Goal: Task Accomplishment & Management: Manage account settings

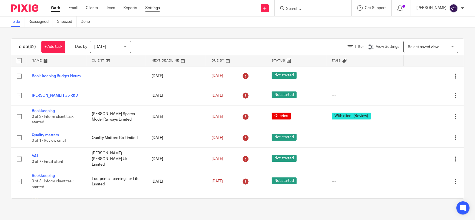
click at [148, 6] on link "Settings" at bounding box center [152, 7] width 15 height 5
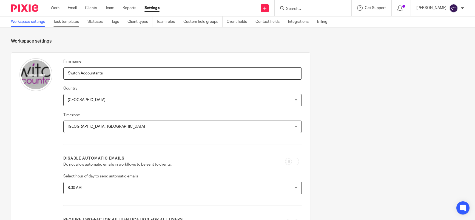
click at [70, 22] on link "Task templates" at bounding box center [68, 21] width 30 height 11
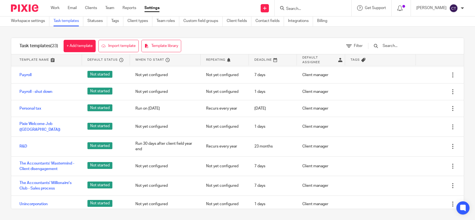
scroll to position [128, 0]
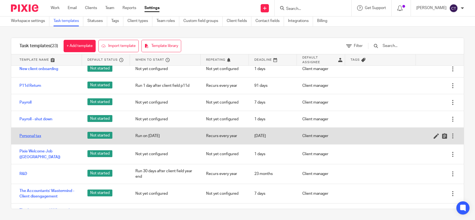
click at [36, 136] on link "Personal tax" at bounding box center [30, 135] width 22 height 5
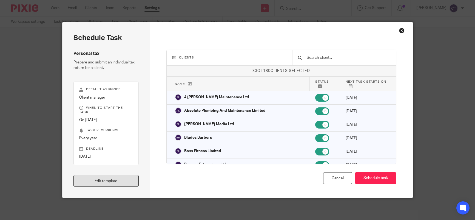
click at [107, 180] on link "Edit template" at bounding box center [106, 181] width 66 height 12
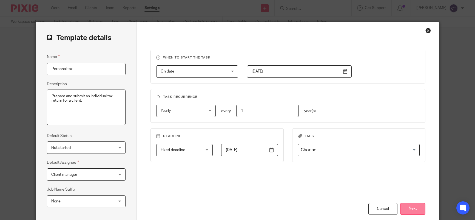
click at [414, 209] on button "Next" at bounding box center [412, 209] width 25 height 12
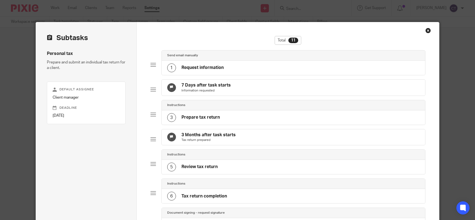
click at [231, 70] on div "1 Request information" at bounding box center [293, 68] width 263 height 14
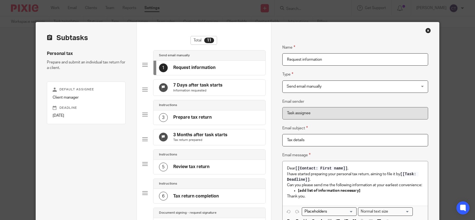
drag, startPoint x: 334, startPoint y: 59, endPoint x: 264, endPoint y: 59, distance: 70.5
click at [264, 59] on div "Subtasks Personal tax Prepare and submit an individual tax return for a client.…" at bounding box center [237, 207] width 403 height 371
paste input "Send Initial Information Request"
type input "Send Initial Information Request"
click at [322, 85] on span "Send email manually" at bounding box center [343, 87] width 113 height 12
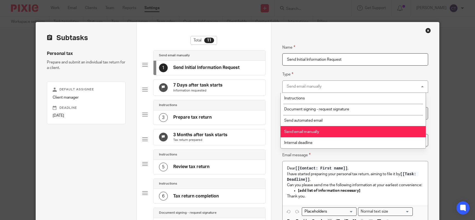
drag, startPoint x: 316, startPoint y: 86, endPoint x: 295, endPoint y: 90, distance: 21.4
click at [295, 90] on div "Send email manually Send email manually" at bounding box center [355, 86] width 146 height 12
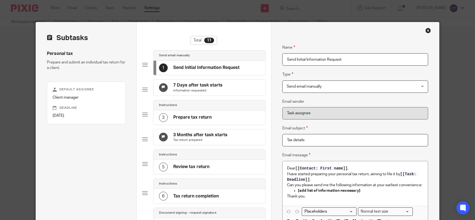
drag, startPoint x: 310, startPoint y: 140, endPoint x: 268, endPoint y: 140, distance: 41.4
click at [268, 140] on div "Subtasks Personal tax Prepare and submit an individual tax return for a client.…" at bounding box center [237, 207] width 403 height 371
paste input "Subject: Your 2024/25 Self Assessment Information – Action Required"
click at [300, 139] on input "Subject: Your 2024/25 Self Assessment Information – Action Required" at bounding box center [355, 140] width 146 height 12
type input "Your 2024/25 Self Assessment Information – Action Required"
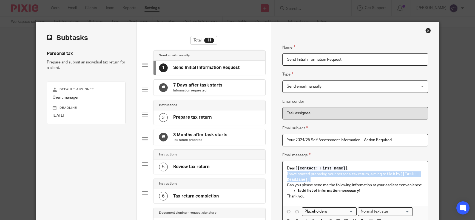
drag, startPoint x: 318, startPoint y: 178, endPoint x: 281, endPoint y: 174, distance: 36.7
click at [283, 174] on div "Dear [[Contact: First name]] , I have started preparing your personal tax retur…" at bounding box center [355, 183] width 145 height 44
click at [310, 182] on p "I have started preparing your personal tax return, aiming to file it by [[Task:…" at bounding box center [355, 176] width 137 height 11
drag, startPoint x: 309, startPoint y: 180, endPoint x: 285, endPoint y: 174, distance: 24.7
click at [287, 174] on p "I have started preparing your personal tax return, aiming to file it by [[Task:…" at bounding box center [355, 176] width 137 height 11
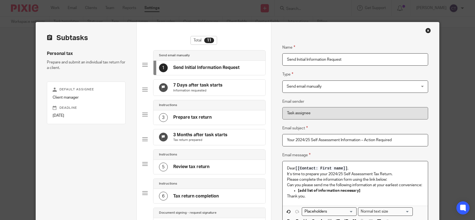
click at [354, 167] on p "Dear [[Contact: First name]] ," at bounding box center [355, 167] width 137 height 5
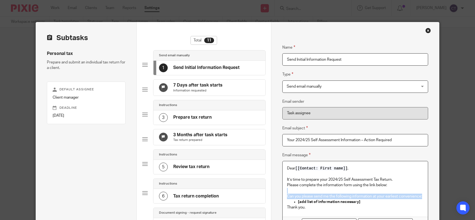
drag, startPoint x: 304, startPoint y: 200, endPoint x: 282, endPoint y: 191, distance: 23.4
click at [283, 191] on div "Dear [[Contact: First name]] , It’s time to prepare your 2024/25 Self Assessmen…" at bounding box center [355, 188] width 145 height 55
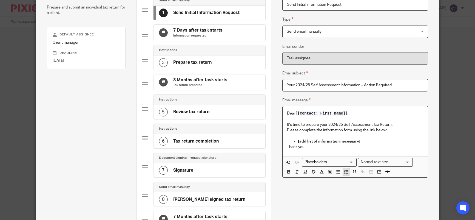
scroll to position [82, 0]
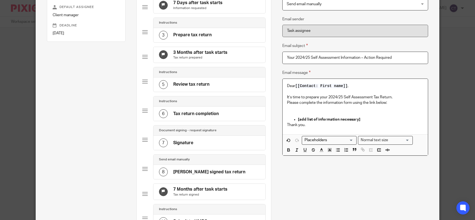
click at [293, 109] on p at bounding box center [355, 107] width 137 height 5
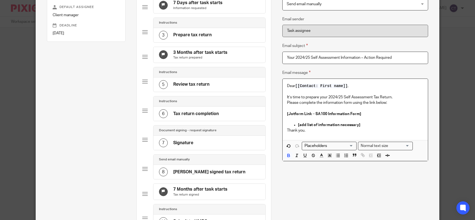
click at [311, 148] on input "Search for option" at bounding box center [328, 146] width 51 height 6
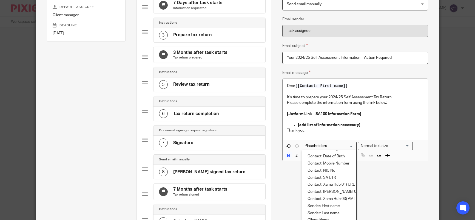
scroll to position [0, 0]
click at [332, 155] on li "Link: Secure upload" at bounding box center [329, 154] width 54 height 7
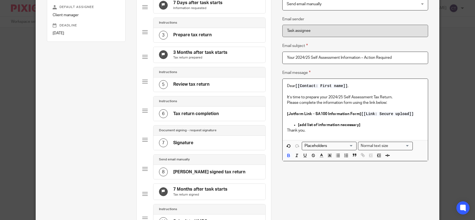
scroll to position [110, 0]
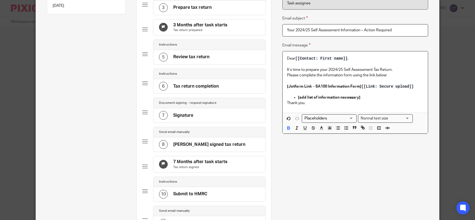
drag, startPoint x: 414, startPoint y: 86, endPoint x: 361, endPoint y: 85, distance: 52.9
click at [361, 85] on p "[Jotform Link – SA100 Information Form] [[Link: Secure upload]]" at bounding box center [355, 86] width 137 height 5
drag, startPoint x: 299, startPoint y: 103, endPoint x: 283, endPoint y: 95, distance: 17.7
click at [283, 95] on div "Dear [[Contact: First name]] , It’s time to prepare your 2024/25 Self Assessmen…" at bounding box center [355, 81] width 145 height 61
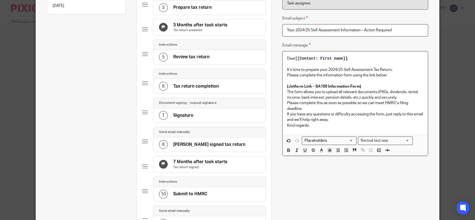
click at [287, 92] on p "The form allows you to upload all relevant documents (P60s, dividends, rental i…" at bounding box center [355, 94] width 137 height 11
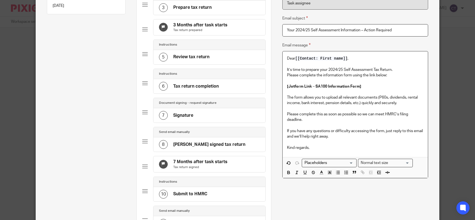
click at [285, 73] on div "Dear [[Contact: First name]] , It’s time to prepare your 2024/25 Self Assessmen…" at bounding box center [355, 104] width 145 height 106
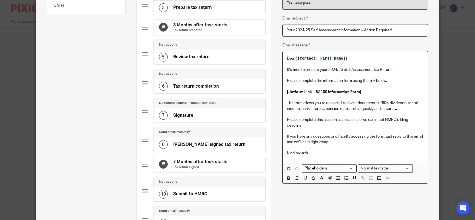
scroll to position [209, 0]
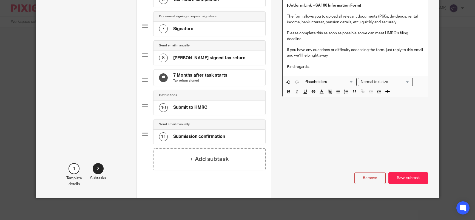
click at [403, 180] on button "Save subtask" at bounding box center [409, 178] width 40 height 12
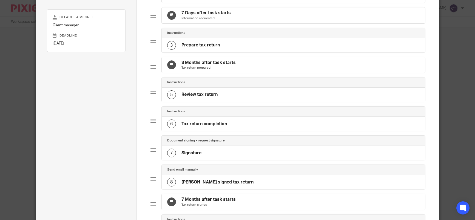
scroll to position [0, 0]
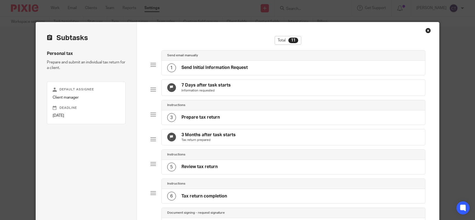
click at [211, 68] on h4 "Send Initial Information Request" at bounding box center [215, 68] width 66 height 6
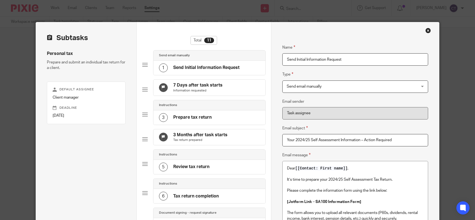
click at [207, 85] on h4 "7 Days after task starts" at bounding box center [197, 85] width 49 height 6
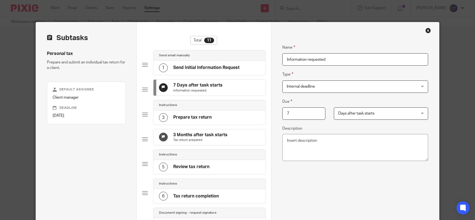
drag, startPoint x: 268, startPoint y: 110, endPoint x: 251, endPoint y: 107, distance: 16.4
click at [254, 108] on div "Subtasks Personal tax Prepare and submit an individual tax return for a client.…" at bounding box center [237, 207] width 403 height 371
type input "21"
click at [290, 140] on textarea "Description" at bounding box center [355, 147] width 146 height 27
paste textarea "Send initial email with Jotform link requesting SA100 information. Add “Awaitin…"
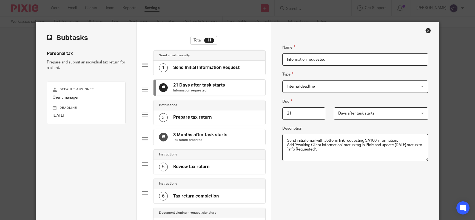
click at [296, 159] on textarea "Send initial email with Jotform link requesting SA100 information. Add “Awaitin…" at bounding box center [355, 147] width 146 height 27
type textarea "Send initial email with Jotform link requesting SA100 information. Add “Awaitin…"
click at [337, 63] on input "Information requested" at bounding box center [355, 59] width 146 height 12
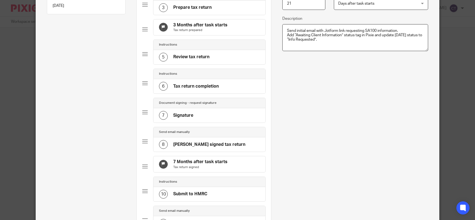
scroll to position [209, 0]
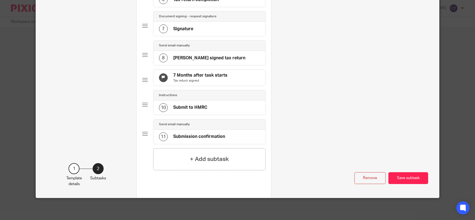
click at [415, 177] on button "Save subtask" at bounding box center [409, 178] width 40 height 12
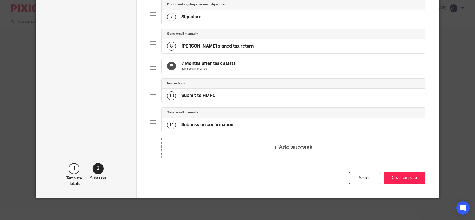
click at [280, 151] on h4 "+ Add subtask" at bounding box center [293, 147] width 39 height 8
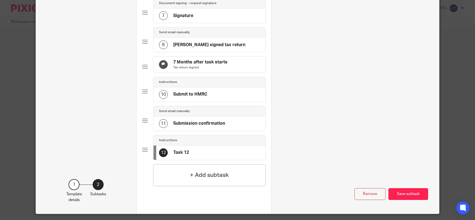
scroll to position [0, 0]
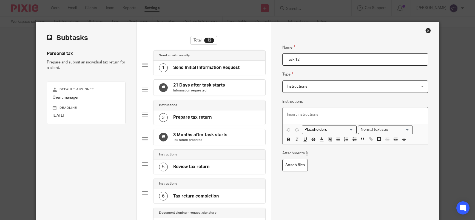
click at [308, 86] on span "Instructions" at bounding box center [343, 87] width 113 height 12
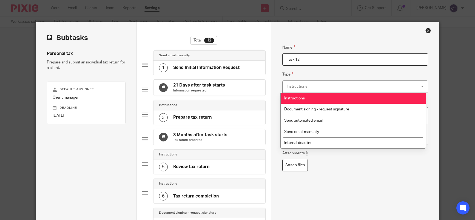
click at [328, 176] on div "Name Task 12 Type Instructions Instructions Instructions Document signing - req…" at bounding box center [355, 163] width 146 height 254
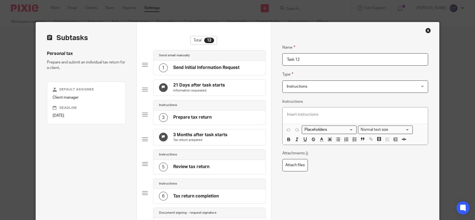
click at [203, 93] on p "Information requested" at bounding box center [199, 90] width 52 height 4
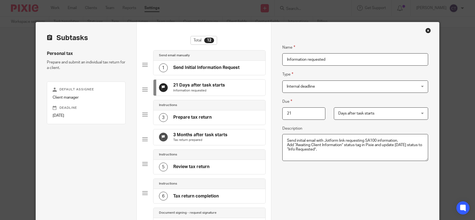
drag, startPoint x: 332, startPoint y: 59, endPoint x: 269, endPoint y: 55, distance: 63.2
click at [271, 55] on div "Name Send Initial Information Request Type Send email manually Send email manua…" at bounding box center [355, 222] width 168 height 400
click at [343, 61] on input "Information requested" at bounding box center [355, 59] width 146 height 12
click at [363, 61] on input "Information requested- move status to r" at bounding box center [355, 59] width 146 height 12
click at [384, 61] on input "Information requested- move status to Information Re" at bounding box center [355, 59] width 146 height 12
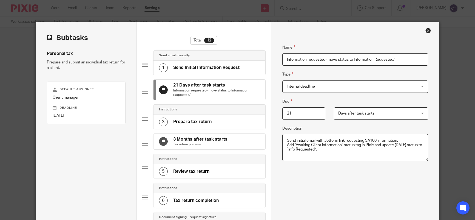
click at [399, 59] on input "Information requested- move status to Information Requested/" at bounding box center [355, 59] width 146 height 12
click at [396, 60] on input "Information requested- move status to Information Requested/chased" at bounding box center [355, 59] width 146 height 12
click at [417, 59] on input "Information requested- move status to Information Requested/Chased and" at bounding box center [355, 59] width 146 height 12
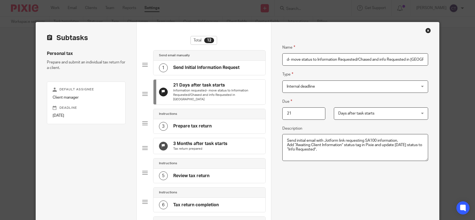
scroll to position [0, 37]
click at [414, 58] on input "Information requested- move status to Information Requested/Chased and info Req…" at bounding box center [355, 59] width 146 height 12
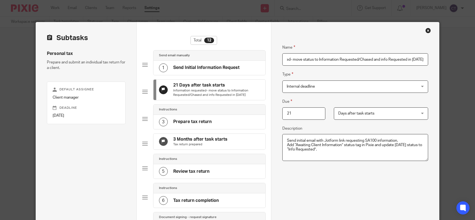
drag, startPoint x: 371, startPoint y: 59, endPoint x: 315, endPoint y: 59, distance: 55.4
click at [315, 59] on input "Information requested- move status to Information Requested/Chased and info Req…" at bounding box center [355, 59] width 146 height 12
click at [380, 59] on input "Information requested- move status to Awaiting Client information and info Requ…" at bounding box center [355, 59] width 146 height 12
type input "Information requested- move status to Awaiting Client Information and info Requ…"
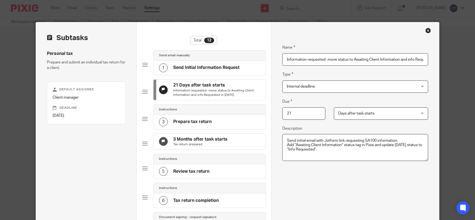
click at [342, 180] on div "Name Information requested- move status to Awaiting Client Information and info…" at bounding box center [355, 163] width 146 height 254
drag, startPoint x: 399, startPoint y: 60, endPoint x: 353, endPoint y: 60, distance: 46.1
click at [353, 60] on input "Information requested- move status to Awaiting Client Information and info Requ…" at bounding box center [355, 59] width 146 height 12
click at [215, 129] on div "3 Prepare tax return" at bounding box center [210, 122] width 112 height 14
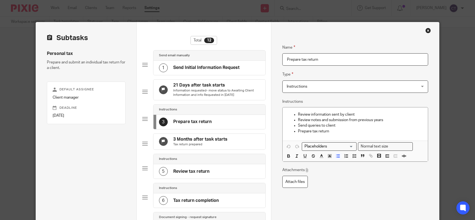
click at [303, 58] on input "Prepare tax return" at bounding box center [355, 59] width 146 height 12
drag, startPoint x: 331, startPoint y: 59, endPoint x: 262, endPoint y: 59, distance: 68.3
paste input "Chase 1 (Day 21)"
type input "Chase 1"
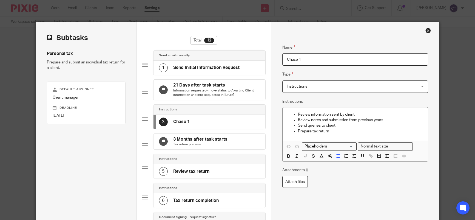
drag, startPoint x: 320, startPoint y: 58, endPoint x: 268, endPoint y: 55, distance: 51.4
click at [300, 88] on span "Instructions" at bounding box center [297, 86] width 21 height 4
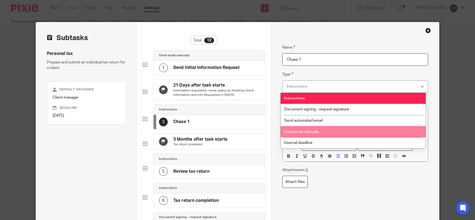
click at [305, 131] on span "Send email manually" at bounding box center [301, 132] width 35 height 4
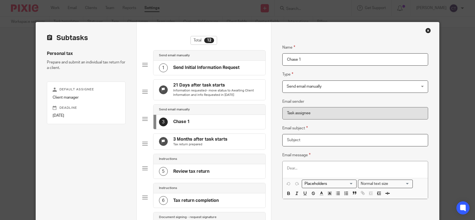
click at [293, 139] on input "Email subject" at bounding box center [355, 140] width 146 height 12
paste input "Reminder: Your 2024/25 Tax Return Information Is Still Outstanding"
type input "Reminder: Your 2024/25 Tax Return Information Is Still Outstanding"
click at [294, 165] on div at bounding box center [355, 169] width 145 height 16
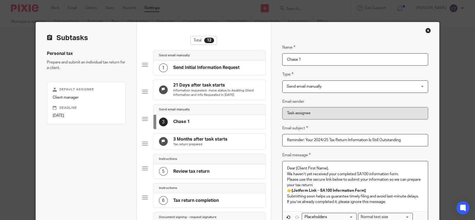
scroll to position [55, 0]
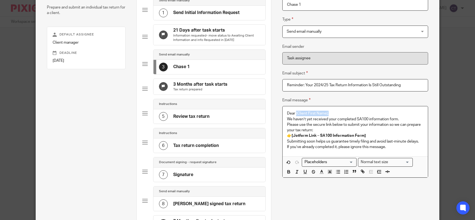
drag, startPoint x: 331, startPoint y: 113, endPoint x: 295, endPoint y: 112, distance: 36.5
click at [295, 112] on p "Dear [Client First Name]," at bounding box center [355, 112] width 137 height 5
click at [333, 161] on input "Search for option" at bounding box center [328, 162] width 51 height 6
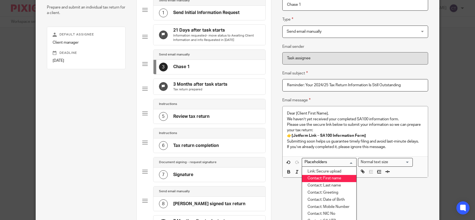
click at [325, 178] on li "Contact: First name" at bounding box center [329, 178] width 54 height 7
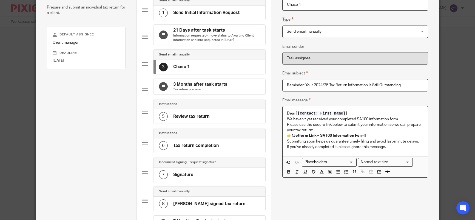
click at [287, 118] on p "We haven’t yet received your completed SA100 information form. Please use the s…" at bounding box center [355, 124] width 137 height 17
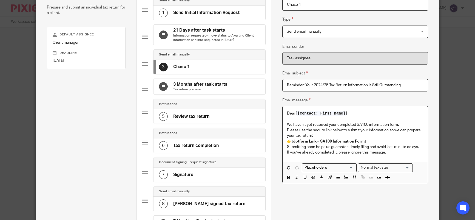
click at [284, 130] on div "Dear [[Contact: First name]] We haven’t yet received your completed SA100 infor…" at bounding box center [355, 133] width 145 height 55
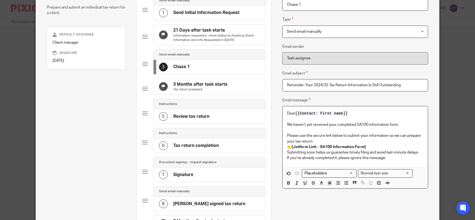
click at [287, 153] on p "Submitting soon helps us guarantee timely filing and avoid last-minute delays. …" at bounding box center [355, 154] width 137 height 11
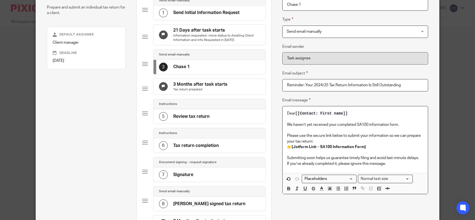
click at [390, 165] on p "Submitting soon helps us guarantee timely filing and avoid last-minute delays. …" at bounding box center [355, 160] width 137 height 11
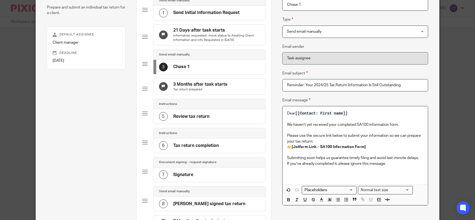
click at [287, 173] on p at bounding box center [355, 174] width 137 height 5
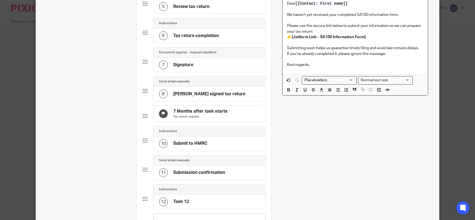
scroll to position [243, 0]
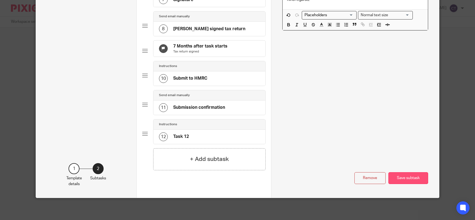
click at [395, 180] on button "Save subtask" at bounding box center [409, 178] width 40 height 12
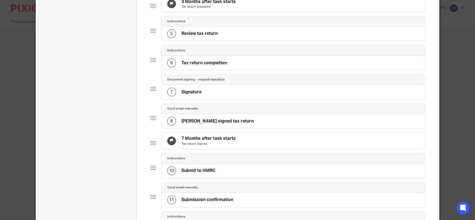
scroll to position [0, 0]
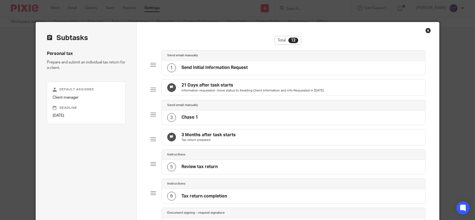
click at [201, 138] on h4 "3 Months after task starts" at bounding box center [209, 135] width 54 height 6
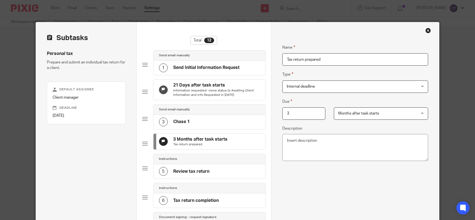
drag, startPoint x: 291, startPoint y: 112, endPoint x: 273, endPoint y: 111, distance: 18.1
click at [274, 111] on div "3" at bounding box center [300, 113] width 52 height 12
type input "21"
click at [361, 114] on span "Months after task starts" at bounding box center [358, 113] width 41 height 4
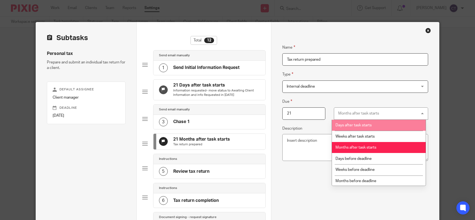
click at [360, 125] on span "Days after task starts" at bounding box center [354, 125] width 36 height 4
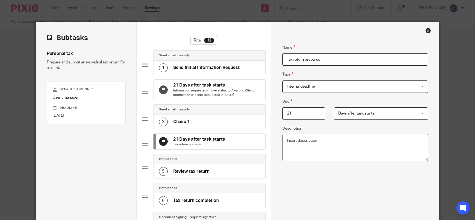
click at [199, 86] on h4 "21 Days after task starts" at bounding box center [216, 85] width 87 height 6
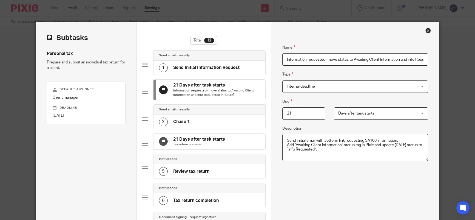
drag, startPoint x: 305, startPoint y: 112, endPoint x: 252, endPoint y: 114, distance: 52.7
type input "1"
click at [352, 180] on div "Name Information requested- move status to Awaiting Client Information and info…" at bounding box center [355, 163] width 146 height 254
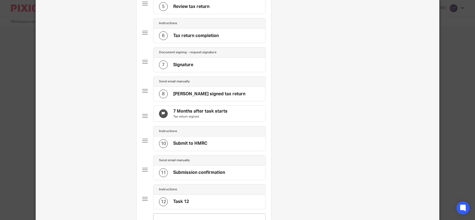
scroll to position [243, 0]
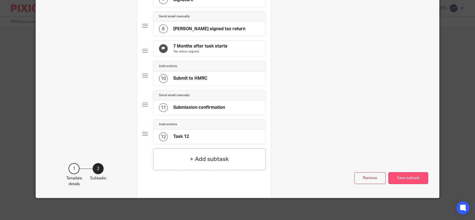
click at [403, 177] on button "Save subtask" at bounding box center [409, 178] width 40 height 12
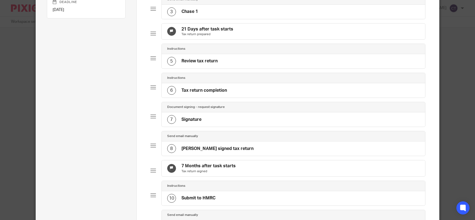
scroll to position [0, 0]
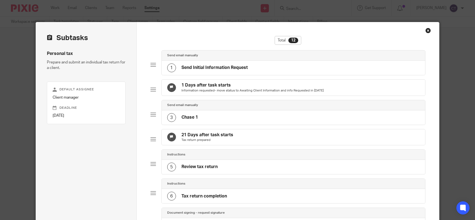
click at [191, 138] on h4 "21 Days after task starts" at bounding box center [208, 135] width 52 height 6
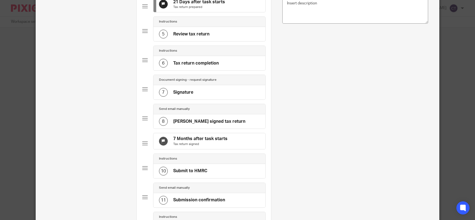
scroll to position [243, 0]
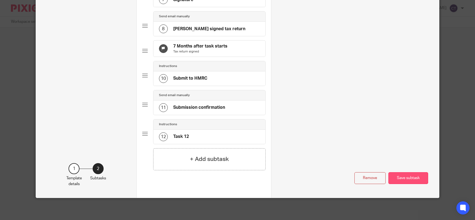
click at [407, 175] on button "Save subtask" at bounding box center [409, 178] width 40 height 12
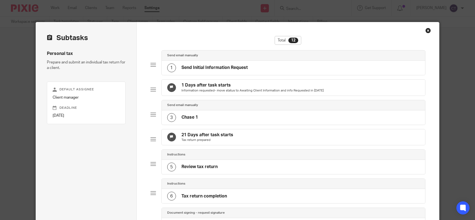
scroll to position [55, 0]
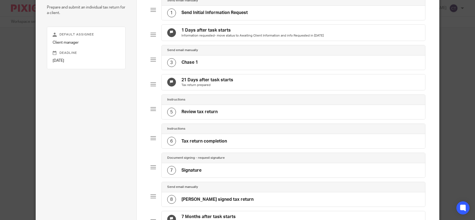
click at [190, 115] on h4 "Review tax return" at bounding box center [200, 112] width 36 height 6
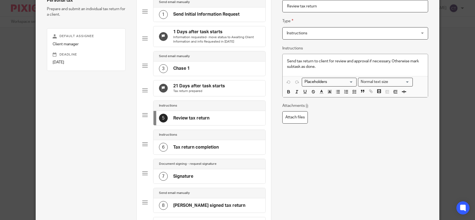
scroll to position [26, 0]
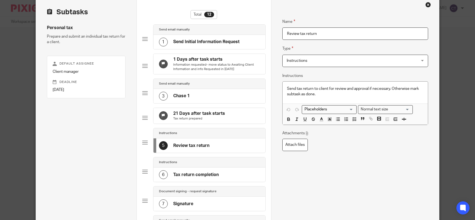
click at [392, 150] on div "Attachments Attach files" at bounding box center [355, 140] width 146 height 21
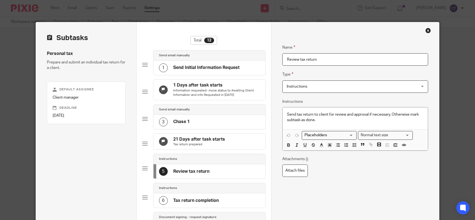
paste input "Chase 2"
click at [310, 58] on input "Review tax retChase 2urn" at bounding box center [355, 59] width 146 height 12
click at [339, 61] on input "Chase 2urn" at bounding box center [355, 59] width 146 height 12
type input "Chase"
click at [335, 90] on span "Instructions" at bounding box center [343, 87] width 113 height 12
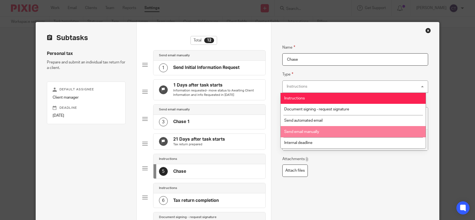
click at [316, 134] on li "Send email manually" at bounding box center [353, 131] width 145 height 11
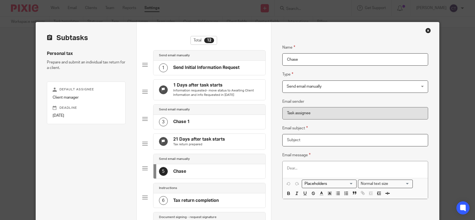
paste input "Urgent: We Still Need Your Tax Return Information"
type input "Urgent: We Still Need Your Tax Return Information"
click at [283, 169] on div at bounding box center [355, 169] width 145 height 16
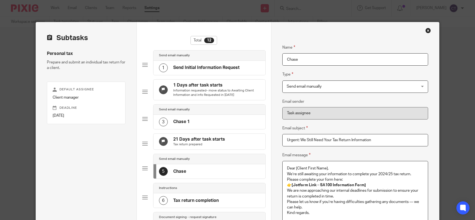
click at [287, 172] on p "We’re still awaiting your information to complete your 2024/25 tax return. Plea…" at bounding box center [355, 176] width 137 height 11
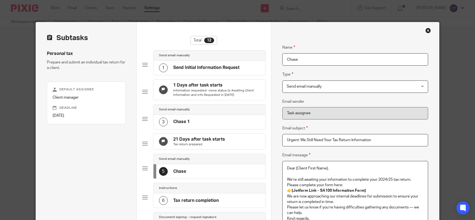
click at [285, 185] on div "Dear [Client First Name], We’re still awaiting your information to complete you…" at bounding box center [355, 194] width 145 height 67
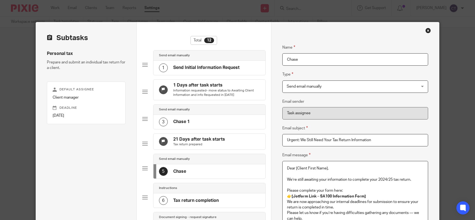
click at [284, 212] on div "Dear [Client First Name], We’re still awaiting your information to complete you…" at bounding box center [355, 197] width 145 height 72
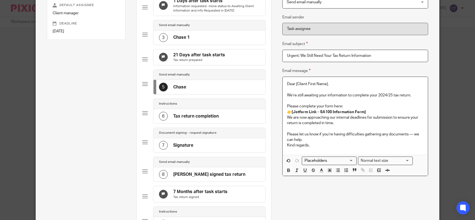
scroll to position [112, 0]
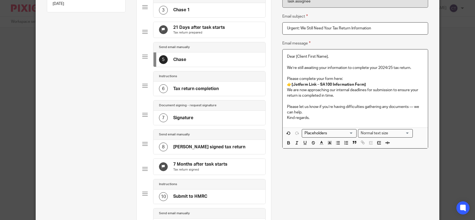
click at [287, 91] on p "We are now approaching our internal deadlines for submission to ensure your ret…" at bounding box center [355, 92] width 137 height 11
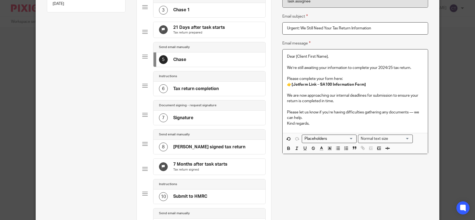
click at [284, 123] on div "Dear [Client First Name], We’re still awaiting your information to complete you…" at bounding box center [355, 90] width 145 height 83
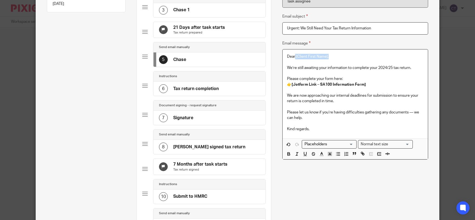
drag, startPoint x: 326, startPoint y: 55, endPoint x: 294, endPoint y: 57, distance: 32.2
click at [294, 57] on p "Dear [Client First Name]," at bounding box center [355, 56] width 137 height 5
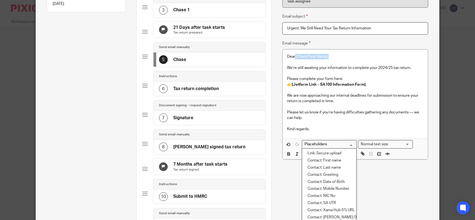
click at [321, 145] on input "Search for option" at bounding box center [328, 144] width 51 height 6
click at [324, 161] on li "Contact: First name" at bounding box center [329, 160] width 54 height 7
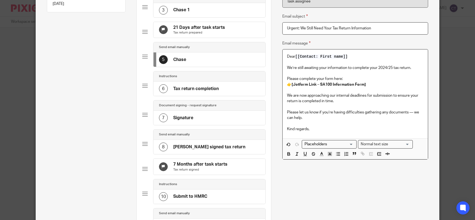
scroll to position [243, 0]
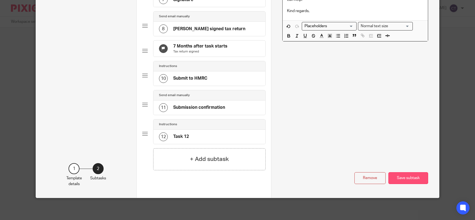
click at [401, 179] on button "Save subtask" at bounding box center [409, 178] width 40 height 12
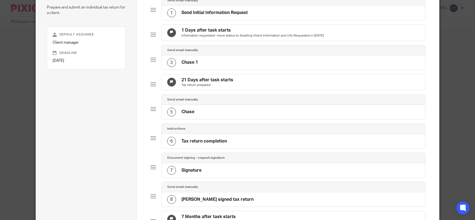
scroll to position [82, 0]
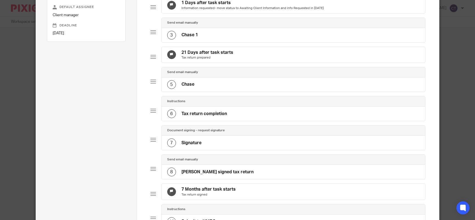
click at [187, 87] on h4 "Chase" at bounding box center [188, 84] width 13 height 6
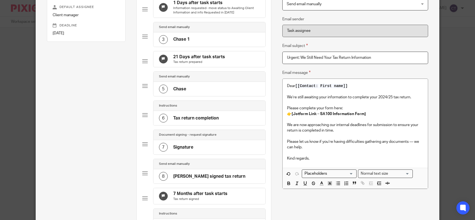
scroll to position [0, 0]
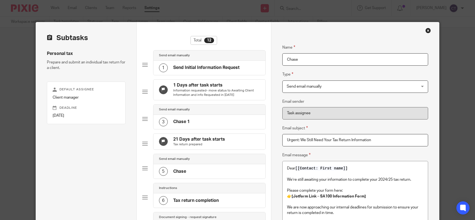
click at [336, 58] on input "Chase" at bounding box center [355, 59] width 146 height 12
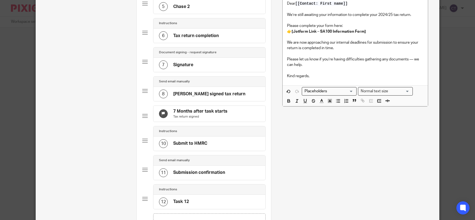
scroll to position [243, 0]
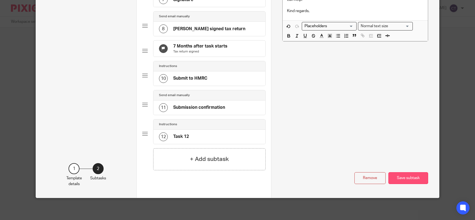
type input "Chase 2"
click at [413, 181] on button "Save subtask" at bounding box center [409, 178] width 40 height 12
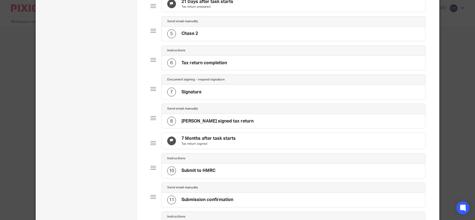
scroll to position [106, 0]
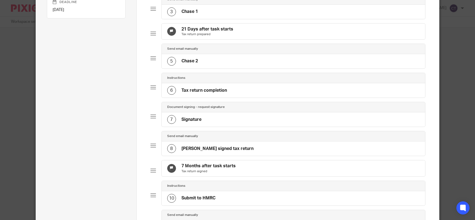
click at [195, 93] on h4 "Tax return completion" at bounding box center [205, 90] width 46 height 6
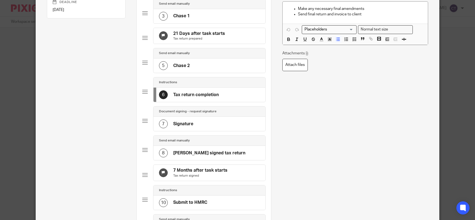
scroll to position [0, 0]
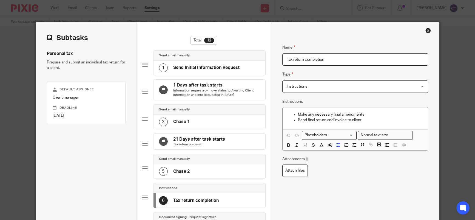
click at [340, 63] on input "Tax return completion" at bounding box center [355, 59] width 146 height 12
click at [309, 91] on span "Instructions" at bounding box center [343, 87] width 113 height 12
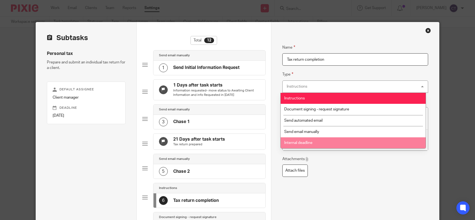
click at [309, 143] on span "Internal deadline" at bounding box center [298, 143] width 28 height 4
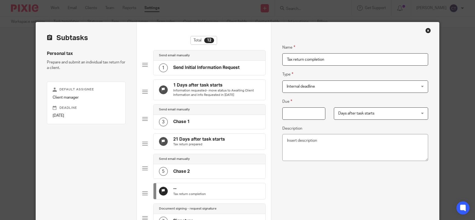
scroll to position [27, 0]
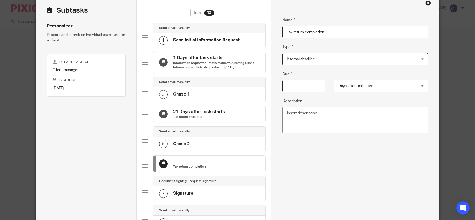
drag, startPoint x: 276, startPoint y: 29, endPoint x: 237, endPoint y: 26, distance: 39.6
click at [237, 26] on div "Subtasks Personal tax Prepare and submit an individual tax return for a client.…" at bounding box center [237, 193] width 403 height 396
type input "Chase 2"
click at [303, 85] on input "Due" at bounding box center [303, 86] width 43 height 12
type input "35"
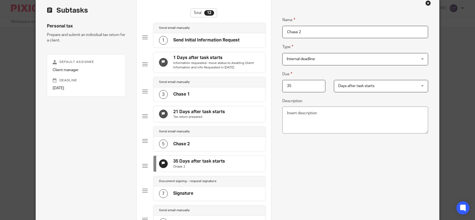
click at [313, 156] on div "Name Chase 2 Type Internal deadline Internal deadline Instructions Document sig…" at bounding box center [355, 133] width 146 height 250
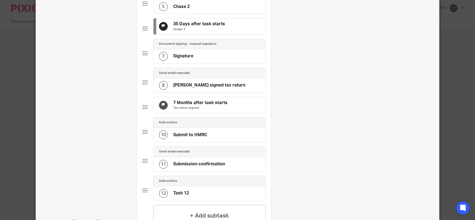
scroll to position [239, 0]
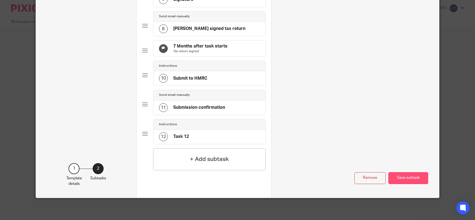
click at [399, 178] on button "Save subtask" at bounding box center [409, 178] width 40 height 12
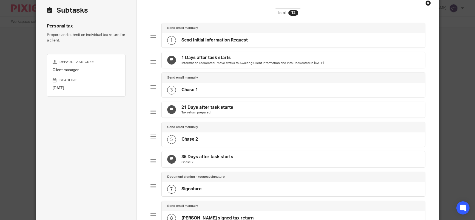
scroll to position [55, 0]
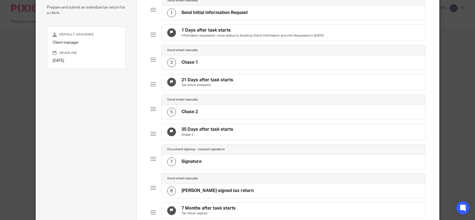
click at [187, 115] on h4 "Chase 2" at bounding box center [190, 112] width 16 height 6
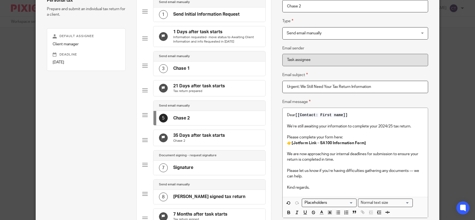
scroll to position [0, 0]
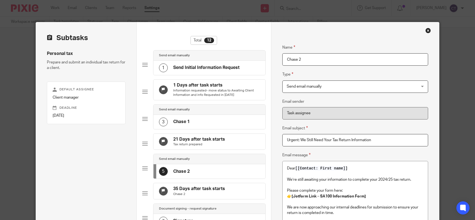
drag, startPoint x: 308, startPoint y: 60, endPoint x: 265, endPoint y: 57, distance: 43.2
click at [265, 57] on div "Subtasks Personal tax Prepare and submit an individual tax return for a client.…" at bounding box center [237, 220] width 403 height 396
paste input "Urgent: We Still Need Your Tax Return Information"
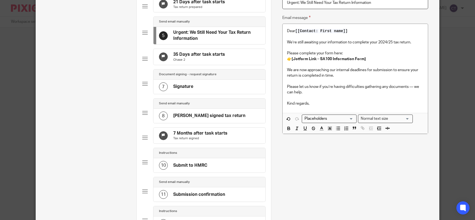
scroll to position [242, 0]
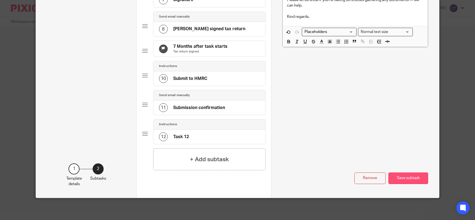
type input "Urgent: We Still Need Your Tax Return Information"
click at [402, 176] on button "Save subtask" at bounding box center [409, 178] width 40 height 12
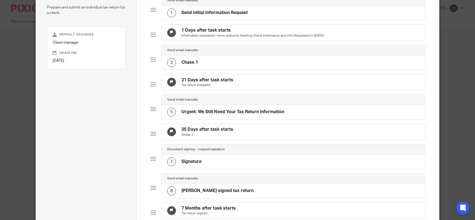
scroll to position [82, 0]
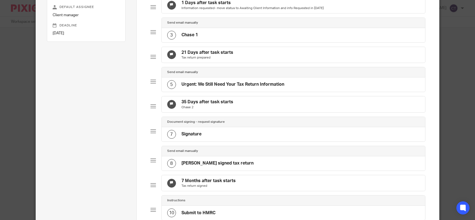
click at [188, 137] on h4 "Signature" at bounding box center [192, 134] width 20 height 6
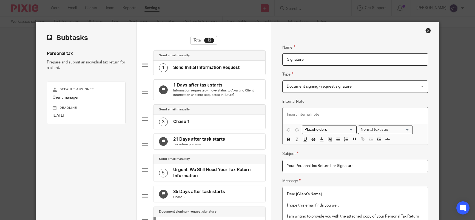
click at [310, 88] on span "Document signing - request signature" at bounding box center [319, 86] width 65 height 4
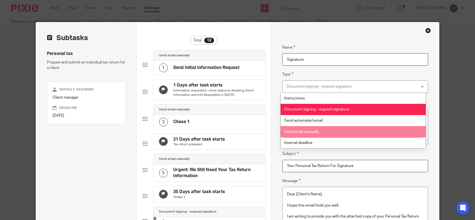
click at [300, 134] on li "Send email manually" at bounding box center [353, 131] width 145 height 11
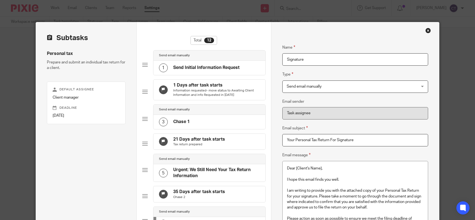
click at [182, 124] on h4 "Chase 1" at bounding box center [181, 122] width 16 height 6
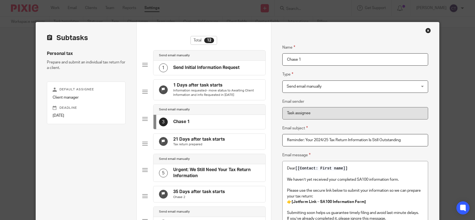
scroll to position [27, 0]
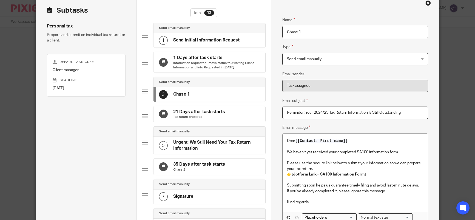
drag, startPoint x: 405, startPoint y: 112, endPoint x: 265, endPoint y: 107, distance: 139.9
click at [265, 107] on div "Subtasks Personal tax Prepare and submit an individual tax return for a client.…" at bounding box center [237, 194] width 403 height 399
click at [326, 31] on input "Chase 1" at bounding box center [355, 32] width 146 height 12
drag, startPoint x: 326, startPoint y: 31, endPoint x: 276, endPoint y: 31, distance: 50.7
click at [271, 31] on div "Name Send Initial Information Request Type Send email manually Send email manua…" at bounding box center [355, 194] width 168 height 399
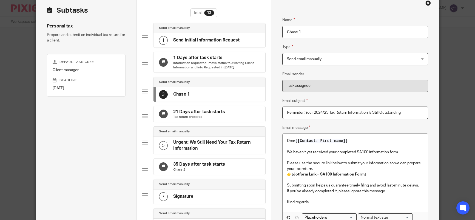
paste input "Reminder: Your 2024/25 Tax Return Information Is Still Outstanding"
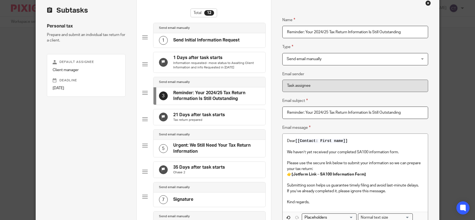
type input "Reminder: Your 2024/25 Tax Return Information Is Still Outstanding"
click at [191, 122] on p "Tax return prepared" at bounding box center [199, 120] width 52 height 4
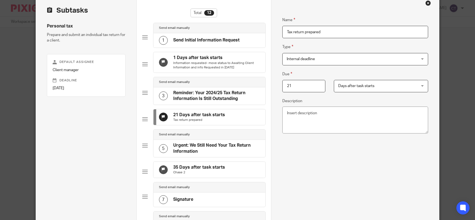
drag, startPoint x: 263, startPoint y: 30, endPoint x: 223, endPoint y: 28, distance: 40.1
click at [224, 28] on div "Subtasks Personal tax Prepare and submit an individual tax return for a client.…" at bounding box center [237, 196] width 403 height 402
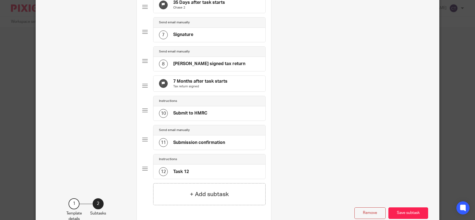
scroll to position [219, 0]
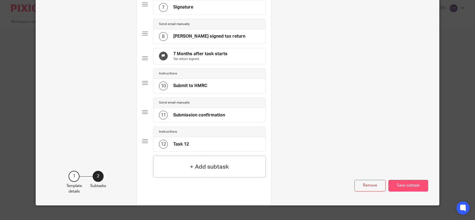
type input "Chase 2"
click at [413, 191] on button "Save subtask" at bounding box center [409, 186] width 40 height 12
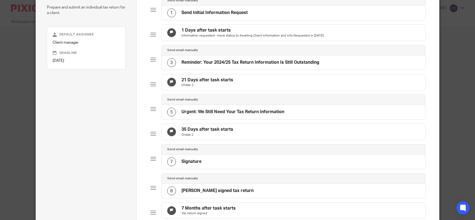
scroll to position [82, 0]
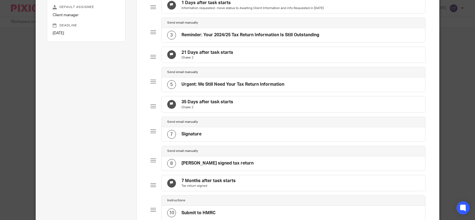
click at [186, 109] on p "Chase 2" at bounding box center [208, 107] width 52 height 4
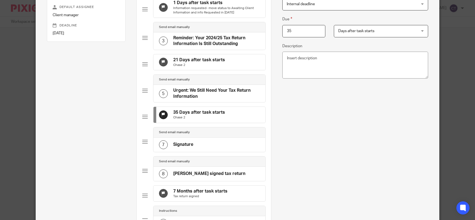
scroll to position [0, 0]
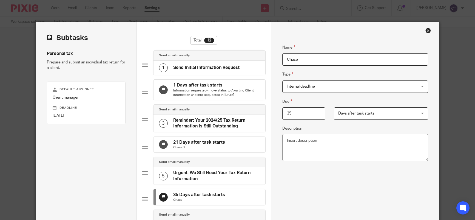
type input "Chase 3"
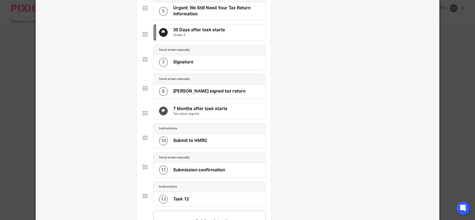
scroll to position [245, 0]
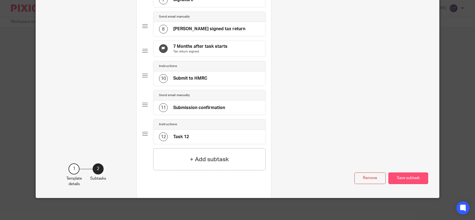
click at [410, 177] on button "Save subtask" at bounding box center [409, 178] width 40 height 12
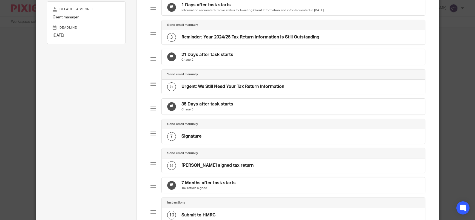
scroll to position [107, 0]
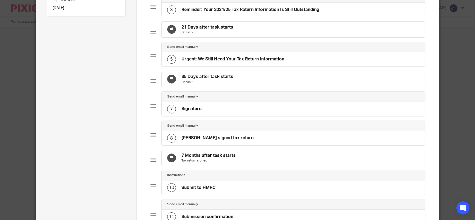
click at [191, 112] on h4 "Signature" at bounding box center [192, 109] width 20 height 6
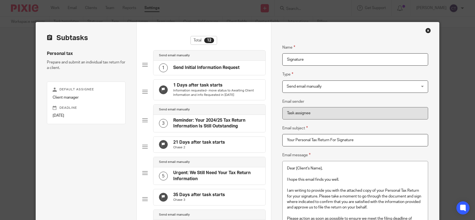
drag, startPoint x: 313, startPoint y: 59, endPoint x: 242, endPoint y: 60, distance: 70.8
click at [242, 60] on div "Subtasks Personal tax Prepare and submit an individual tax return for a client.…" at bounding box center [237, 223] width 403 height 402
paste input "Final Reminder – Escalation to Partner: SA100 Information Still Outstanding"
click at [351, 59] on input "Final Reminder – Escalation to Partner: SA100 Information Still Outstanding" at bounding box center [355, 59] width 146 height 12
drag, startPoint x: 393, startPoint y: 61, endPoint x: 273, endPoint y: 55, distance: 120.2
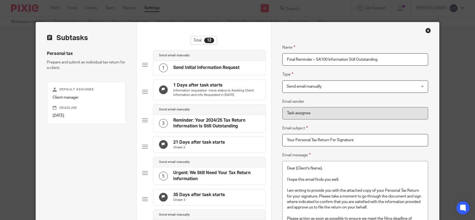
paste input "Escalation to Partner:"
type input "Final Reminder – Escalation to Partner: SA100 Information Still Outstanding"
drag, startPoint x: 360, startPoint y: 140, endPoint x: 288, endPoint y: 142, distance: 72.2
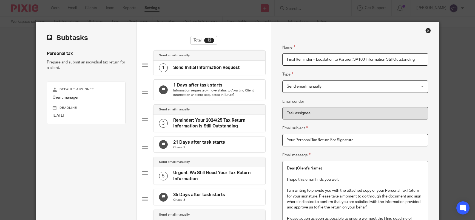
paste input "Final Reminder – Escalation to Partner: SA100 Information Still Outstanding"
click at [353, 141] on input "Final Reminder – Escalation to Partner: SA100 Information Still Outstanding" at bounding box center [355, 140] width 146 height 12
type input "Final Reminder – SA100 Information Still Outstanding"
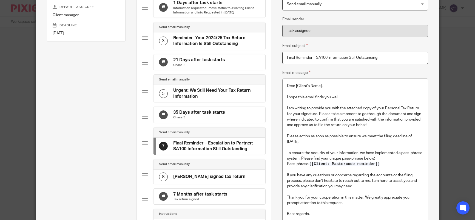
scroll to position [110, 0]
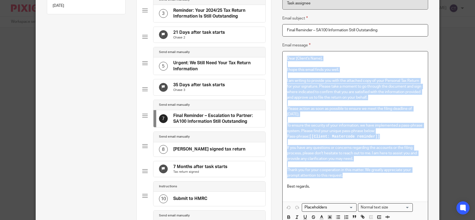
drag, startPoint x: 351, startPoint y: 176, endPoint x: 285, endPoint y: 59, distance: 134.1
click at [285, 59] on div "Dear [Client's Name], I hope this email finds you well. I am writing to provide…" at bounding box center [355, 126] width 145 height 150
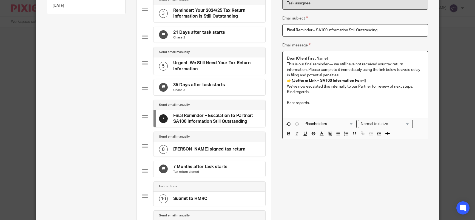
click at [287, 57] on p "Dear [Client First Name]," at bounding box center [355, 58] width 137 height 5
click at [285, 63] on div "Dear [Client First Name], This is our final reminder — we still have not receiv…" at bounding box center [355, 84] width 145 height 67
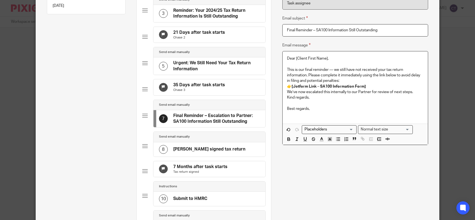
click at [287, 86] on p "👉 [Jotform Link – SA100 Information Form]" at bounding box center [355, 86] width 137 height 5
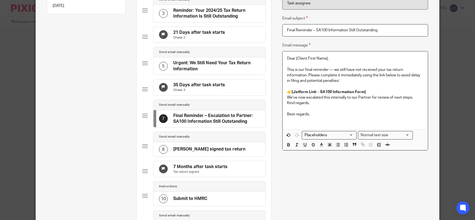
click at [287, 98] on p "We’ve now escalated this internally to our Partner for review of next steps." at bounding box center [355, 97] width 137 height 5
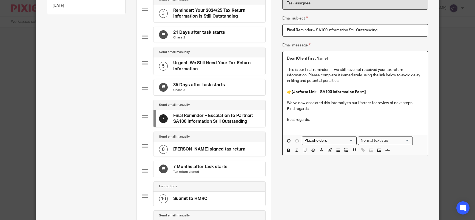
click at [287, 111] on p "Kind regards," at bounding box center [355, 108] width 137 height 5
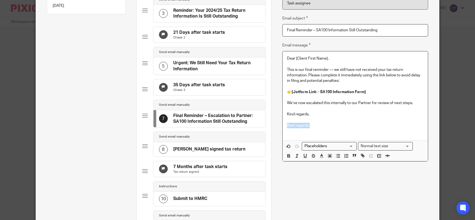
drag, startPoint x: 314, startPoint y: 125, endPoint x: 255, endPoint y: 124, distance: 58.7
click at [255, 124] on div "Subtasks Personal tax Prepare and submit an individual tax return for a client.…" at bounding box center [237, 115] width 403 height 405
drag, startPoint x: 321, startPoint y: 57, endPoint x: 294, endPoint y: 58, distance: 27.2
click at [294, 58] on p "Dear [Client First Name]," at bounding box center [355, 58] width 137 height 5
click at [329, 145] on input "Search for option" at bounding box center [328, 146] width 51 height 6
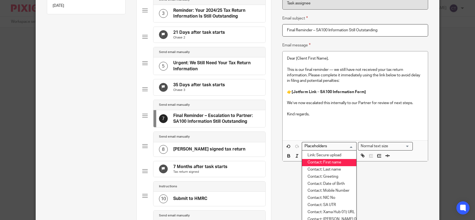
click at [325, 160] on li "Contact: First name" at bounding box center [329, 162] width 54 height 7
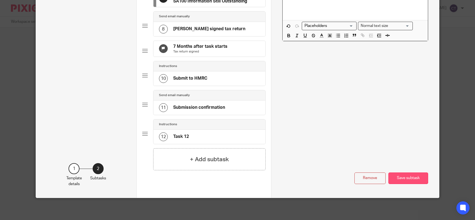
click at [393, 177] on button "Save subtask" at bounding box center [409, 178] width 40 height 12
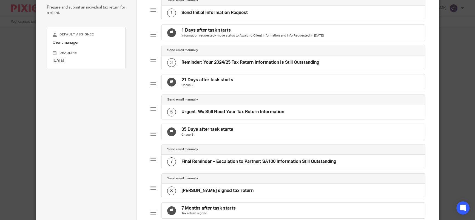
scroll to position [82, 0]
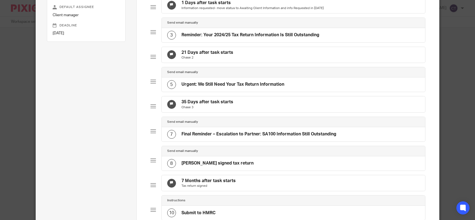
click at [213, 166] on h4 "Chase signed tax return" at bounding box center [218, 163] width 72 height 6
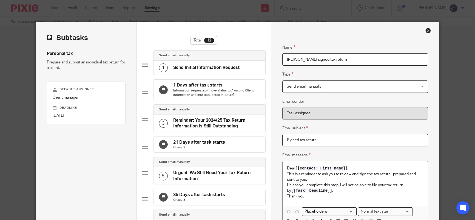
scroll to position [27, 0]
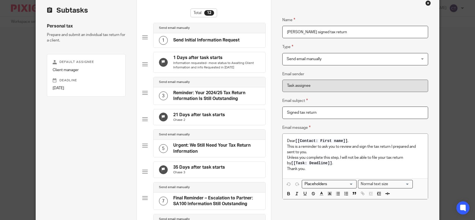
click at [322, 34] on input "Chase signed tax return" at bounding box center [355, 32] width 146 height 12
click at [313, 59] on span "Send email manually" at bounding box center [304, 59] width 35 height 4
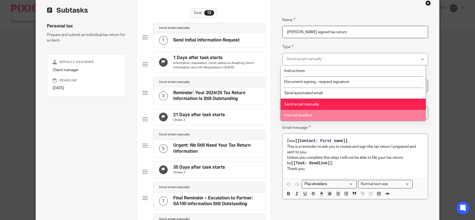
click at [300, 115] on span "Internal deadline" at bounding box center [298, 115] width 28 height 4
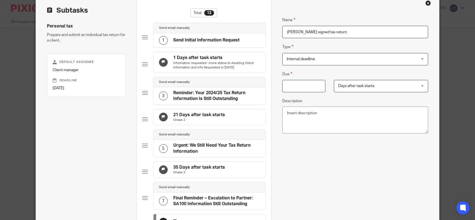
click at [297, 85] on input "Due" at bounding box center [303, 86] width 43 height 12
type input "42"
drag, startPoint x: 318, startPoint y: 32, endPoint x: 283, endPoint y: 31, distance: 35.1
click at [283, 31] on input "Chase signed tax return" at bounding box center [355, 32] width 146 height 12
paste input "3 + Internal Escalatio"
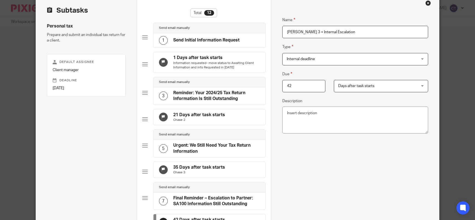
type input "Chase 3 + Internal Escalation"
click at [310, 158] on div "Name Chase 3 + Internal Escalation Type Internal deadline Internal deadline Ins…" at bounding box center [355, 133] width 146 height 250
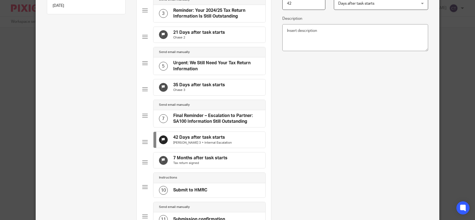
scroll to position [55, 0]
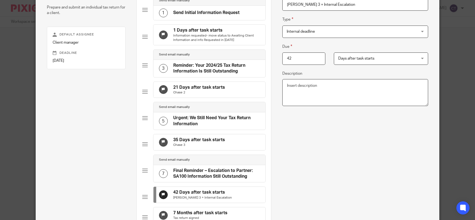
drag, startPoint x: 320, startPoint y: 86, endPoint x: 282, endPoint y: 87, distance: 38.4
click at [282, 87] on textarea "Description" at bounding box center [355, 92] width 146 height 27
paste textarea "Internal Note (Pixie Automation): Escalate to Partner for review Add “Partner E…"
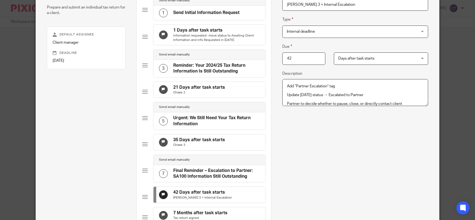
scroll to position [0, 0]
click at [283, 93] on textarea "Internal Note (Pixie Automation): Escalate to Partner for review Add “Partner E…" at bounding box center [355, 92] width 146 height 27
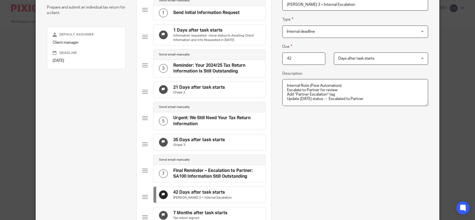
scroll to position [4, 0]
type textarea "Internal Note (Pixie Automation): Escalate to Partner for review Add “Partner E…"
click at [322, 148] on div "Name Chase 3 + Internal Escalation Type Internal deadline Internal deadline Ins…" at bounding box center [355, 106] width 146 height 250
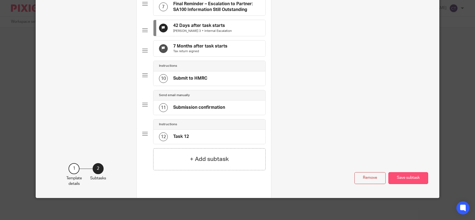
click at [404, 181] on button "Save subtask" at bounding box center [409, 178] width 40 height 12
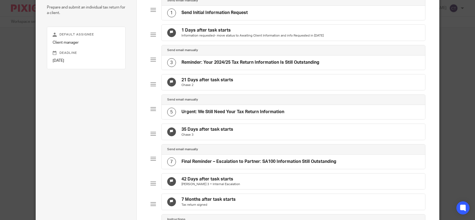
scroll to position [110, 0]
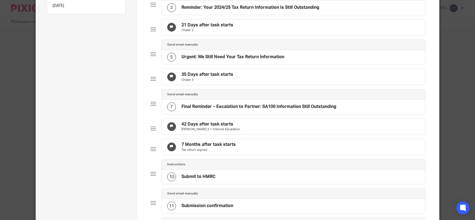
click at [204, 127] on h4 "42 Days after task starts" at bounding box center [211, 124] width 59 height 6
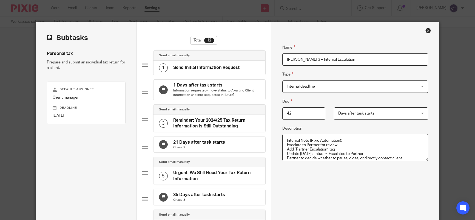
scroll to position [4, 0]
click at [293, 189] on div "Name Chase 3 + Internal Escalation Type Internal deadline Internal deadline Ins…" at bounding box center [355, 161] width 146 height 250
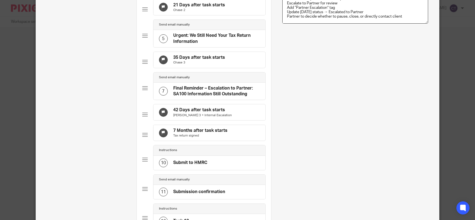
scroll to position [165, 0]
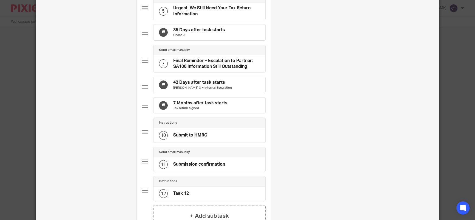
click at [185, 138] on h4 "Submit to HMRC" at bounding box center [190, 135] width 34 height 6
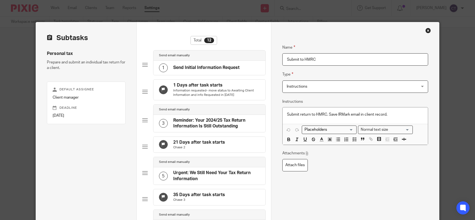
drag, startPoint x: 321, startPoint y: 60, endPoint x: 272, endPoint y: 59, distance: 48.8
click at [272, 59] on div "Name Send Initial Information Request Type Send email manually Send email manua…" at bounding box center [355, 220] width 168 height 396
paste input "Internal Escalation"
type input "Internal Escalation"
click at [305, 87] on span "Instructions" at bounding box center [343, 87] width 113 height 12
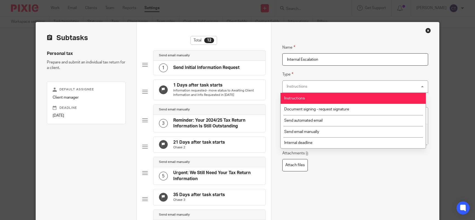
click at [305, 87] on div "Instructions Instructions" at bounding box center [355, 86] width 146 height 12
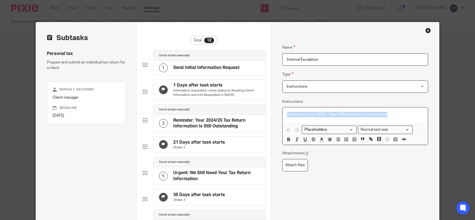
drag, startPoint x: 397, startPoint y: 116, endPoint x: 268, endPoint y: 114, distance: 128.9
click at [268, 114] on div "Subtasks Personal tax Prepare and submit an individual tax return for a client.…" at bounding box center [237, 220] width 403 height 396
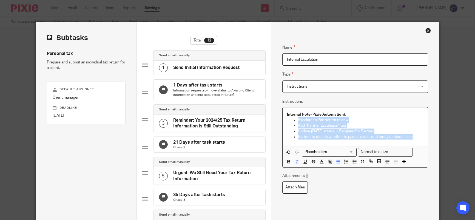
drag, startPoint x: 414, startPoint y: 137, endPoint x: 294, endPoint y: 120, distance: 120.8
click at [294, 120] on ul "Escalate to Partner for review Add “Partner Escalation” tag Update Monday statu…" at bounding box center [355, 128] width 137 height 22
click at [352, 161] on icon "button" at bounding box center [354, 161] width 5 height 5
click at [352, 162] on icon "button" at bounding box center [354, 161] width 5 height 5
click at [298, 121] on p "Escalate to Partner for review" at bounding box center [361, 119] width 126 height 5
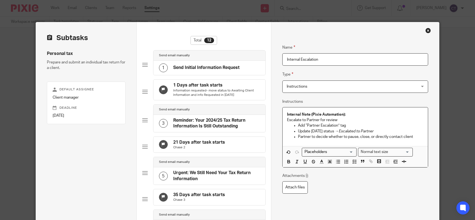
click at [298, 126] on p "Add “Partner Escalation” tag" at bounding box center [361, 125] width 126 height 5
drag, startPoint x: 297, startPoint y: 132, endPoint x: 299, endPoint y: 135, distance: 3.0
click at [298, 132] on p "Update Monday status → Escalated to Partner" at bounding box center [361, 130] width 126 height 5
click at [298, 137] on p "Partner to decide whether to pause, close, or directly contact client" at bounding box center [361, 136] width 126 height 5
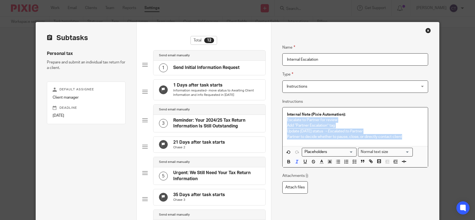
drag, startPoint x: 365, startPoint y: 136, endPoint x: 284, endPoint y: 121, distance: 81.7
click at [284, 121] on div "Internal Note (Pixie Automation): Escalate to Partner for review Add “Partner E…" at bounding box center [355, 126] width 145 height 39
click at [352, 161] on icon "button" at bounding box center [354, 161] width 5 height 5
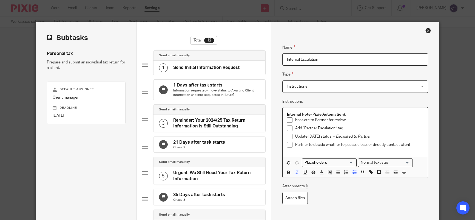
click at [373, 119] on p "Escalate to Partner for review" at bounding box center [359, 119] width 128 height 5
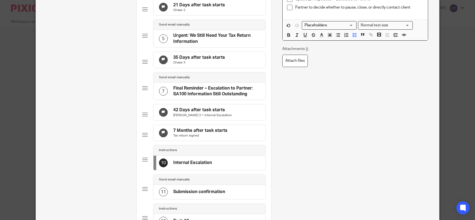
scroll to position [243, 0]
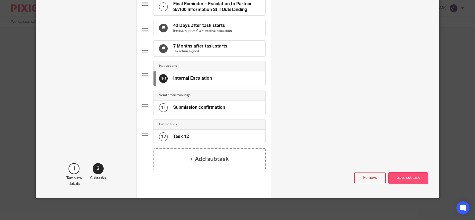
click at [408, 179] on button "Save subtask" at bounding box center [409, 178] width 40 height 12
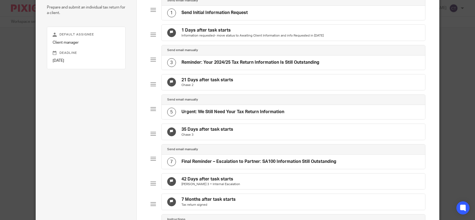
scroll to position [110, 0]
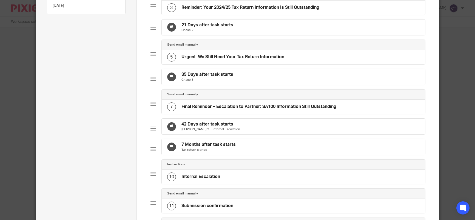
click at [212, 127] on h4 "42 Days after task starts" at bounding box center [211, 124] width 59 height 6
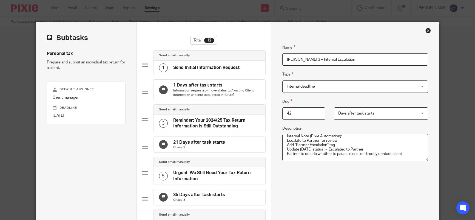
scroll to position [165, 0]
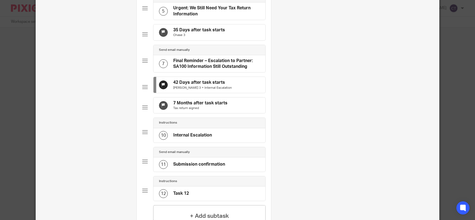
click at [194, 106] on h4 "7 Months after task starts" at bounding box center [200, 103] width 54 height 6
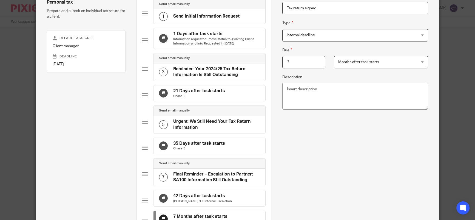
scroll to position [24, 0]
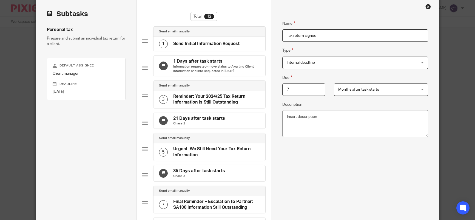
click at [319, 65] on span "Internal deadline" at bounding box center [343, 63] width 113 height 12
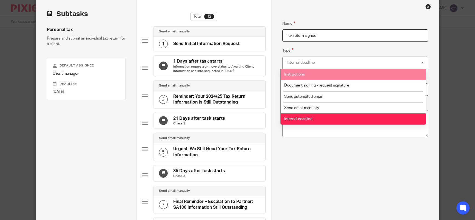
click at [308, 76] on li "Instructions" at bounding box center [353, 74] width 145 height 11
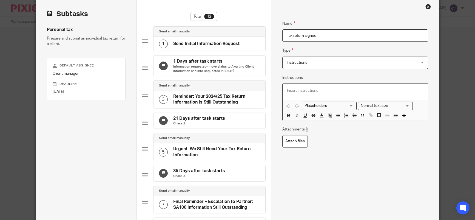
click at [289, 90] on p at bounding box center [355, 90] width 137 height 5
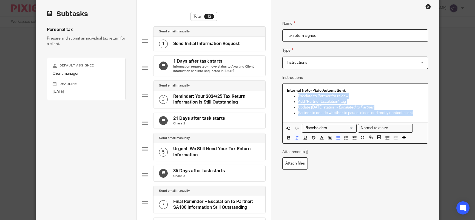
drag, startPoint x: 410, startPoint y: 114, endPoint x: 280, endPoint y: 96, distance: 132.0
click at [280, 96] on div "Name Send Initial Information Request Type Send email manually Send email manua…" at bounding box center [355, 200] width 168 height 405
click at [298, 96] on p "Escalate to Partner for review" at bounding box center [361, 95] width 126 height 5
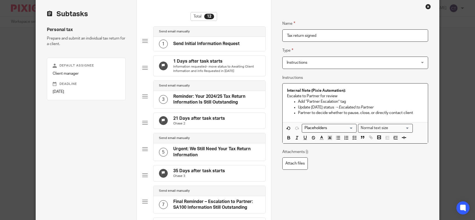
click at [298, 103] on p "Add “Partner Escalation” tag" at bounding box center [361, 101] width 126 height 5
click at [298, 106] on p "Update Monday status → Escalated to Partner" at bounding box center [361, 106] width 126 height 5
click at [298, 112] on p "Partner to decide whether to pause, close, or directly contact client" at bounding box center [361, 112] width 126 height 5
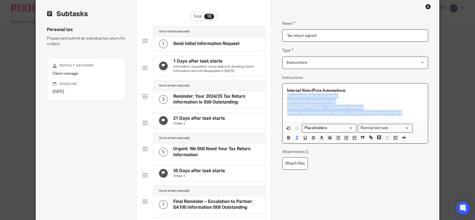
drag, startPoint x: 409, startPoint y: 111, endPoint x: 283, endPoint y: 94, distance: 127.0
click at [283, 94] on div "Internal Note (Pixie Automation): Escalate to Partner for review Add “Partner E…" at bounding box center [355, 102] width 145 height 39
click at [352, 138] on icon "button" at bounding box center [354, 137] width 5 height 5
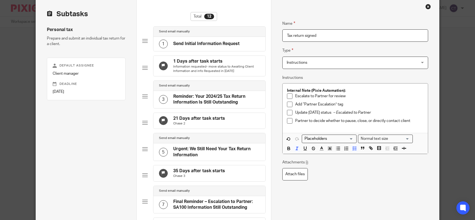
drag, startPoint x: 290, startPoint y: 37, endPoint x: 269, endPoint y: 36, distance: 21.4
click at [269, 36] on div "Subtasks Personal tax Prepare and submit an individual tax return for a client.…" at bounding box center [237, 200] width 403 height 405
paste input "Internal Escalation"
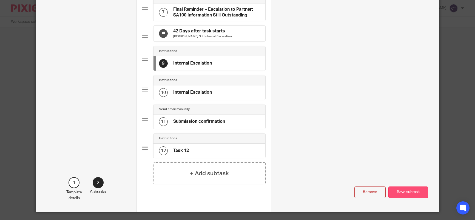
type input "Internal Escalation"
click at [408, 198] on button "Save subtask" at bounding box center [409, 192] width 40 height 12
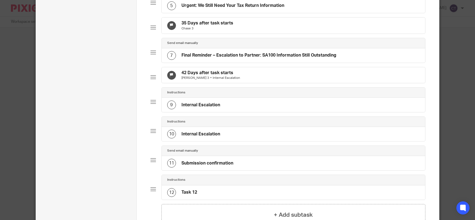
scroll to position [188, 0]
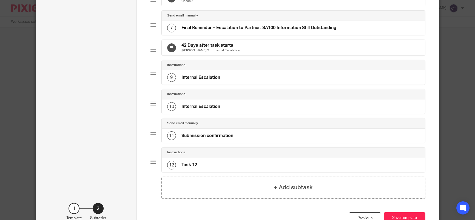
click at [205, 80] on h4 "Internal Escalation" at bounding box center [201, 78] width 39 height 6
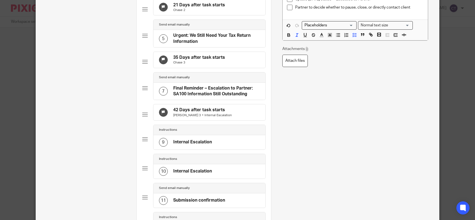
scroll to position [165, 0]
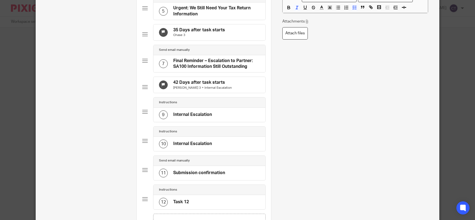
click at [186, 146] on h4 "Internal Escalation" at bounding box center [192, 144] width 39 height 6
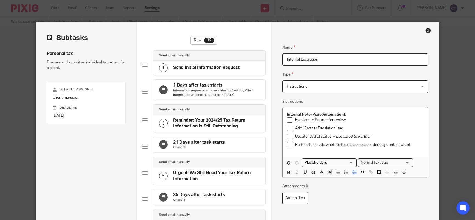
click at [307, 87] on span "Instructions" at bounding box center [343, 87] width 113 height 12
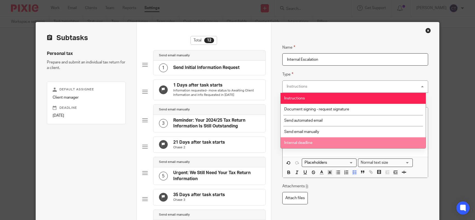
click at [304, 144] on li "Internal deadline" at bounding box center [353, 142] width 145 height 11
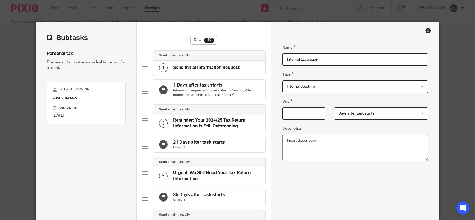
click at [309, 110] on input "Due" at bounding box center [303, 113] width 43 height 12
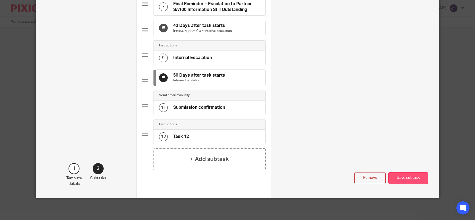
type input "50"
click at [404, 178] on button "Save subtask" at bounding box center [409, 178] width 40 height 12
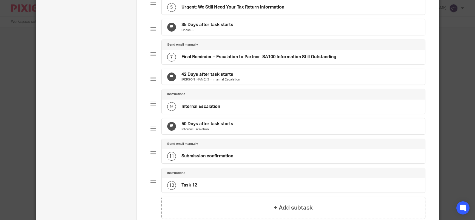
scroll to position [187, 0]
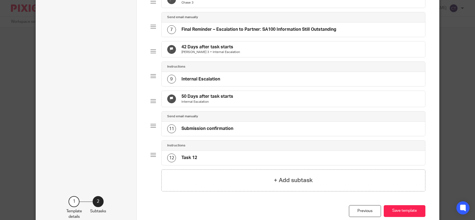
click at [195, 131] on h4 "Submission confirmation" at bounding box center [208, 129] width 52 height 6
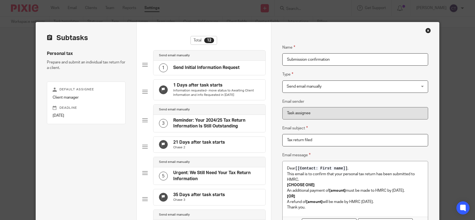
click at [314, 87] on span "Send email manually" at bounding box center [304, 86] width 35 height 4
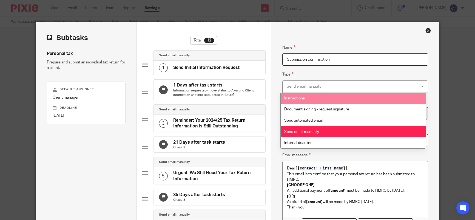
click at [305, 100] on li "Instructions" at bounding box center [353, 98] width 145 height 11
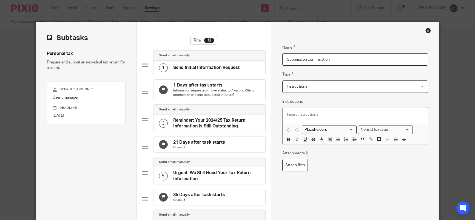
drag, startPoint x: 344, startPoint y: 61, endPoint x: 266, endPoint y: 61, distance: 78.7
click at [266, 61] on div "Subtasks Personal tax Prepare and submit an individual tax return for a client.…" at bounding box center [237, 220] width 403 height 396
paste input "Client Jotform Submission Received"
type input "Client Jotform Submission Received"
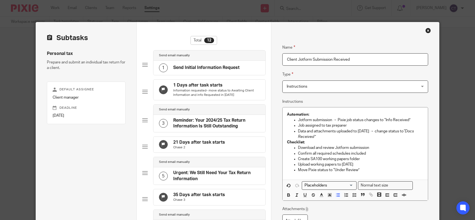
click at [324, 114] on p "Automation:" at bounding box center [355, 114] width 137 height 5
click at [357, 172] on p "Move Pixie status to “Under Review”" at bounding box center [361, 169] width 126 height 5
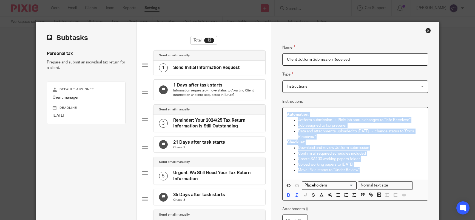
drag, startPoint x: 357, startPoint y: 170, endPoint x: 279, endPoint y: 110, distance: 98.7
click at [279, 110] on div "Name Send Initial Information Request Type Send email manually Send email manua…" at bounding box center [355, 220] width 168 height 396
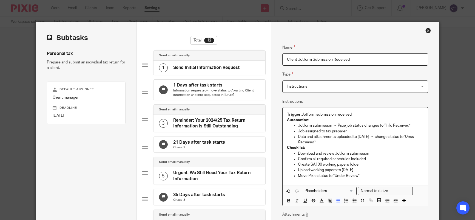
click at [298, 176] on p "Move Pixie status to “Under Review”" at bounding box center [361, 175] width 126 height 5
click at [298, 126] on p "Jotform submission → Pixie job status changes to “Info Received”" at bounding box center [361, 125] width 126 height 5
click at [298, 132] on p "Job assigned to tax preparer" at bounding box center [361, 130] width 126 height 5
click at [298, 137] on p "Data and attachments uploaded to Monday → change status to “Docs Received”" at bounding box center [361, 139] width 126 height 11
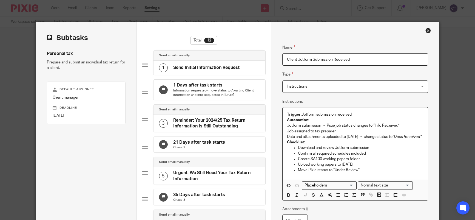
click at [298, 150] on p "Download and review Jotform submission" at bounding box center [361, 147] width 126 height 5
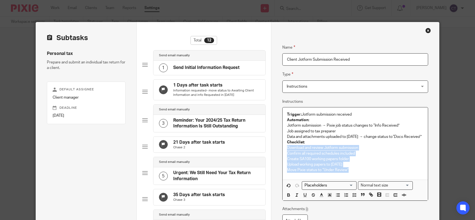
drag, startPoint x: 350, startPoint y: 176, endPoint x: 284, endPoint y: 154, distance: 69.4
click at [284, 154] on div "Trigger: Jotform submission received Automation: Jotform submission → Pixie job…" at bounding box center [355, 143] width 145 height 72
click at [352, 197] on icon "button" at bounding box center [354, 194] width 5 height 5
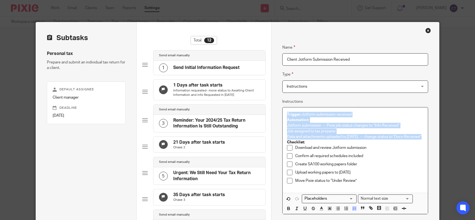
click at [356, 167] on p "Create SA100 working papers folder" at bounding box center [359, 163] width 128 height 5
drag, startPoint x: 301, startPoint y: 141, endPoint x: 279, endPoint y: 123, distance: 28.5
click at [279, 123] on div "Name Send Initial Information Request Type Send email manually Send email manua…" at bounding box center [355, 220] width 168 height 396
click at [352, 211] on icon "button" at bounding box center [354, 208] width 5 height 5
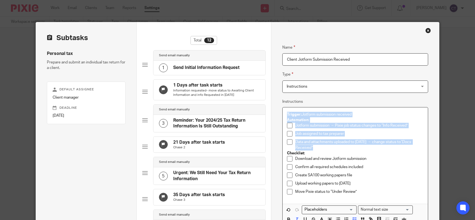
click at [388, 126] on p "Jotform submission → Pixie job status changes to “Info Received”" at bounding box center [359, 125] width 128 height 5
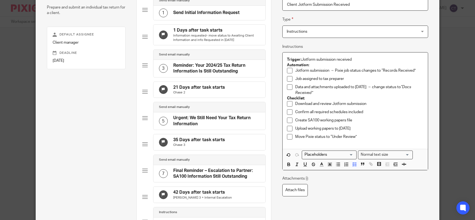
scroll to position [219, 0]
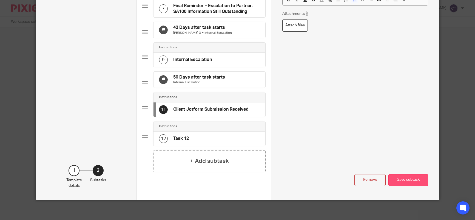
click at [398, 186] on button "Save subtask" at bounding box center [409, 180] width 40 height 12
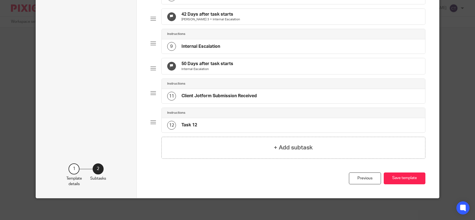
click at [190, 128] on h4 "Task 12" at bounding box center [190, 125] width 16 height 6
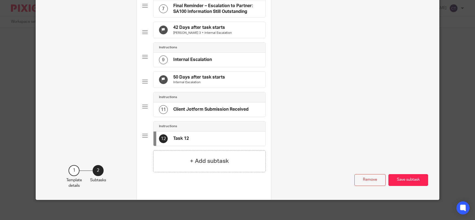
scroll to position [0, 0]
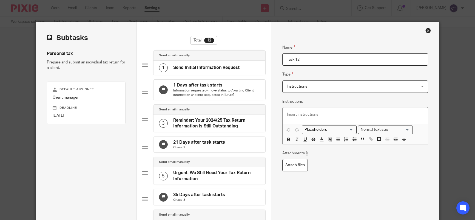
click at [311, 59] on input "Task 12" at bounding box center [355, 59] width 146 height 12
click at [321, 88] on span "Instructions" at bounding box center [343, 87] width 113 height 12
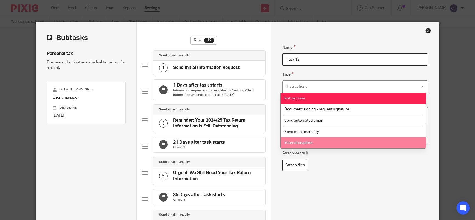
click at [311, 144] on span "Internal deadline" at bounding box center [298, 143] width 28 height 4
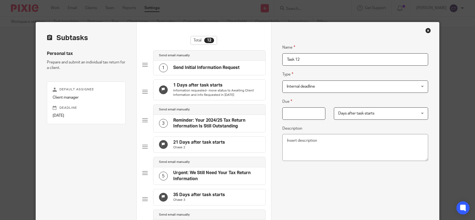
click at [305, 112] on input "Due" at bounding box center [303, 113] width 43 height 12
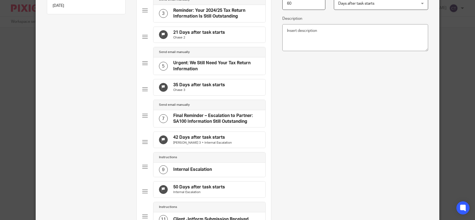
scroll to position [239, 0]
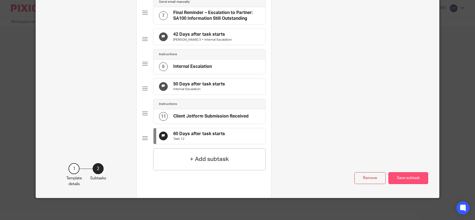
type input "60"
click at [410, 175] on button "Save subtask" at bounding box center [409, 178] width 40 height 12
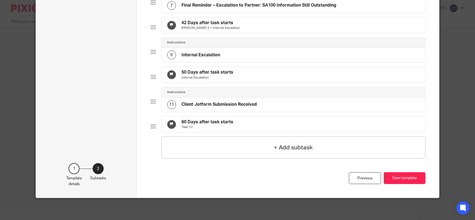
scroll to position [237, 0]
click at [296, 146] on h4 "+ Add subtask" at bounding box center [293, 147] width 39 height 8
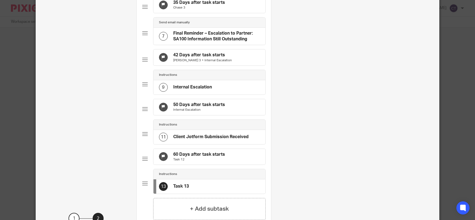
scroll to position [268, 0]
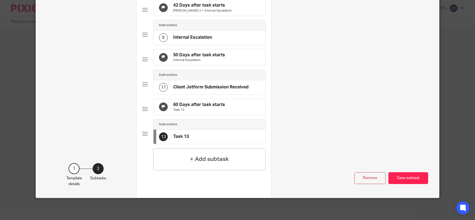
click at [182, 135] on h4 "Task 13" at bounding box center [181, 137] width 16 height 6
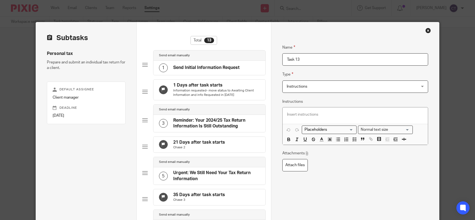
click at [312, 60] on input "Task 13" at bounding box center [355, 59] width 146 height 12
drag, startPoint x: 295, startPoint y: 59, endPoint x: 280, endPoint y: 59, distance: 14.8
click at [282, 59] on input "Task 13" at bounding box center [355, 59] width 146 height 12
paste input "MISSING INFORMATION FOLLOW-UP"
type input "MISSING INFORMATION FOLLOW-UP"
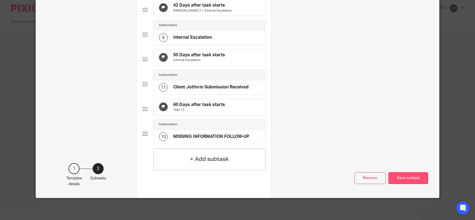
click at [406, 178] on button "Save subtask" at bounding box center [409, 178] width 40 height 12
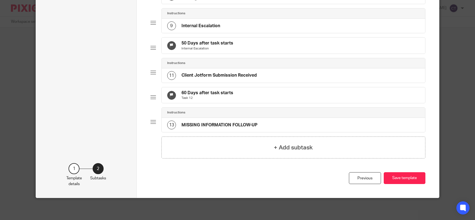
scroll to position [266, 0]
click at [282, 148] on h4 "+ Add subtask" at bounding box center [293, 147] width 39 height 8
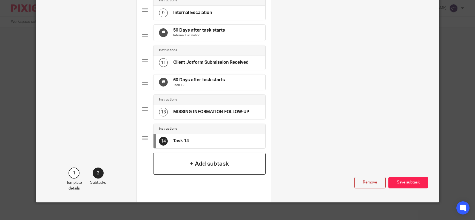
scroll to position [0, 0]
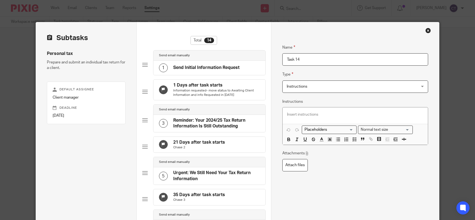
click at [299, 61] on input "Task 14" at bounding box center [355, 59] width 146 height 12
click at [305, 87] on span "Instructions" at bounding box center [343, 87] width 113 height 12
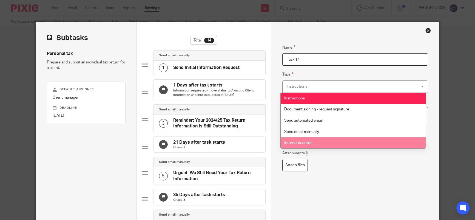
click at [304, 140] on li "Internal deadline" at bounding box center [353, 142] width 145 height 11
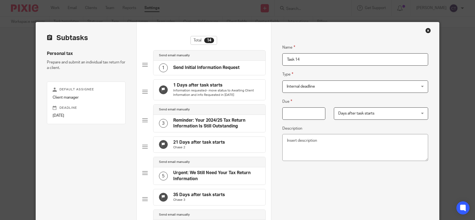
click at [306, 114] on input "Due" at bounding box center [303, 113] width 43 height 12
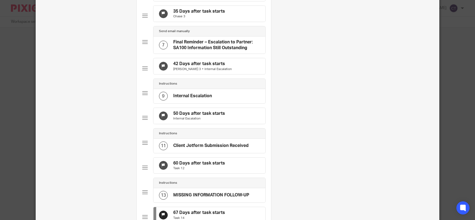
scroll to position [293, 0]
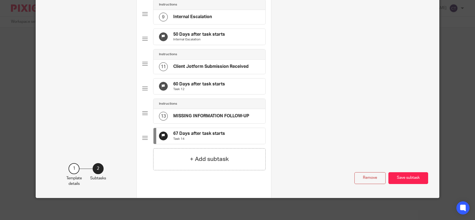
type input "67"
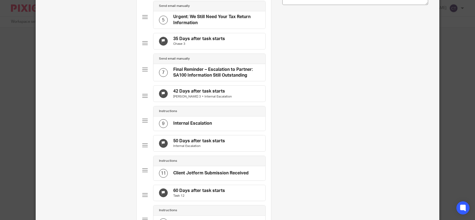
scroll to position [19, 0]
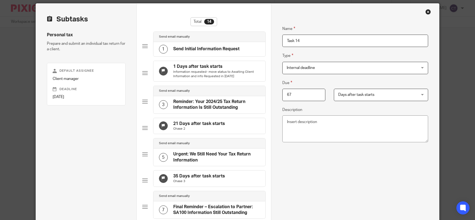
drag, startPoint x: 315, startPoint y: 40, endPoint x: 268, endPoint y: 39, distance: 46.6
click at [269, 39] on div "Subtasks Personal tax Prepare and submit an individual tax return for a client.…" at bounding box center [237, 222] width 403 height 437
paste input "Review Information for Completeness"
type input "Review Information for Completeness"
click at [314, 152] on div "Name Review Information for Completeness Type Internal deadline Internal deadli…" at bounding box center [355, 152] width 146 height 271
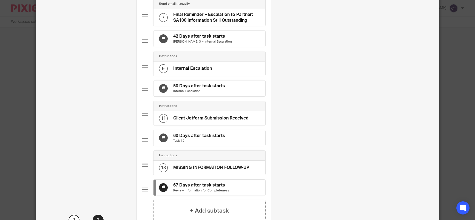
scroll to position [293, 0]
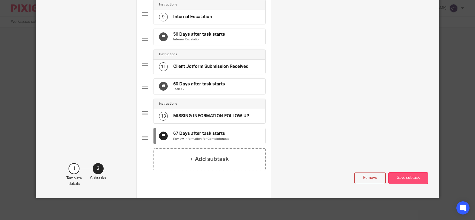
click at [413, 178] on button "Save subtask" at bounding box center [409, 178] width 40 height 12
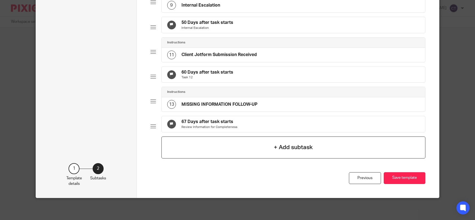
click at [275, 149] on h4 "+ Add subtask" at bounding box center [293, 147] width 39 height 8
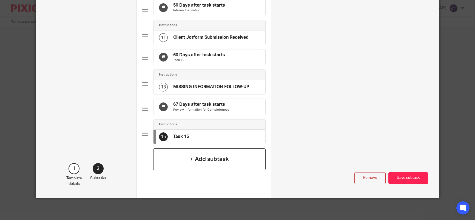
scroll to position [0, 0]
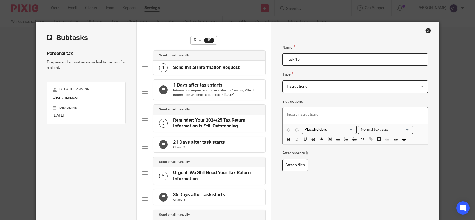
click at [300, 61] on input "Task 15" at bounding box center [355, 59] width 146 height 12
click at [312, 88] on span "Instructions" at bounding box center [343, 87] width 113 height 12
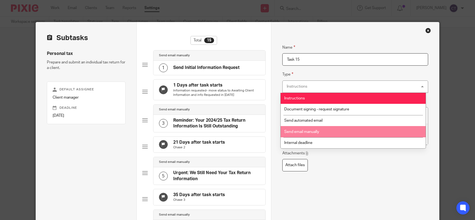
click at [308, 132] on span "Send email manually" at bounding box center [301, 132] width 35 height 4
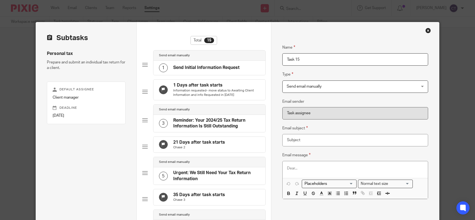
drag, startPoint x: 302, startPoint y: 59, endPoint x: 268, endPoint y: 57, distance: 34.1
paste input "Missing Information Request (Day 0)"
type input "Missing Information Request (Day 0)"
paste input "Missing Information for Your 2024/25 Tax Return"
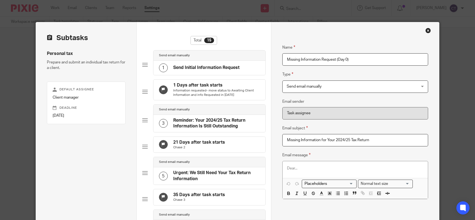
type input "Missing Information for Your 2024/25 Tax Return"
click at [285, 167] on div at bounding box center [355, 169] width 145 height 16
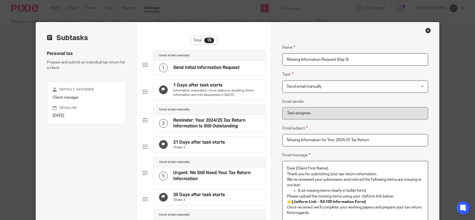
scroll to position [2, 0]
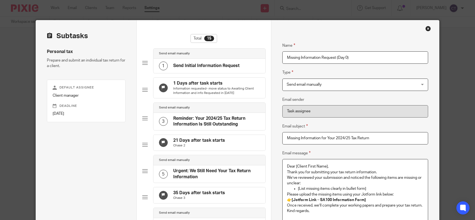
click at [287, 172] on p "Thank you for submitting your tax return information. We’ve reviewed your submi…" at bounding box center [355, 177] width 137 height 17
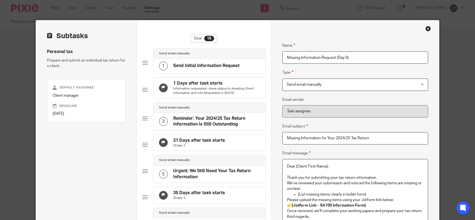
click at [285, 182] on div "Dear [Client First Name], Thank you for submitting your tax return information.…" at bounding box center [355, 192] width 145 height 67
click at [287, 199] on p "Please upload the missing items using your Jotform link below: 👉 [Jotform Link …" at bounding box center [355, 202] width 137 height 11
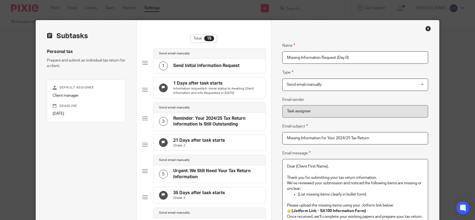
scroll to position [29, 0]
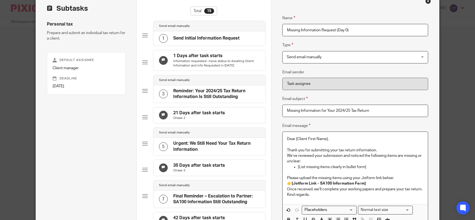
click at [284, 189] on div "Dear [Client First Name], Thank you for submitting your tax return information.…" at bounding box center [355, 168] width 145 height 72
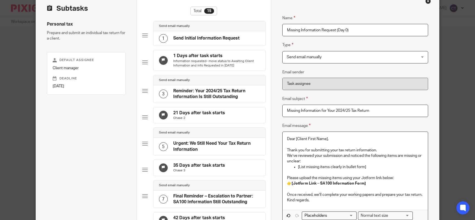
click at [284, 205] on div "Dear [Client First Name], Thank you for submitting your tax return information.…" at bounding box center [355, 171] width 145 height 78
click at [287, 183] on p "Please upload the missing items using your Jotform link below: 👉 [Jotform Link …" at bounding box center [355, 180] width 137 height 11
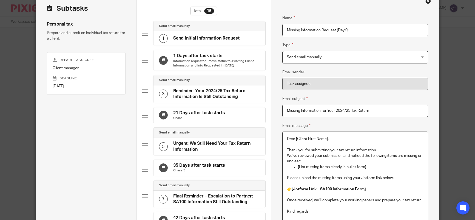
click at [287, 156] on p "We’ve reviewed your submission and noticed the following items are missing or u…" at bounding box center [355, 158] width 137 height 11
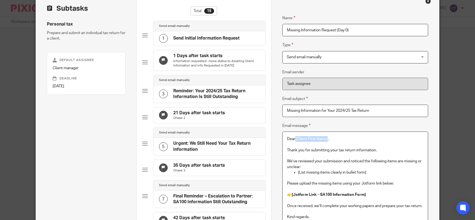
drag, startPoint x: 326, startPoint y: 138, endPoint x: 293, endPoint y: 135, distance: 32.7
click at [293, 135] on div "Dear [Client First Name], Thank you for submitting your tax return information.…" at bounding box center [355, 179] width 145 height 94
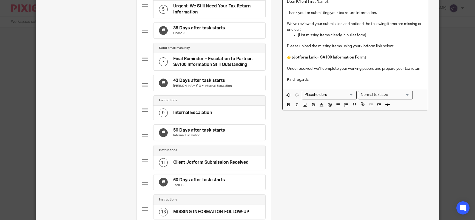
click at [343, 98] on input "Search for option" at bounding box center [328, 95] width 51 height 6
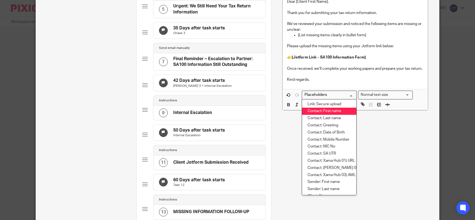
click at [330, 115] on li "Contact: First name" at bounding box center [329, 110] width 54 height 7
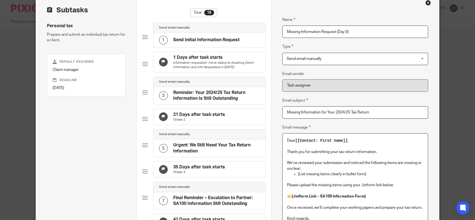
scroll to position [55, 0]
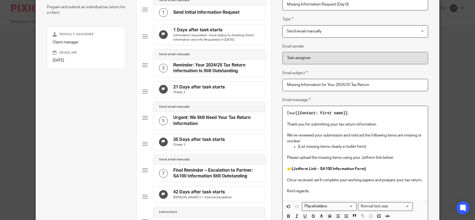
click at [284, 169] on div "Dear [[Contact: First name]] , Thank you for submitting your tax return informa…" at bounding box center [355, 153] width 145 height 94
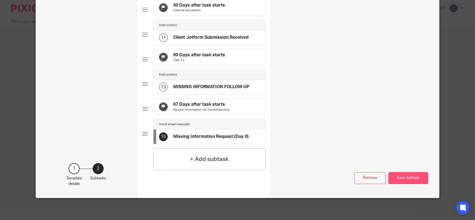
click at [400, 178] on button "Save subtask" at bounding box center [409, 178] width 40 height 12
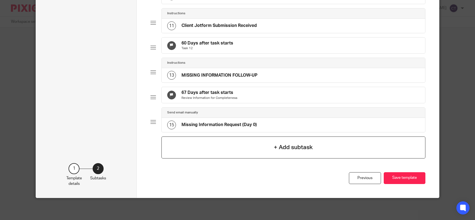
click at [288, 147] on h4 "+ Add subtask" at bounding box center [293, 147] width 39 height 8
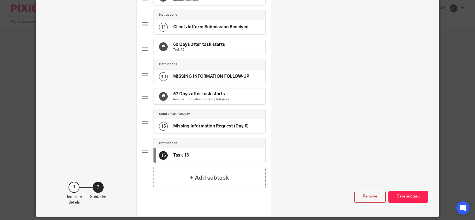
scroll to position [351, 0]
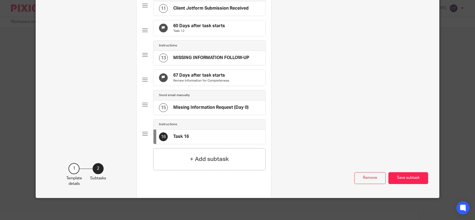
click at [181, 134] on h4 "Task 16" at bounding box center [181, 137] width 16 height 6
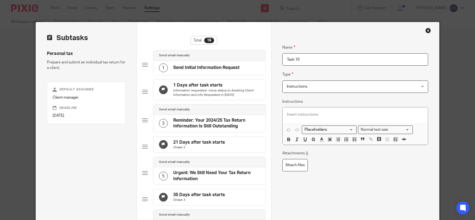
click at [300, 88] on span "Instructions" at bounding box center [297, 86] width 21 height 4
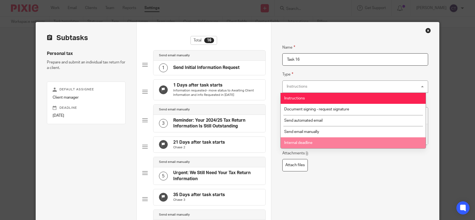
click at [294, 145] on li "Internal deadline" at bounding box center [353, 142] width 145 height 11
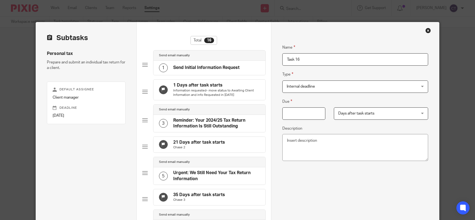
click at [299, 112] on input "Due" at bounding box center [303, 113] width 43 height 12
type input "68"
click at [388, 114] on span "Days after task starts" at bounding box center [374, 113] width 72 height 12
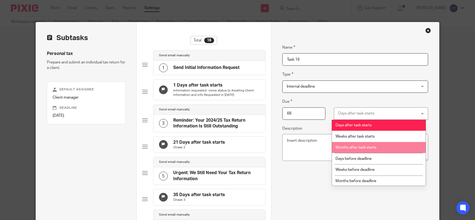
scroll to position [1, 0]
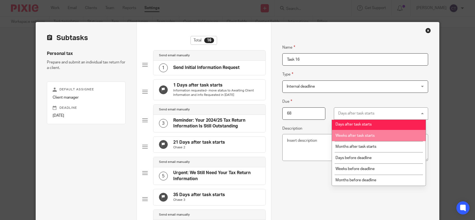
click at [334, 102] on fieldset "Due 68 Days after task starts Days after task starts Days after task starts Wee…" at bounding box center [355, 108] width 146 height 21
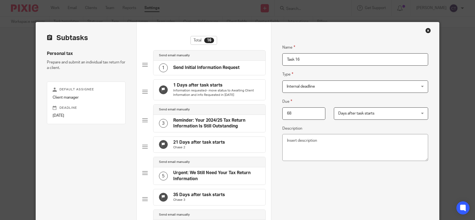
scroll to position [27, 0]
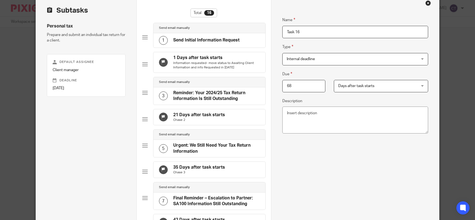
drag, startPoint x: 301, startPoint y: 32, endPoint x: 299, endPoint y: 32, distance: 2.8
click at [299, 32] on input "Task 16" at bounding box center [355, 32] width 146 height 12
click at [288, 33] on input "Task 16" at bounding box center [355, 32] width 146 height 12
click at [285, 32] on input "Task 16" at bounding box center [355, 32] width 146 height 12
paste input "Email 1 — Missing Information Request (Day 0)"
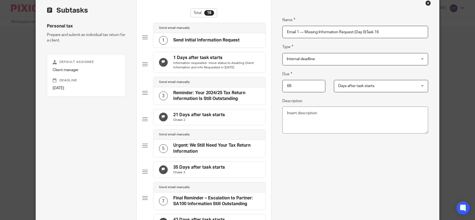
click at [383, 31] on input "Email 1 — Missing Information Request (Day 0)Task 16" at bounding box center [355, 32] width 146 height 12
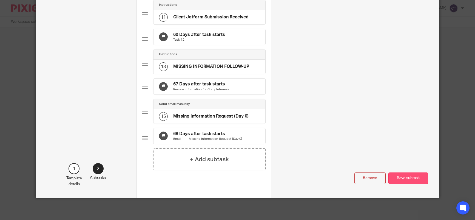
type input "Email 1 — Missing Information Request (Day 0)"
click at [404, 178] on button "Save subtask" at bounding box center [409, 178] width 40 height 12
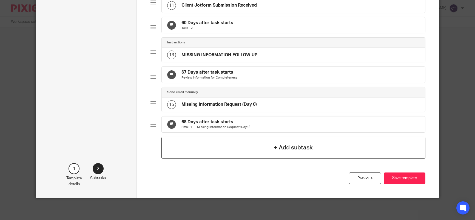
click at [291, 149] on h4 "+ Add subtask" at bounding box center [293, 147] width 39 height 8
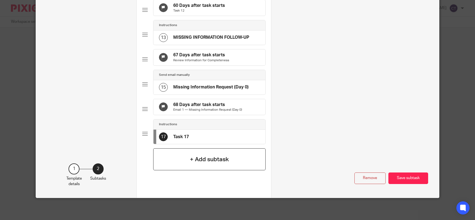
scroll to position [0, 0]
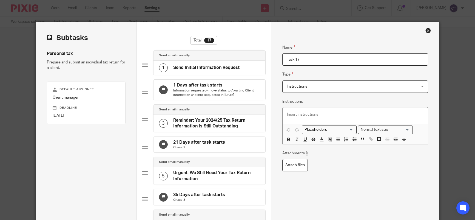
click at [307, 89] on span "Instructions" at bounding box center [343, 87] width 113 height 12
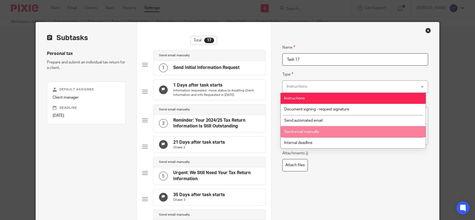
click at [299, 134] on li "Send email manually" at bounding box center [353, 131] width 145 height 11
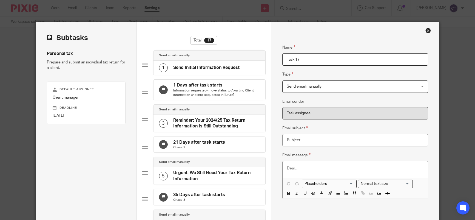
drag, startPoint x: 300, startPoint y: 59, endPoint x: 279, endPoint y: 58, distance: 20.9
paste input "Email 2 — Missing Information Chase 1 (Day 7)"
type input "Email 2 — Missing Information Chase 1 (Day 7)"
click at [306, 81] on span "Send email manually" at bounding box center [343, 87] width 113 height 12
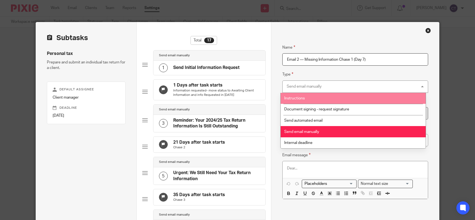
click at [329, 87] on div "Send email manually Send email manually" at bounding box center [355, 86] width 146 height 12
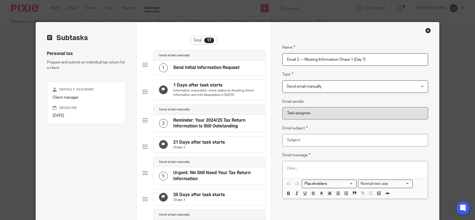
click at [310, 86] on span "Send email manually" at bounding box center [304, 86] width 35 height 4
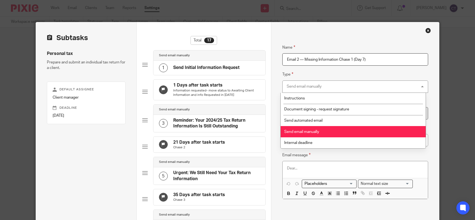
click at [306, 132] on span "Send email manually" at bounding box center [301, 132] width 35 height 4
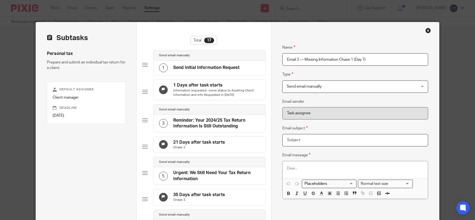
click at [302, 142] on input "Email subject" at bounding box center [355, 140] width 146 height 12
paste input "Reminder: We Still Need Missing Tax Return Information"
type input "Reminder: We Still Need Missing Tax Return Information"
click at [287, 170] on p at bounding box center [355, 167] width 137 height 5
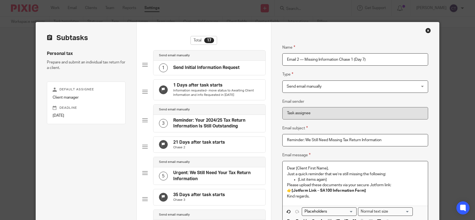
click at [284, 172] on div "Dear [Client First Name], Just a quick reminder that we’re still missing the fo…" at bounding box center [355, 183] width 145 height 44
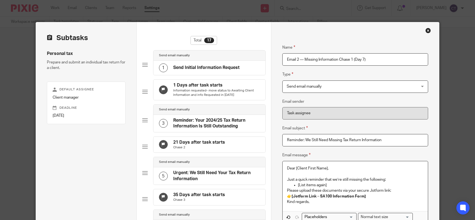
click at [285, 189] on div "Dear [Client First Name], Just a quick reminder that we’re still missing the fo…" at bounding box center [355, 186] width 145 height 50
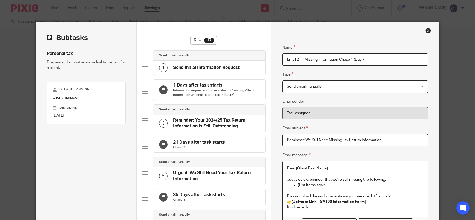
click at [284, 208] on div "Dear [Client First Name], Just a quick reminder that we’re still missing the fo…" at bounding box center [355, 188] width 145 height 55
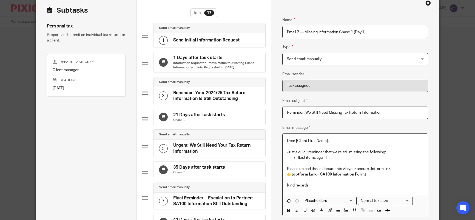
scroll to position [55, 0]
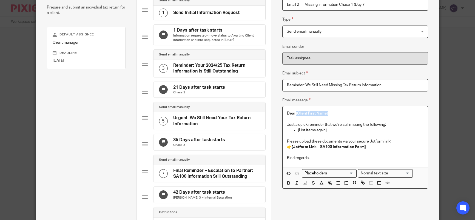
drag, startPoint x: 326, startPoint y: 113, endPoint x: 294, endPoint y: 113, distance: 31.8
click at [294, 113] on p "Dear [Client First Name]," at bounding box center [355, 112] width 137 height 5
click at [320, 172] on input "Search for option" at bounding box center [328, 173] width 51 height 6
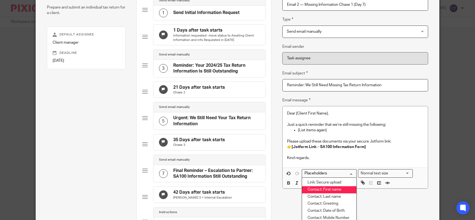
click at [325, 188] on li "Contact: First name" at bounding box center [329, 189] width 54 height 7
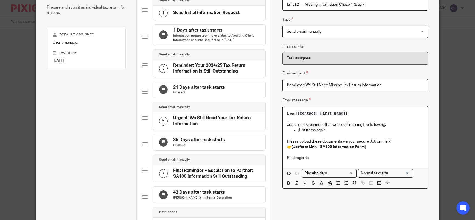
scroll to position [82, 0]
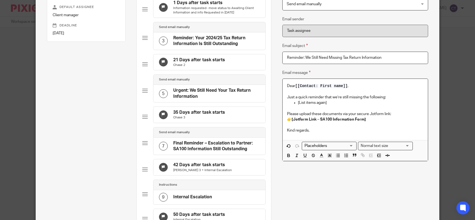
click at [383, 115] on p "Please upload these documents via your secure Jotform link: 👉 [Jotform Link – S…" at bounding box center [355, 116] width 137 height 11
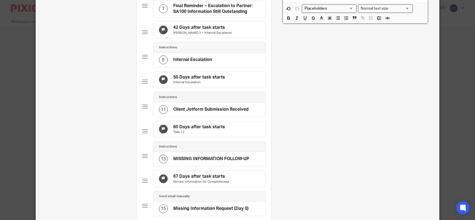
scroll to position [356, 0]
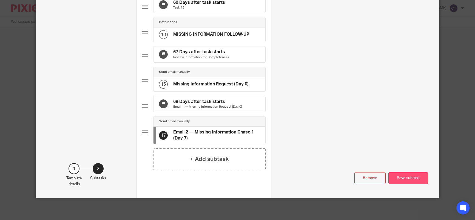
click at [404, 184] on button "Save subtask" at bounding box center [409, 178] width 40 height 12
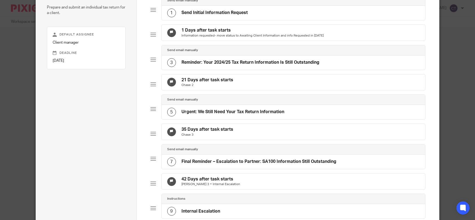
scroll to position [0, 0]
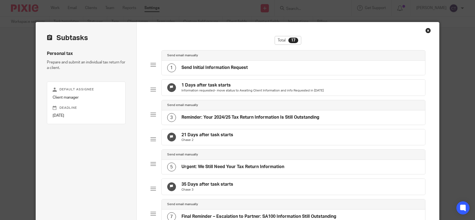
click at [204, 67] on h4 "Send Initial Information Request" at bounding box center [215, 68] width 66 height 6
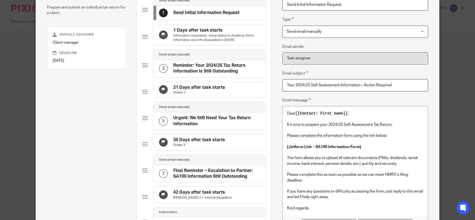
scroll to position [82, 0]
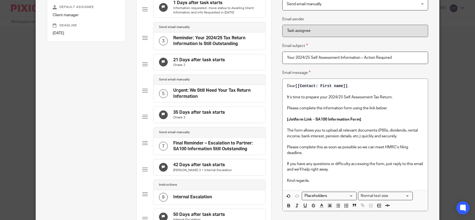
click at [202, 47] on h4 "Reminder: Your 2024/25 Tax Return Information Is Still Outstanding" at bounding box center [216, 41] width 87 height 12
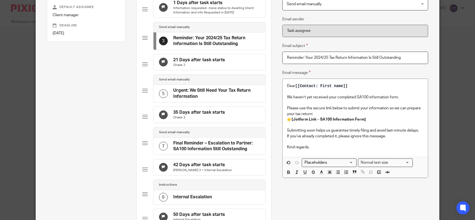
click at [203, 99] on h4 "Urgent: We Still Need Your Tax Return Information" at bounding box center [216, 93] width 87 height 12
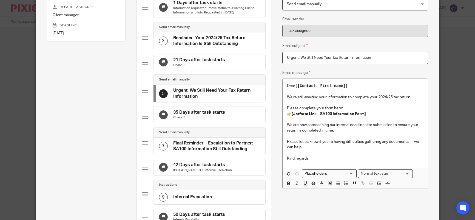
scroll to position [110, 0]
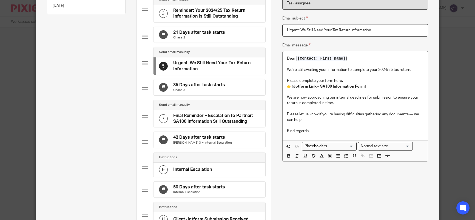
click at [187, 124] on h4 "Final Reminder – Escalation to Partner: SA100 Information Still Outstanding" at bounding box center [216, 119] width 87 height 12
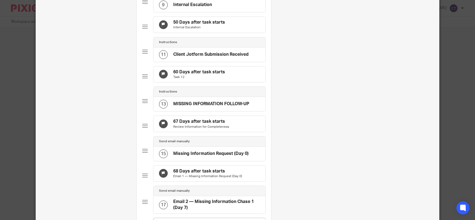
scroll to position [302, 0]
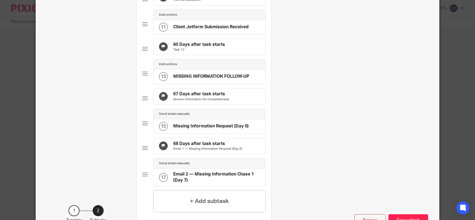
click at [206, 129] on h4 "Missing Information Request (Day 0)" at bounding box center [210, 126] width 75 height 6
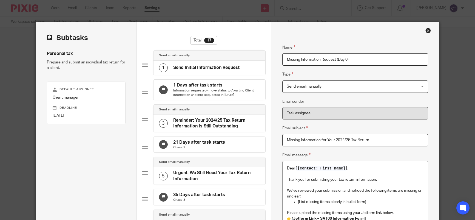
scroll to position [27, 0]
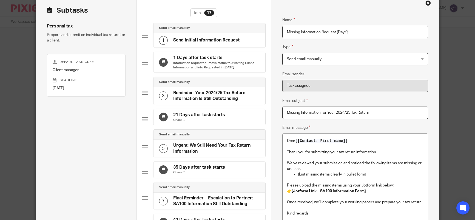
click at [374, 185] on p "Please upload the missing items using your Jotform link below:" at bounding box center [355, 184] width 137 height 5
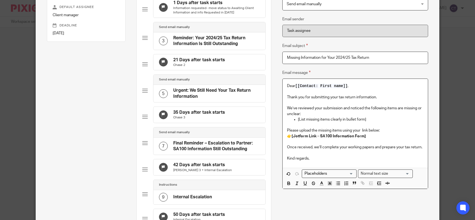
scroll to position [110, 0]
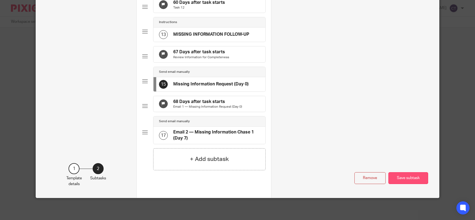
click at [403, 177] on button "Save subtask" at bounding box center [409, 178] width 40 height 12
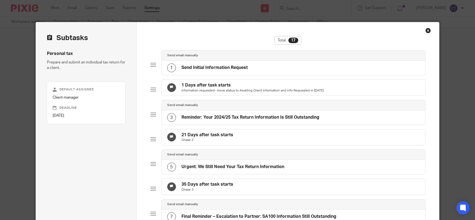
scroll to position [165, 0]
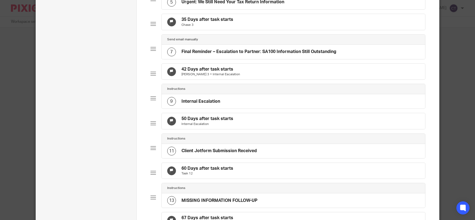
click at [211, 55] on h4 "Final Reminder – Escalation to Partner: SA100 Information Still Outstanding" at bounding box center [259, 52] width 155 height 6
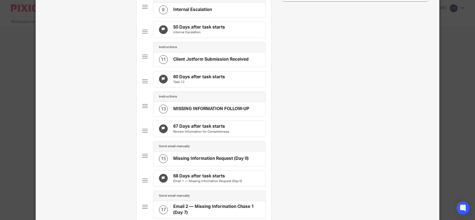
scroll to position [297, 0]
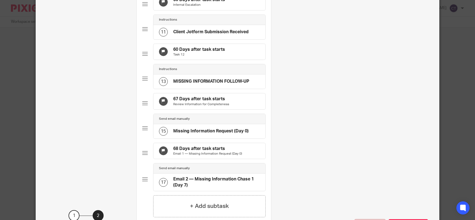
click at [186, 84] on h4 "MISSING INFORMATION FOLLOW-UP" at bounding box center [211, 81] width 76 height 6
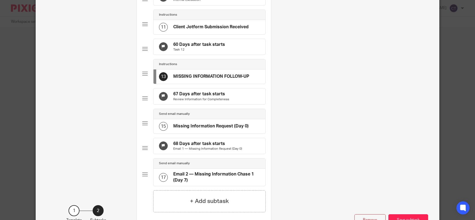
scroll to position [329, 0]
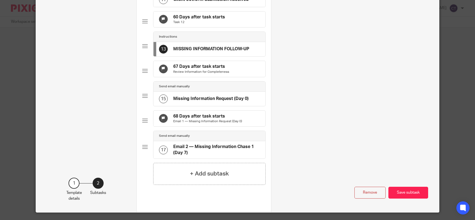
click at [189, 101] on h4 "Missing Information Request (Day 0)" at bounding box center [210, 99] width 75 height 6
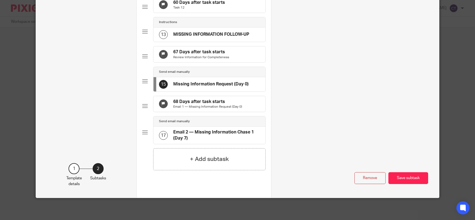
click at [208, 141] on h4 "Email 2 — Missing Information Chase 1 (Day 7)" at bounding box center [216, 135] width 87 height 12
click at [399, 184] on button "Save subtask" at bounding box center [409, 178] width 40 height 12
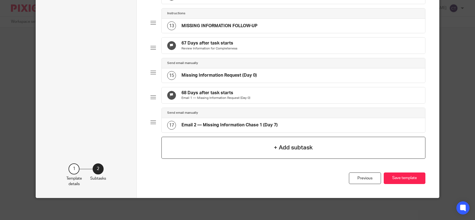
click at [277, 152] on h4 "+ Add subtask" at bounding box center [293, 147] width 39 height 8
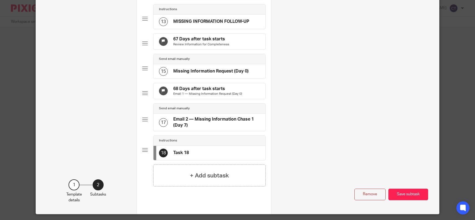
scroll to position [0, 0]
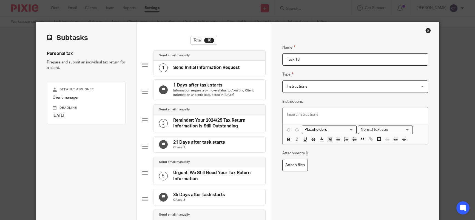
click at [305, 88] on span "Instructions" at bounding box center [343, 87] width 113 height 12
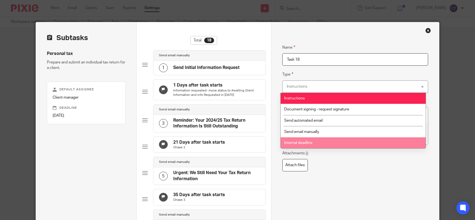
click at [299, 143] on span "Internal deadline" at bounding box center [298, 143] width 28 height 4
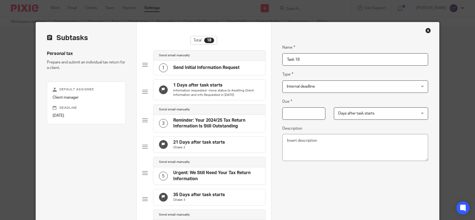
click at [299, 109] on input "Due" at bounding box center [303, 113] width 43 height 12
type input "75"
click at [303, 61] on input "Task 18" at bounding box center [355, 59] width 146 height 12
drag, startPoint x: 304, startPoint y: 59, endPoint x: 277, endPoint y: 58, distance: 27.1
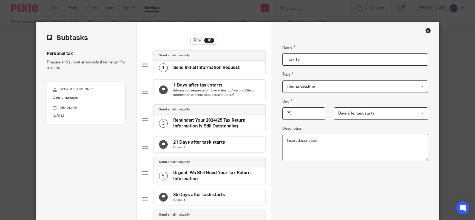
paste input "Email 2 — Missing Information Chase 1 (Day 7)"
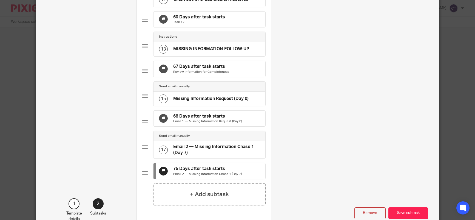
scroll to position [404, 0]
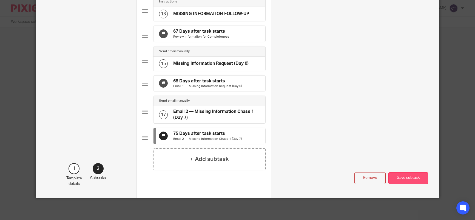
type input "Email 2 — Missing Information Chase 1 (Day 7)"
click at [401, 177] on button "Save subtask" at bounding box center [409, 178] width 40 height 12
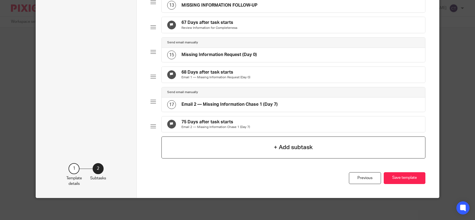
click at [297, 149] on h4 "+ Add subtask" at bounding box center [293, 147] width 39 height 8
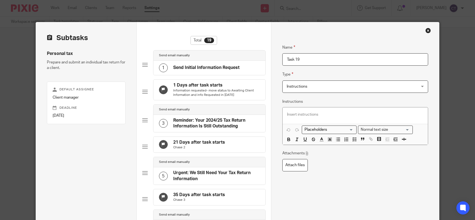
click at [306, 86] on span "Instructions" at bounding box center [343, 87] width 113 height 12
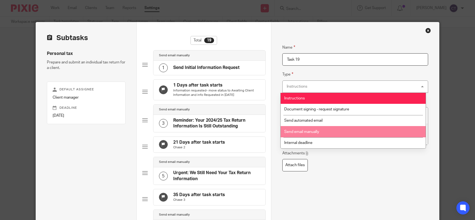
click at [305, 131] on span "Send email manually" at bounding box center [301, 132] width 35 height 4
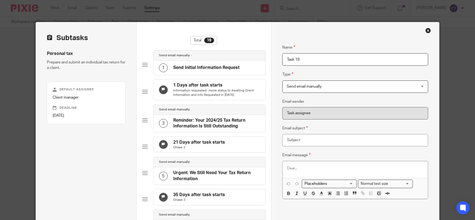
drag, startPoint x: 310, startPoint y: 59, endPoint x: 266, endPoint y: 55, distance: 43.8
paste input "Email 3 — Missing Information Chase 2 + Internal Escalation (Day 10 – 3 days la…"
type input "Email 3 — Missing Information Chase 2 + Internal Escalation (Day 10 – 3 days la…"
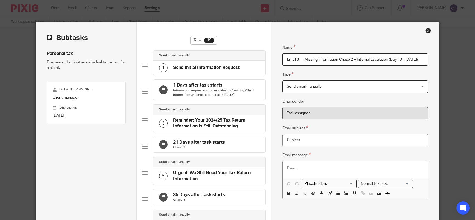
scroll to position [0, 0]
click at [295, 137] on input "Email subject" at bounding box center [355, 140] width 146 height 12
paste input "Final Reminder – Missing Information"
type input "Final Reminder – Missing Information"
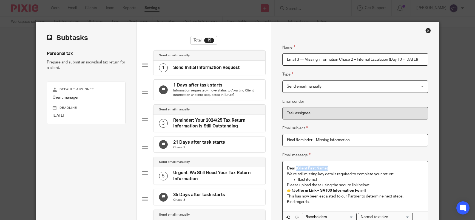
drag, startPoint x: 326, startPoint y: 167, endPoint x: 295, endPoint y: 166, distance: 31.0
click at [295, 166] on p "Dear [Client First Name]," at bounding box center [355, 167] width 137 height 5
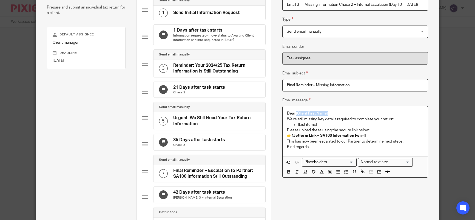
scroll to position [82, 0]
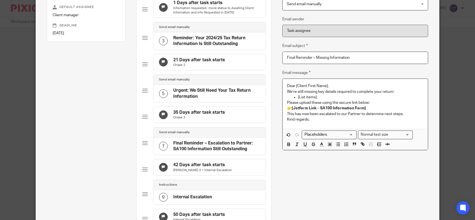
click at [332, 136] on input "Search for option" at bounding box center [328, 135] width 51 height 6
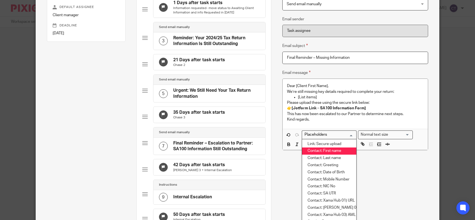
click at [320, 151] on li "Contact: First name" at bounding box center [329, 150] width 54 height 7
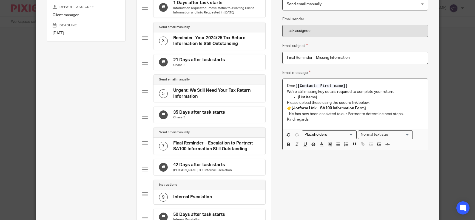
click at [284, 91] on div "Dear [[Contact: First name]] , We’re still missing key details required to comp…" at bounding box center [355, 104] width 145 height 50
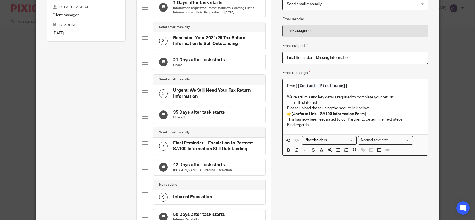
click at [287, 107] on p "Please upload these using the secure link below: 👉 [Jotform Link – SA100 Inform…" at bounding box center [355, 110] width 137 height 11
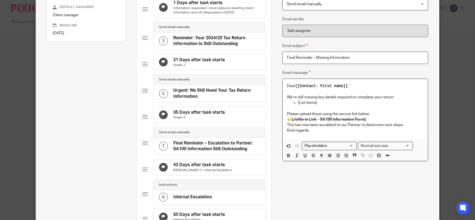
click at [284, 124] on div "Dear [[Contact: First name]] , We’re still missing key details required to comp…" at bounding box center [355, 109] width 145 height 61
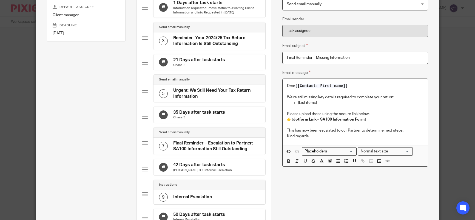
click at [284, 136] on div "Dear [[Contact: First name]] , We’re still missing key details required to comp…" at bounding box center [355, 112] width 145 height 67
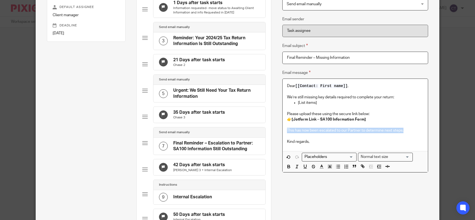
drag, startPoint x: 404, startPoint y: 129, endPoint x: 278, endPoint y: 129, distance: 126.1
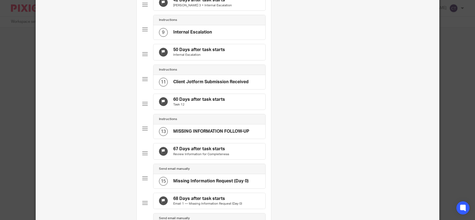
scroll to position [436, 0]
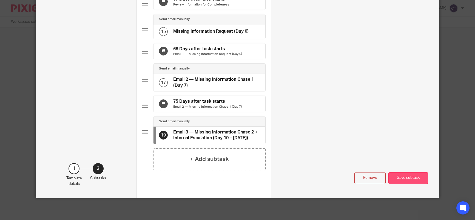
click at [402, 176] on button "Save subtask" at bounding box center [409, 178] width 40 height 12
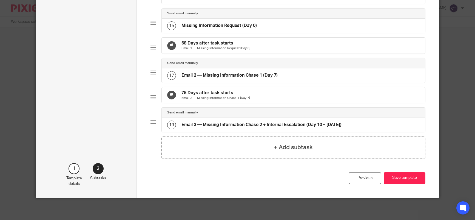
scroll to position [428, 0]
click at [294, 148] on h4 "+ Add subtask" at bounding box center [293, 147] width 39 height 8
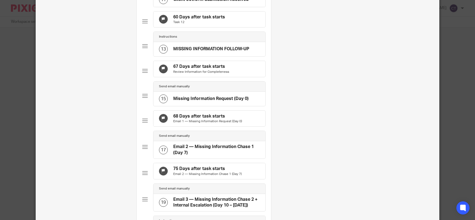
scroll to position [465, 0]
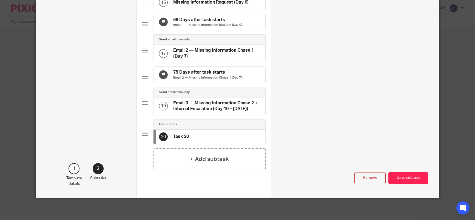
click at [180, 136] on h4 "Task 20" at bounding box center [181, 137] width 16 height 6
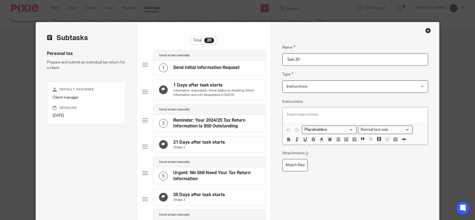
click at [296, 87] on span "Instructions" at bounding box center [297, 86] width 21 height 4
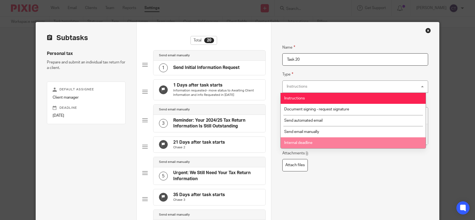
click at [304, 140] on li "Internal deadline" at bounding box center [353, 142] width 145 height 11
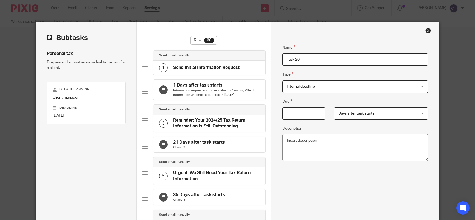
click at [300, 112] on input "Due" at bounding box center [303, 113] width 43 height 12
type input "78"
click at [302, 63] on input "Task 20" at bounding box center [355, 59] width 146 height 12
drag, startPoint x: 293, startPoint y: 58, endPoint x: 281, endPoint y: 58, distance: 11.8
click at [282, 58] on input "Task 20" at bounding box center [355, 59] width 146 height 12
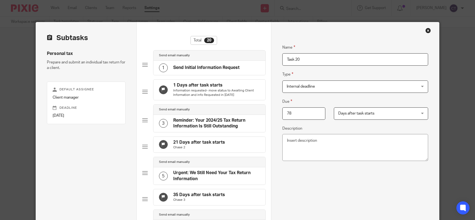
drag, startPoint x: 299, startPoint y: 60, endPoint x: 284, endPoint y: 59, distance: 15.1
click at [284, 59] on input "Task 20" at bounding box center [355, 59] width 146 height 12
paste input "Missing Information Chase 2 + Internal Escalation (Day 10 – 3 days later)"
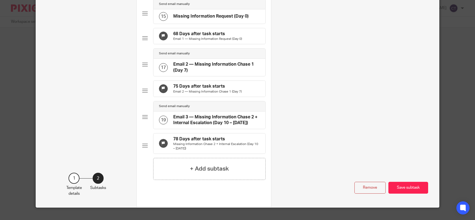
scroll to position [465, 0]
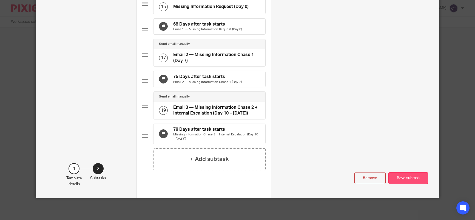
type input "Missing Information Chase 2 + Internal Escalation (Day 10 – 3 days later)"
click at [402, 178] on button "Save subtask" at bounding box center [409, 178] width 40 height 12
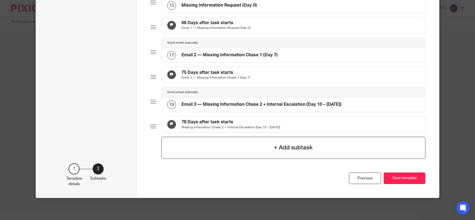
click at [293, 146] on h4 "+ Add subtask" at bounding box center [293, 147] width 39 height 8
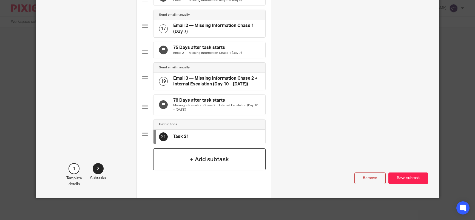
scroll to position [0, 0]
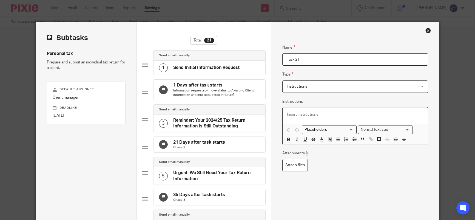
click at [287, 114] on p at bounding box center [355, 114] width 137 height 5
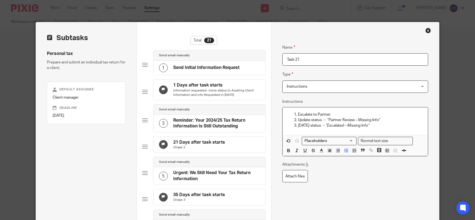
click at [298, 113] on li "Escalate to Partner" at bounding box center [361, 114] width 126 height 5
click at [298, 119] on p "Update status → “Partner Review – Missing Info”" at bounding box center [361, 119] width 126 height 5
click at [298, 126] on p "Monday status → “Escalated – Missing Info”" at bounding box center [361, 125] width 126 height 5
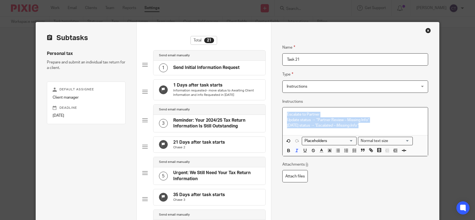
drag, startPoint x: 353, startPoint y: 127, endPoint x: 254, endPoint y: 106, distance: 101.2
click at [353, 151] on polyline "button" at bounding box center [353, 150] width 1 height 1
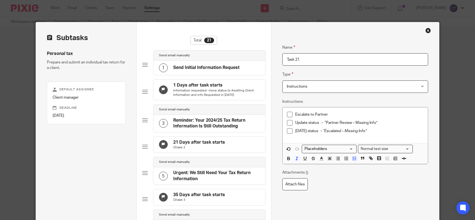
drag, startPoint x: 317, startPoint y: 60, endPoint x: 256, endPoint y: 58, distance: 61.4
paste input "Email 3 — Missing Information Chase 2 + Internal Escalation (Day 10 – 3 days la…"
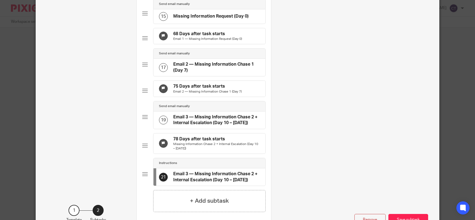
scroll to position [497, 0]
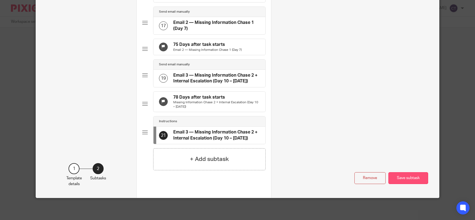
type input "Email 3 — Missing Information Chase 2 + Internal Escalation (Day 10 – 3 days la…"
click at [409, 180] on button "Save subtask" at bounding box center [409, 178] width 40 height 12
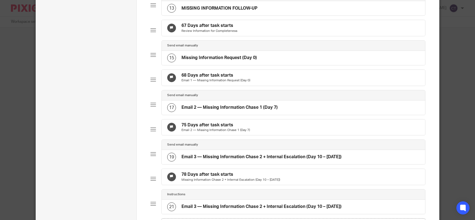
scroll to position [482, 0]
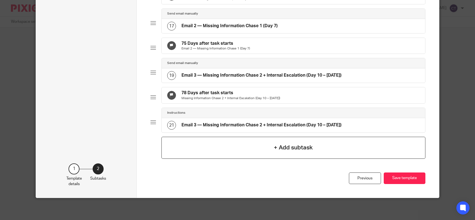
click at [296, 146] on h4 "+ Add subtask" at bounding box center [293, 147] width 39 height 8
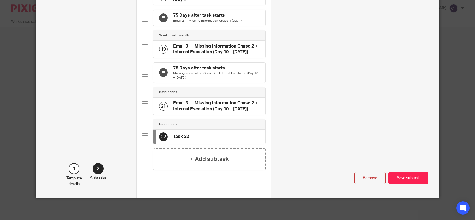
scroll to position [526, 0]
click at [343, 94] on div "Remove Save subtask" at bounding box center [355, 60] width 146 height 248
click at [183, 139] on h4 "Task 22" at bounding box center [181, 137] width 16 height 6
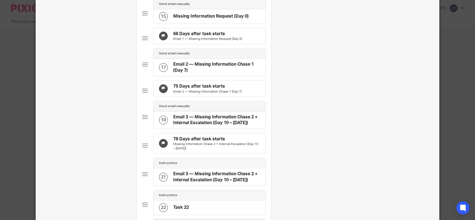
scroll to position [526, 0]
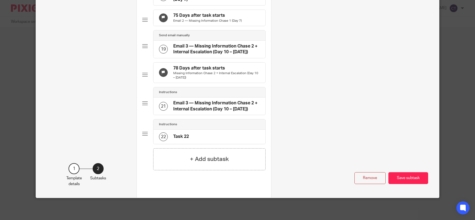
click at [178, 137] on h4 "Task 22" at bounding box center [181, 137] width 16 height 6
click at [178, 136] on h4 "Task 22" at bounding box center [181, 137] width 16 height 6
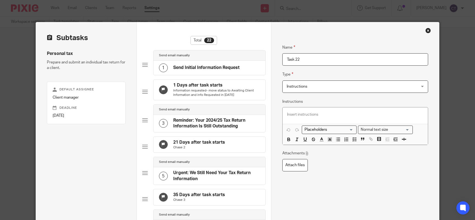
click at [307, 86] on span "Instructions" at bounding box center [343, 87] width 113 height 12
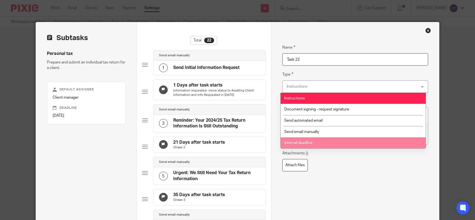
click at [293, 143] on span "Internal deadline" at bounding box center [298, 143] width 28 height 4
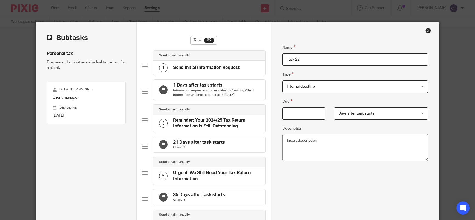
click at [301, 109] on input "Due" at bounding box center [303, 113] width 43 height 12
type input "85"
click at [301, 60] on input "Task 22" at bounding box center [355, 59] width 146 height 12
drag, startPoint x: 301, startPoint y: 60, endPoint x: 261, endPoint y: 59, distance: 40.3
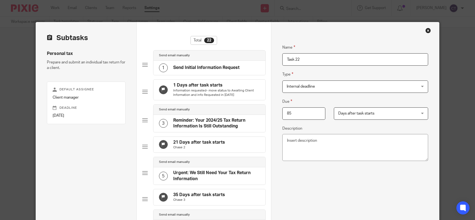
paste input "Missing Information Chase 2 + Internal Escalation"
click at [338, 59] on input "Missing Information Chase 2 + Internal Escalation" at bounding box center [355, 59] width 146 height 12
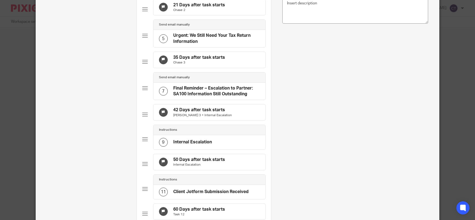
type input "Partner Internal Escalation"
click at [284, 155] on div "Name Partner Internal Escalation Type Internal deadline Internal deadline Instr…" at bounding box center [355, 87] width 146 height 376
click at [333, 104] on div "Name Partner Internal Escalation Type Internal deadline Internal deadline Instr…" at bounding box center [355, 87] width 146 height 376
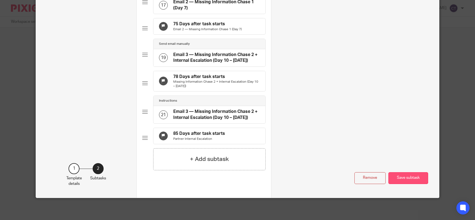
click at [415, 177] on button "Save subtask" at bounding box center [409, 178] width 40 height 12
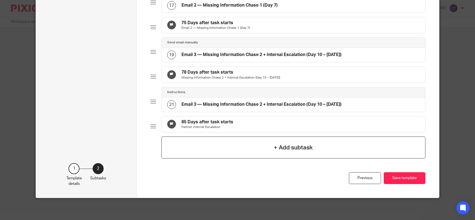
click at [287, 147] on h4 "+ Add subtask" at bounding box center [293, 147] width 39 height 8
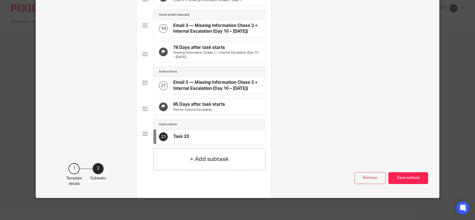
scroll to position [0, 0]
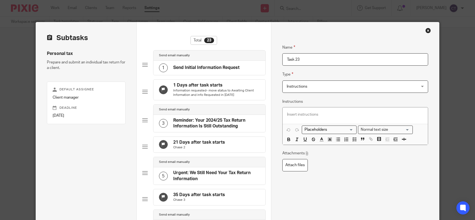
click at [310, 59] on input "Task 23" at bounding box center [355, 59] width 146 height 12
drag, startPoint x: 309, startPoint y: 59, endPoint x: 263, endPoint y: 57, distance: 46.1
paste input "PREPARATION AND REVIEW"
click at [357, 58] on input "PREPARATION AND REVIEW" at bounding box center [355, 59] width 146 height 12
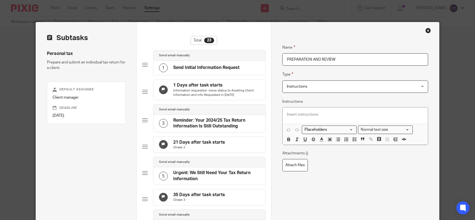
drag, startPoint x: 358, startPoint y: 60, endPoint x: 252, endPoint y: 59, distance: 106.1
paste input "Task 4: Prepare Working Papers & Input into IRIS Personal Tax"
drag, startPoint x: 297, startPoint y: 60, endPoint x: 297, endPoint y: 66, distance: 6.3
click at [297, 59] on input "Task 4: Prepare Working Papers & Input into IRIS Personal Tax" at bounding box center [355, 59] width 146 height 12
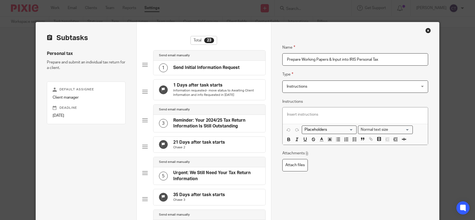
type input "Prepare Working Papers & Input into IRIS Personal Tax"
click at [287, 115] on p at bounding box center [355, 114] width 137 height 5
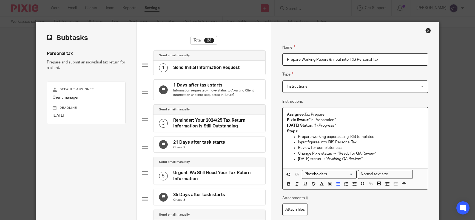
drag, startPoint x: 296, startPoint y: 136, endPoint x: 278, endPoint y: 137, distance: 18.1
click at [298, 141] on p "Input figures into IRIS Personal Tax" at bounding box center [361, 141] width 126 height 5
click at [296, 148] on ul "Review for completeness Change Pixie status → “Ready for QA Review” Monday stat…" at bounding box center [355, 153] width 137 height 17
click at [298, 154] on p "Change Pixie status → “Ready for QA Review”" at bounding box center [361, 153] width 126 height 5
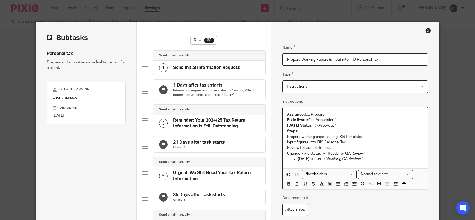
click at [298, 159] on p "Monday status → “Awaiting QA Review”" at bounding box center [361, 158] width 126 height 5
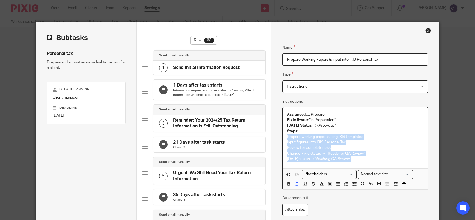
drag, startPoint x: 378, startPoint y: 157, endPoint x: 285, endPoint y: 135, distance: 95.2
click at [285, 135] on div "Assignee: Tax Preparer Pixie Status: “In Preparation” Monday Status: “In Progre…" at bounding box center [355, 137] width 145 height 61
click at [352, 183] on icon "button" at bounding box center [354, 183] width 5 height 5
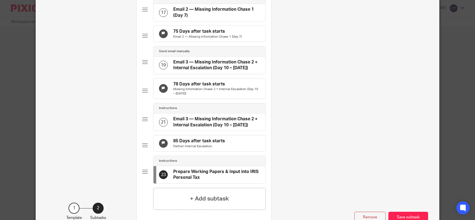
scroll to position [554, 0]
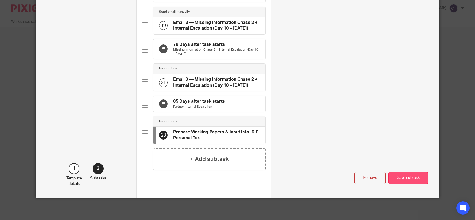
click at [398, 180] on button "Save subtask" at bounding box center [409, 178] width 40 height 12
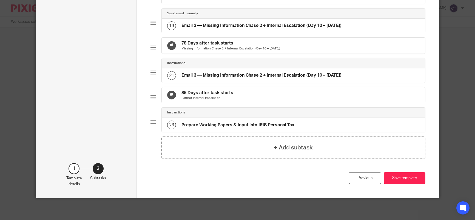
scroll to position [536, 0]
click at [292, 148] on h4 "+ Add subtask" at bounding box center [293, 147] width 39 height 8
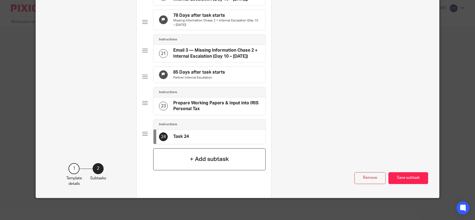
scroll to position [0, 0]
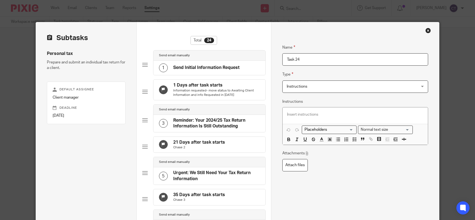
drag, startPoint x: 313, startPoint y: 63, endPoint x: 278, endPoint y: 60, distance: 35.0
paste input "Manager Review (QA)"
type input "Manager Review (QA)"
click at [287, 116] on p at bounding box center [355, 114] width 137 height 5
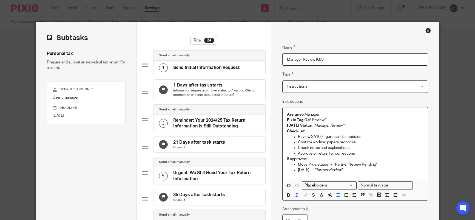
click at [298, 137] on p "Review SA100 figures and schedules" at bounding box center [361, 136] width 126 height 5
click at [298, 143] on p "Confirm working papers reconcile" at bounding box center [361, 141] width 126 height 5
click at [298, 147] on p "Check notes and explanations" at bounding box center [361, 147] width 126 height 5
click at [298, 154] on p "Approve or return for corrections" at bounding box center [361, 153] width 126 height 5
click at [298, 163] on p "Move Pixie status → “Partner Review Pending”" at bounding box center [361, 163] width 126 height 5
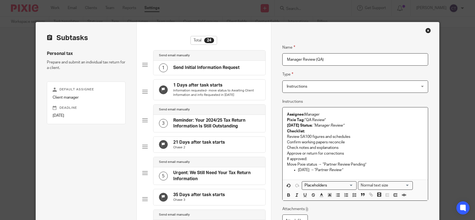
click at [298, 169] on p "Monday → “Partner Review”" at bounding box center [361, 169] width 126 height 5
drag, startPoint x: 338, startPoint y: 171, endPoint x: 281, endPoint y: 165, distance: 57.1
click at [283, 165] on div "Assignee: Manager Pixie Tag: “QA Review” Monday Status: “Manager Review” Checkl…" at bounding box center [355, 143] width 145 height 72
click at [355, 196] on line "button" at bounding box center [356, 196] width 2 height 0
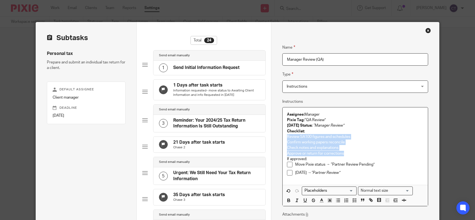
drag, startPoint x: 345, startPoint y: 153, endPoint x: 292, endPoint y: 151, distance: 53.8
click at [284, 136] on div "Assignee: Manager Pixie Tag: “QA Review” Monday Status: “Manager Review” Checkl…" at bounding box center [355, 145] width 145 height 77
click at [352, 200] on icon "button" at bounding box center [354, 199] width 5 height 5
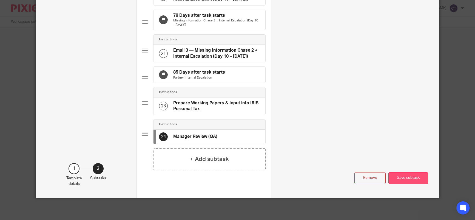
click at [409, 175] on button "Save subtask" at bounding box center [409, 178] width 40 height 12
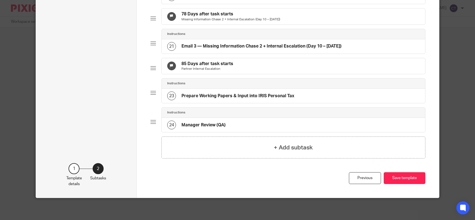
scroll to position [565, 0]
click at [291, 146] on h4 "+ Add subtask" at bounding box center [293, 147] width 39 height 8
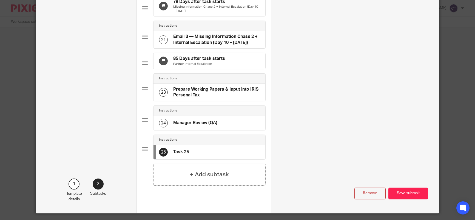
scroll to position [612, 0]
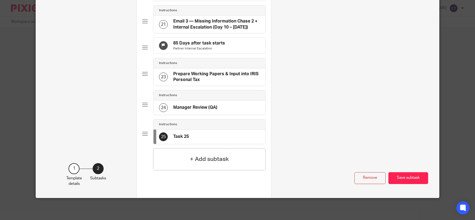
click at [181, 135] on h4 "Task 25" at bounding box center [181, 137] width 16 height 6
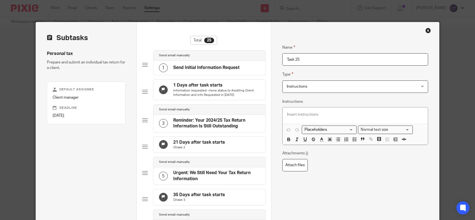
drag, startPoint x: 313, startPoint y: 59, endPoint x: 258, endPoint y: 57, distance: 54.9
paste input "Partner Review"
type input "Partner Review"
click at [287, 115] on p at bounding box center [355, 114] width 137 height 5
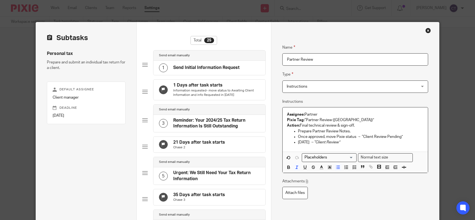
click at [298, 130] on p "Prepare Partner Review Notes." at bounding box center [361, 130] width 126 height 5
drag, startPoint x: 296, startPoint y: 137, endPoint x: 304, endPoint y: 148, distance: 13.3
click at [298, 137] on p "Once approved, move Pixie status → “Client Review Pending”" at bounding box center [361, 136] width 126 height 5
click at [298, 143] on p "Monday → “Client Review”" at bounding box center [361, 141] width 126 height 5
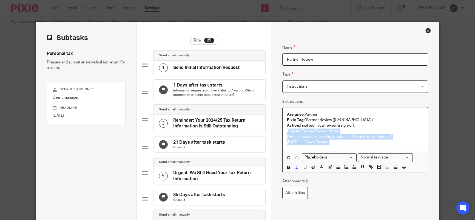
drag, startPoint x: 331, startPoint y: 144, endPoint x: 284, endPoint y: 130, distance: 49.7
click at [284, 130] on div "Assignee: Partner Pixie Tag: “Partner Review (PA)” Action: Final technical revi…" at bounding box center [355, 129] width 145 height 44
click at [353, 167] on icon "button" at bounding box center [354, 167] width 5 height 5
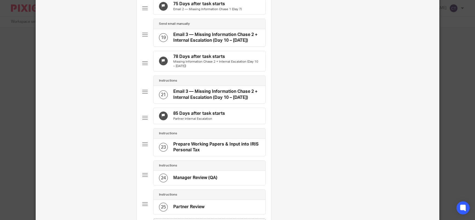
scroll to position [612, 0]
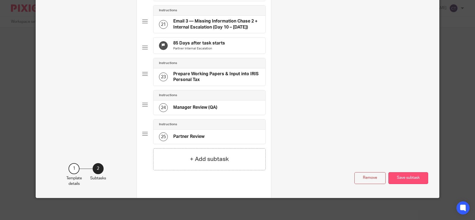
click at [422, 175] on button "Save subtask" at bounding box center [409, 178] width 40 height 12
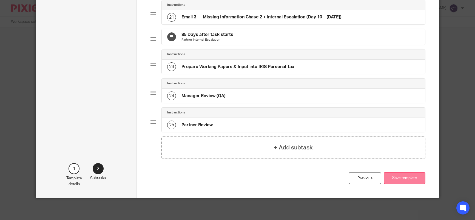
scroll to position [594, 0]
click at [203, 93] on h4 "Manager Review (QA)" at bounding box center [204, 96] width 44 height 6
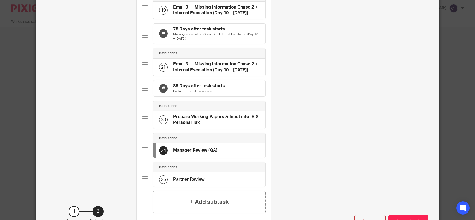
scroll to position [612, 0]
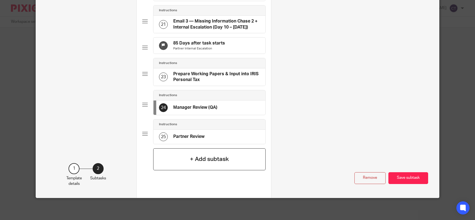
click at [196, 160] on h4 "+ Add subtask" at bounding box center [209, 159] width 39 height 8
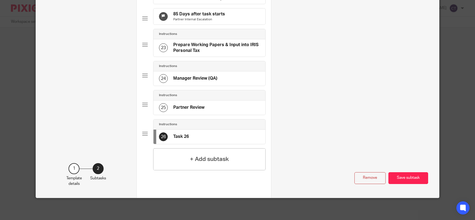
scroll to position [0, 0]
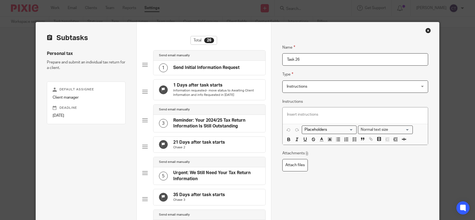
drag, startPoint x: 314, startPoint y: 60, endPoint x: 262, endPoint y: 59, distance: 51.3
paste input "Send to Client for Review"
click at [337, 88] on span "Instructions" at bounding box center [343, 87] width 113 height 12
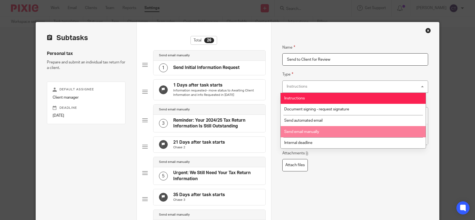
click at [317, 134] on li "Send email manually" at bounding box center [353, 131] width 145 height 11
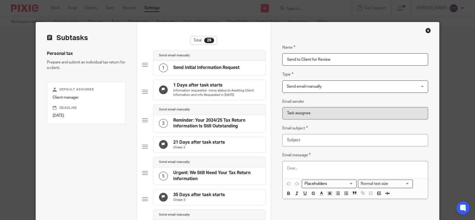
drag, startPoint x: 338, startPoint y: 59, endPoint x: 238, endPoint y: 57, distance: 99.6
paste input "CLIENT APPROVAL AND FILING"
drag, startPoint x: 343, startPoint y: 58, endPoint x: 263, endPoint y: 65, distance: 79.8
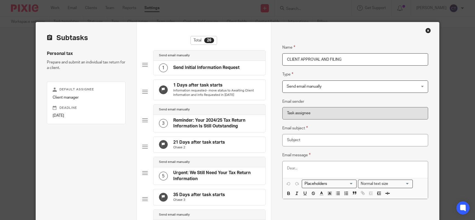
paste input "Send to Client for Review"
type input "Send to Client for Review"
click at [287, 167] on p at bounding box center [355, 167] width 137 height 5
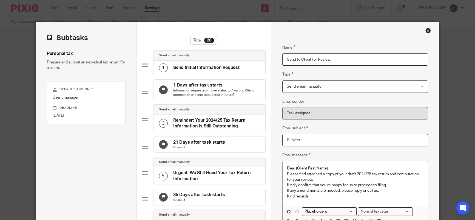
click at [297, 141] on input "Email subject" at bounding box center [355, 140] width 146 height 12
paste input "Your Draft Tax Return for Review"
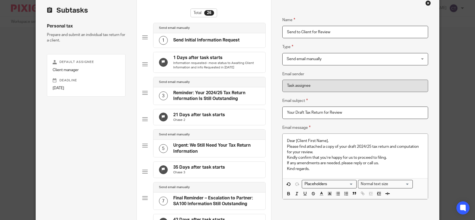
scroll to position [55, 0]
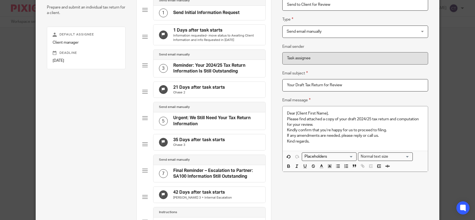
type input "Your Draft Tax Return for Review"
click at [284, 118] on div "Dear [Client First Name], Please find attached a copy of your draft 2024/25 tax…" at bounding box center [355, 128] width 145 height 44
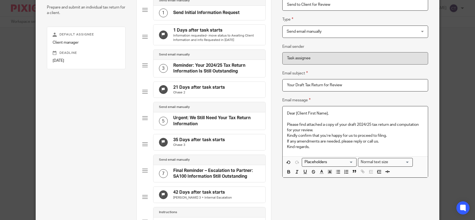
click at [284, 135] on div "Dear [Client First Name], Please find attached a copy of your draft 2024/25 tax…" at bounding box center [355, 131] width 145 height 50
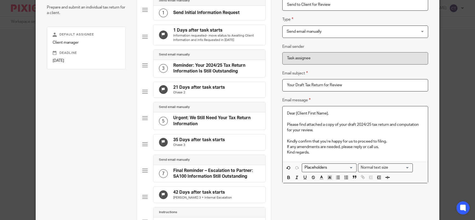
click at [284, 145] on div "Dear [Client First Name], Please find attached a copy of your draft 2024/25 tax…" at bounding box center [355, 133] width 145 height 55
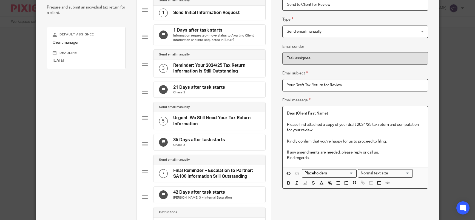
click at [284, 158] on div "Dear [Client First Name], Please find attached a copy of your draft 2024/25 tax…" at bounding box center [355, 136] width 145 height 61
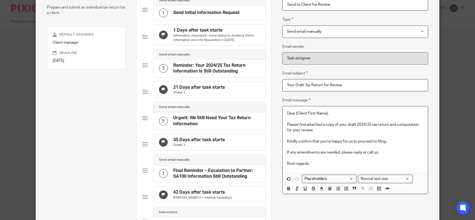
click at [326, 113] on p "Dear [Client First Name]," at bounding box center [355, 112] width 137 height 5
click at [338, 179] on input "Search for option" at bounding box center [328, 179] width 51 height 6
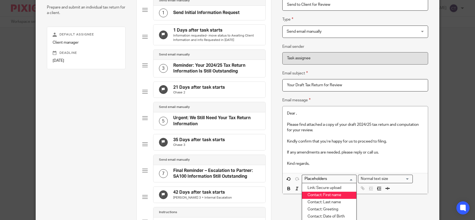
click at [328, 195] on li "Contact: First name" at bounding box center [329, 194] width 54 height 7
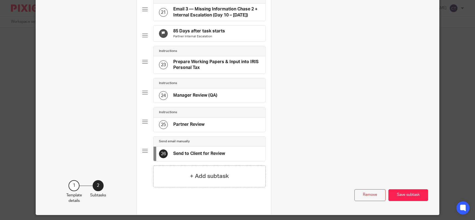
scroll to position [641, 0]
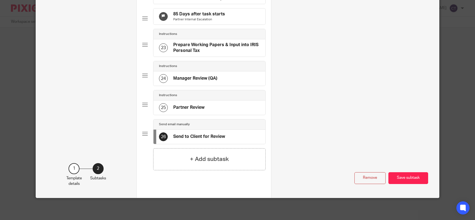
click at [404, 178] on button "Save subtask" at bounding box center [409, 178] width 40 height 12
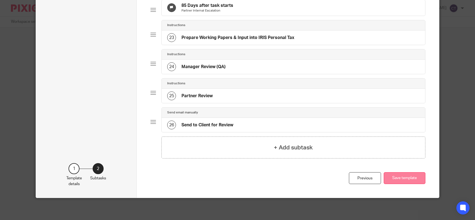
scroll to position [623, 0]
click at [308, 147] on h4 "+ Add subtask" at bounding box center [293, 147] width 39 height 8
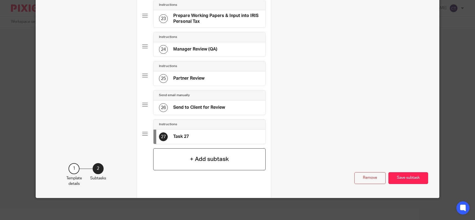
scroll to position [0, 0]
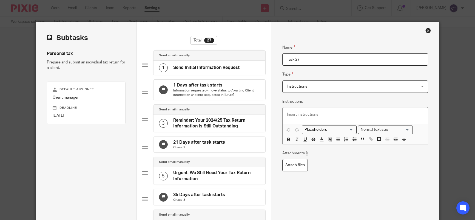
drag, startPoint x: 304, startPoint y: 59, endPoint x: 268, endPoint y: 59, distance: 36.2
paste input "CLIENT APPROVAL AND FILING"
type input "CLIENT APPROVAL AND FILING"
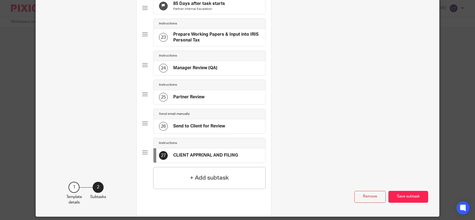
scroll to position [670, 0]
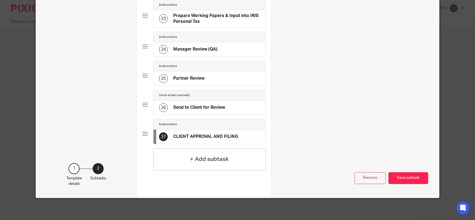
click at [419, 180] on button "Save subtask" at bounding box center [409, 178] width 40 height 12
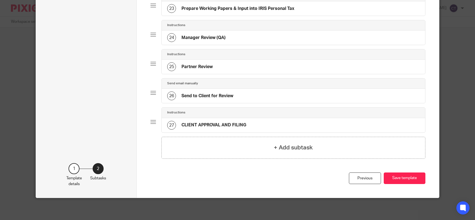
scroll to position [652, 0]
click at [208, 96] on h4 "Send to Client for Review" at bounding box center [208, 96] width 52 height 6
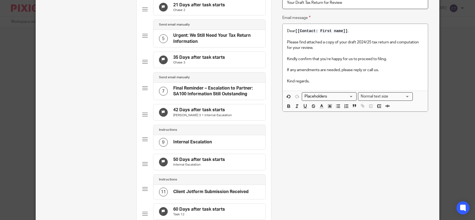
scroll to position [55, 0]
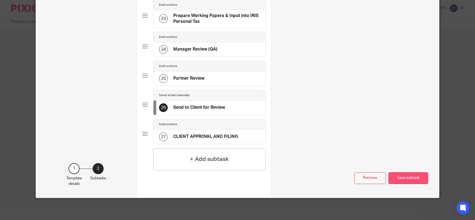
click at [407, 178] on button "Save subtask" at bounding box center [409, 178] width 40 height 12
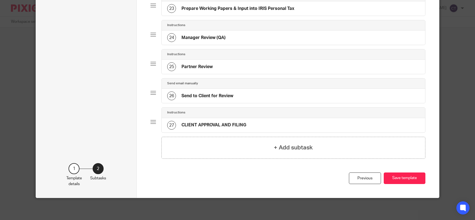
click at [206, 124] on h4 "CLIENT APPROVAL AND FILING" at bounding box center [214, 125] width 65 height 6
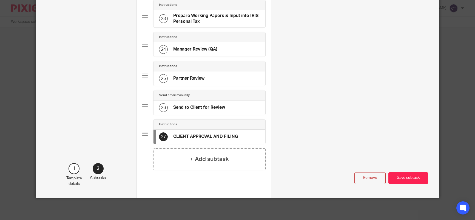
scroll to position [670, 0]
click at [405, 179] on button "Save subtask" at bounding box center [409, 178] width 40 height 12
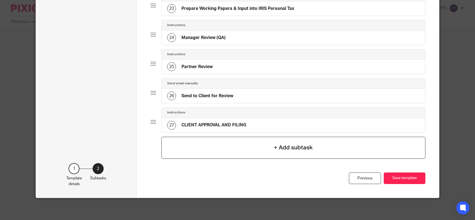
click at [258, 148] on div "+ Add subtask" at bounding box center [293, 148] width 264 height 22
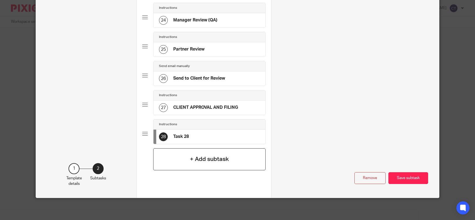
scroll to position [0, 0]
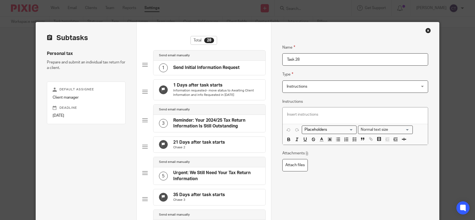
drag, startPoint x: 305, startPoint y: 60, endPoint x: 282, endPoint y: 59, distance: 23.6
click at [282, 59] on input "Task 28" at bounding box center [355, 59] width 146 height 12
paste input "Send for Signature"
type input "Send for Signature"
click at [285, 114] on div at bounding box center [355, 115] width 145 height 16
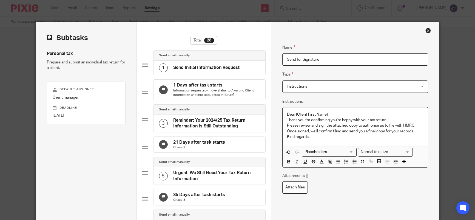
click at [284, 119] on div "Dear [Client First Name], Thank you for confirming you’re happy with your tax r…" at bounding box center [355, 126] width 145 height 39
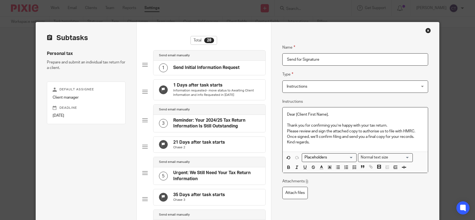
click at [287, 131] on p "Thank you for confirming you’re happy with your tax return. Please review and s…" at bounding box center [355, 128] width 137 height 11
click at [287, 136] on p "Once signed, we’ll confirm filing and send you a final copy for your records." at bounding box center [355, 136] width 137 height 5
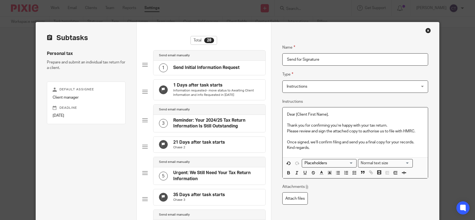
click at [287, 148] on p "Kind regards," at bounding box center [355, 147] width 137 height 5
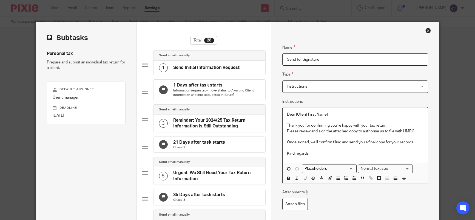
click at [285, 131] on div "Dear [Client First Name], Thank you for confirming you’re happy with your tax r…" at bounding box center [355, 134] width 145 height 55
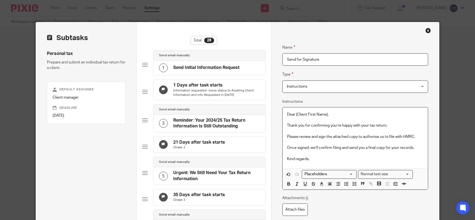
click at [305, 88] on span "Instructions" at bounding box center [297, 86] width 21 height 4
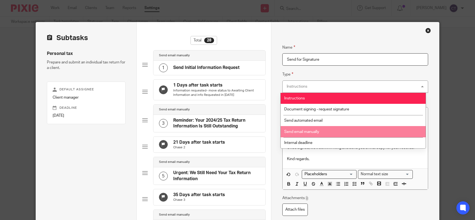
click at [306, 130] on span "Send email manually" at bounding box center [301, 132] width 35 height 4
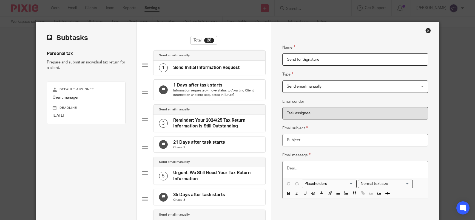
click at [287, 168] on p at bounding box center [355, 167] width 137 height 5
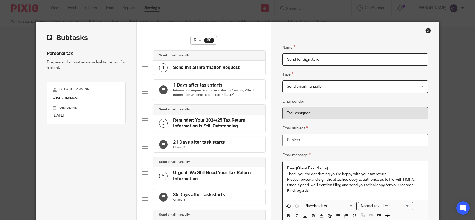
click at [283, 174] on div "Dear [Client First Name], Thank you for confirming you’re happy with your tax r…" at bounding box center [355, 180] width 145 height 39
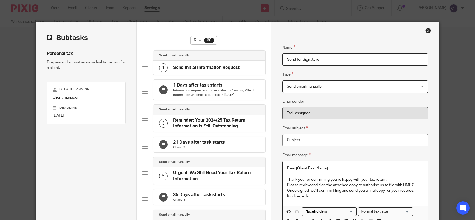
click at [285, 184] on div "Dear [Client First Name], Thank you for confirming you’re happy with your tax r…" at bounding box center [355, 183] width 145 height 44
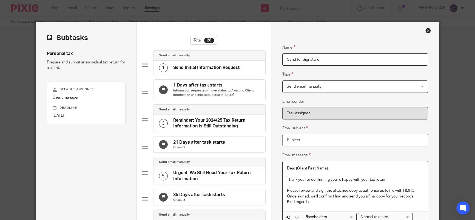
click at [285, 197] on div "Dear [Client First Name], Thank you for confirming you’re happy with your tax r…" at bounding box center [355, 186] width 145 height 50
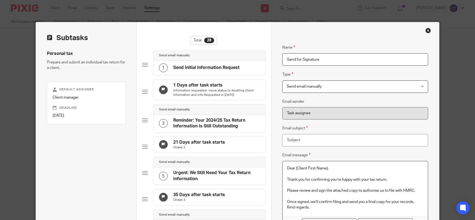
click at [284, 208] on div "Dear [Client First Name], Thank you for confirming you’re happy with your tax r…" at bounding box center [355, 188] width 145 height 55
drag, startPoint x: 326, startPoint y: 169, endPoint x: 294, endPoint y: 169, distance: 31.8
click at [294, 169] on p "Dear [Client First Name]," at bounding box center [355, 167] width 137 height 5
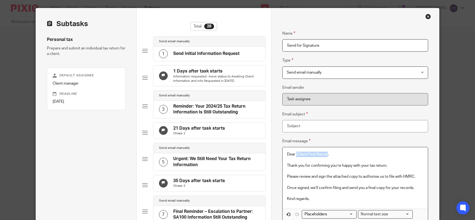
scroll to position [69, 0]
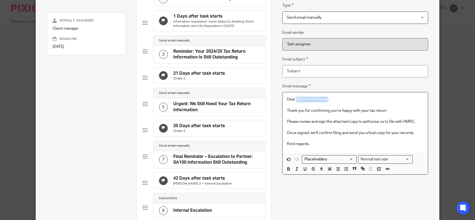
click at [328, 158] on input "Search for option" at bounding box center [328, 159] width 51 height 6
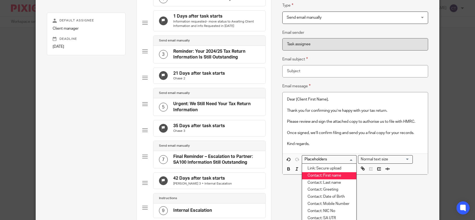
click at [325, 174] on li "Contact: First name" at bounding box center [329, 175] width 54 height 7
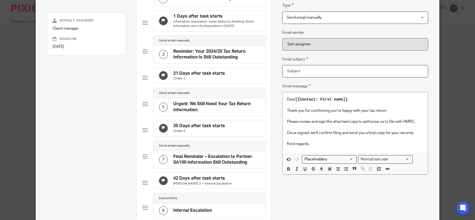
click at [288, 69] on input "Email subject" at bounding box center [355, 71] width 146 height 12
paste input "Please Sign Your 2024/25 Tax Return"
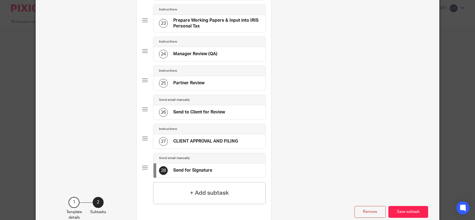
scroll to position [699, 0]
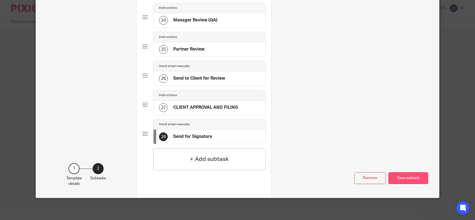
type input "Please Sign Your 2024/25 Tax Return"
click at [405, 175] on button "Save subtask" at bounding box center [409, 178] width 40 height 12
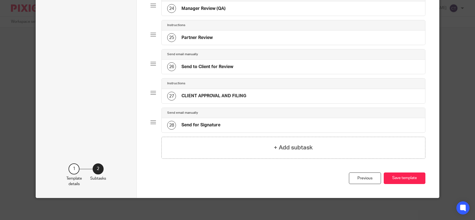
scroll to position [681, 0]
click at [278, 147] on h4 "+ Add subtask" at bounding box center [293, 147] width 39 height 8
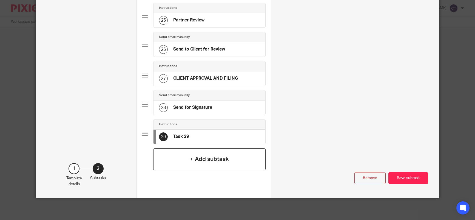
scroll to position [0, 0]
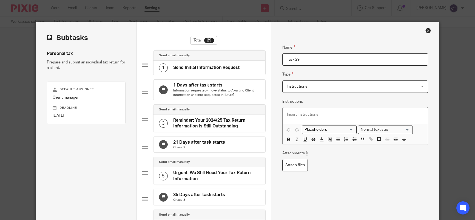
click at [300, 59] on input "Task 29" at bounding box center [355, 59] width 146 height 12
drag, startPoint x: 300, startPoint y: 59, endPoint x: 277, endPoint y: 59, distance: 22.8
paste input "File Return"
type input "File Return"
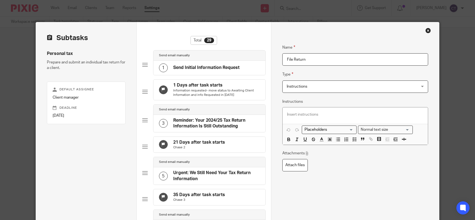
click at [328, 87] on span "Instructions" at bounding box center [343, 87] width 113 height 12
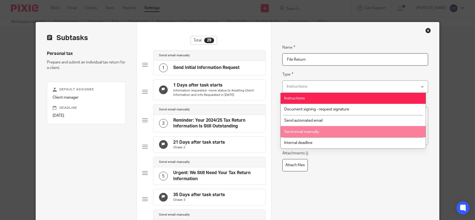
click at [314, 131] on span "Send email manually" at bounding box center [301, 132] width 35 height 4
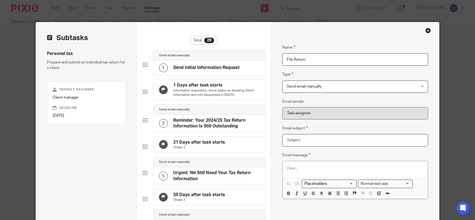
click at [287, 141] on input "Email subject" at bounding box center [355, 140] width 146 height 12
paste input "Confirmation: Your 2024/25 Tax Return Has Been Filed"
type input "Confirmation: Your 2024/25 Tax Return Has Been Filed"
click at [287, 167] on p at bounding box center [355, 167] width 137 height 5
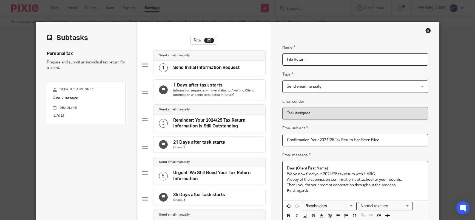
click at [287, 174] on p "We’ve now filed your 2024/25 tax return with HMRC. A copy of the submission con…" at bounding box center [355, 176] width 137 height 11
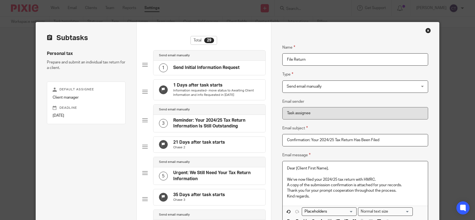
click at [287, 185] on p "We’ve now filed your 2024/25 tax return with HMRC. A copy of the submission con…" at bounding box center [355, 182] width 137 height 11
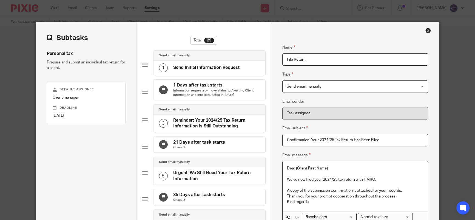
click at [285, 196] on div "Dear [Client First Name], We’ve now filed your 2024/25 tax return with HMRC. A …" at bounding box center [355, 186] width 145 height 50
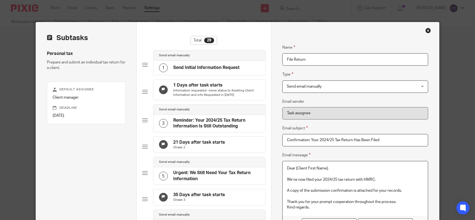
click at [284, 207] on div "Dear [Client First Name], We’ve now filed your 2024/25 tax return with HMRC. A …" at bounding box center [355, 188] width 145 height 55
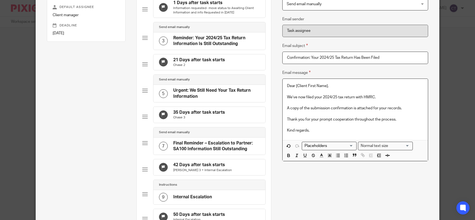
scroll to position [110, 0]
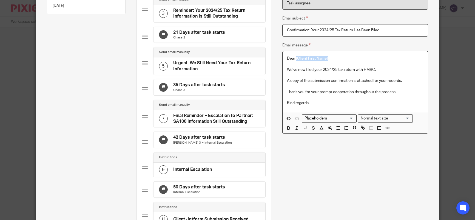
drag, startPoint x: 327, startPoint y: 58, endPoint x: 294, endPoint y: 59, distance: 32.1
click at [294, 59] on p "Dear [Client First Name]," at bounding box center [355, 58] width 137 height 5
click at [322, 118] on input "Search for option" at bounding box center [328, 118] width 51 height 6
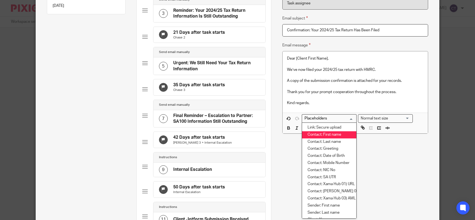
click at [316, 136] on li "Contact: First name" at bounding box center [329, 134] width 54 height 7
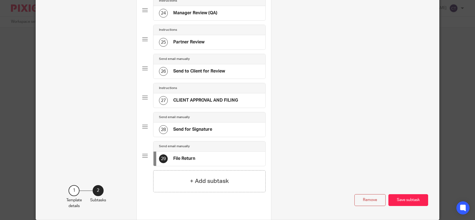
scroll to position [728, 0]
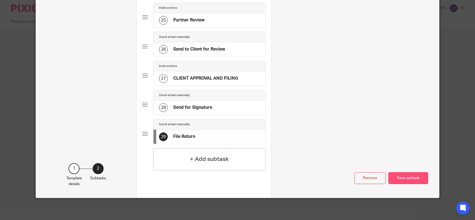
click at [413, 178] on button "Save subtask" at bounding box center [409, 178] width 40 height 12
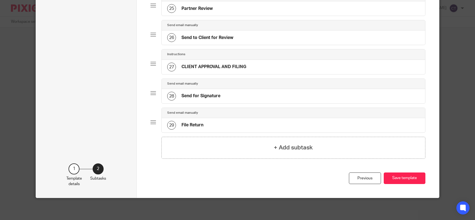
scroll to position [710, 0]
click at [296, 148] on h4 "+ Add subtask" at bounding box center [293, 147] width 39 height 8
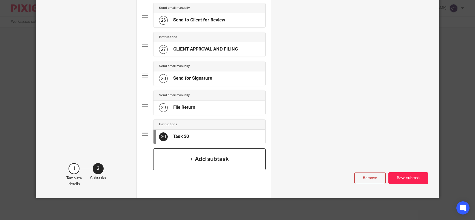
scroll to position [0, 0]
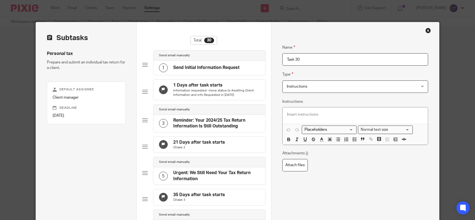
drag, startPoint x: 302, startPoint y: 60, endPoint x: 275, endPoint y: 60, distance: 27.1
paste input "Archive and Close Job"
type input "Archive and Close Job"
click at [287, 114] on p at bounding box center [355, 114] width 137 height 5
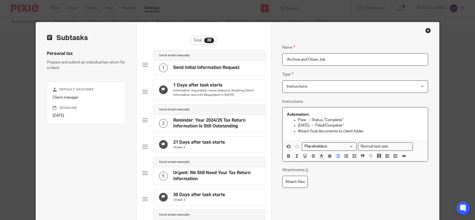
click at [298, 119] on p "Pixie → Status “Complete”" at bounding box center [361, 119] width 126 height 5
click at [352, 156] on icon "button" at bounding box center [354, 155] width 5 height 5
click at [298, 128] on p "Monday → “Filed/Complete”" at bounding box center [361, 127] width 126 height 5
click at [353, 158] on icon "button" at bounding box center [354, 158] width 5 height 5
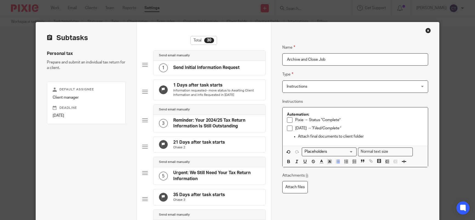
click at [298, 136] on p "Attach final documents to client folder" at bounding box center [361, 136] width 126 height 5
click at [353, 162] on polyline "button" at bounding box center [353, 162] width 1 height 1
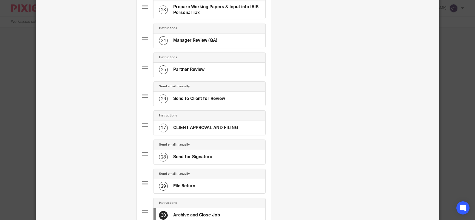
scroll to position [758, 0]
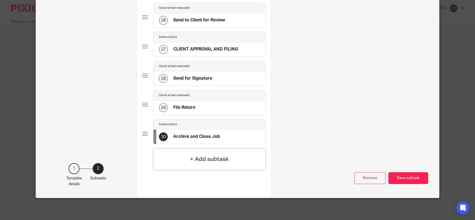
click at [407, 181] on button "Save subtask" at bounding box center [409, 178] width 40 height 12
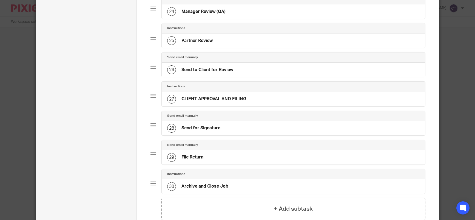
scroll to position [739, 0]
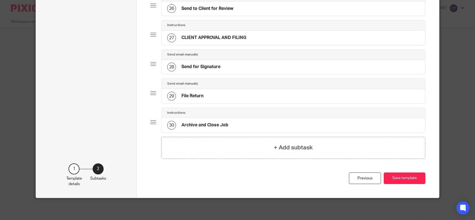
click at [190, 96] on h4 "File Return" at bounding box center [193, 96] width 22 height 6
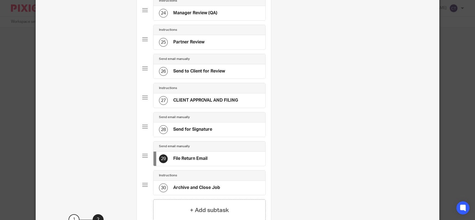
scroll to position [758, 0]
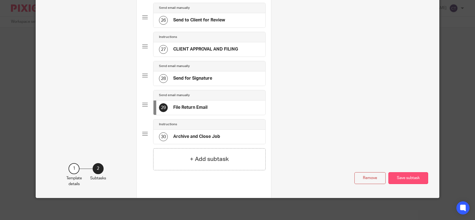
type input "File Return Email"
click at [402, 180] on button "Save subtask" at bounding box center [409, 178] width 40 height 12
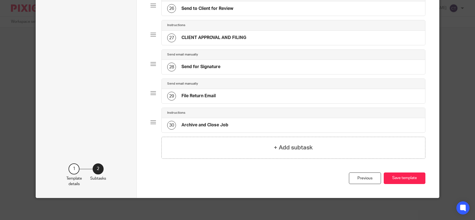
scroll to position [739, 0]
click at [283, 148] on h4 "+ Add subtask" at bounding box center [293, 147] width 39 height 8
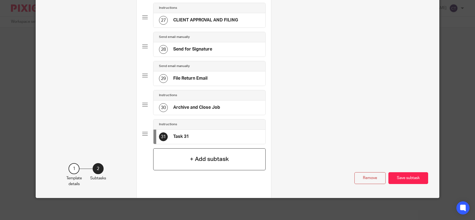
scroll to position [0, 0]
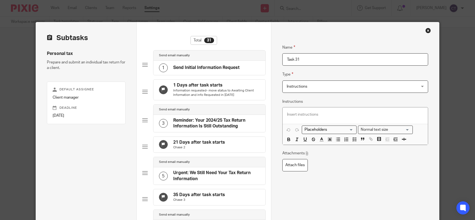
drag, startPoint x: 305, startPoint y: 60, endPoint x: 262, endPoint y: 57, distance: 42.9
paste input "File Return"
type input "File Return"
click at [287, 115] on p at bounding box center [355, 114] width 137 height 5
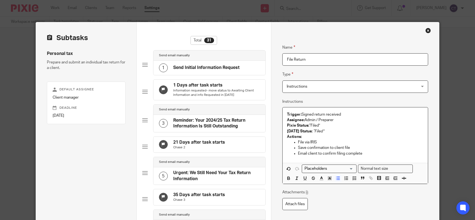
click at [298, 141] on p "File via IRIS" at bounding box center [361, 141] width 126 height 5
drag, startPoint x: 352, startPoint y: 178, endPoint x: 342, endPoint y: 178, distance: 10.2
click at [352, 178] on icon "button" at bounding box center [354, 177] width 5 height 5
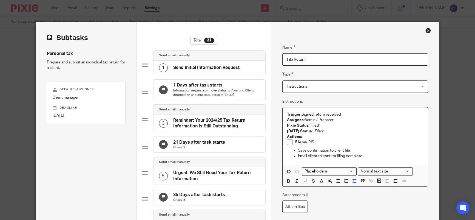
click at [298, 152] on p "Save confirmation to client file" at bounding box center [361, 150] width 126 height 5
click at [353, 180] on polyline "button" at bounding box center [353, 180] width 1 height 1
click at [296, 160] on ul "Email client to confirm filing complete" at bounding box center [355, 158] width 137 height 5
click at [352, 183] on icon "button" at bounding box center [354, 183] width 5 height 5
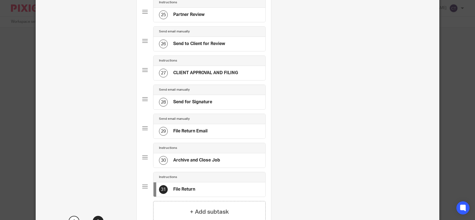
scroll to position [787, 0]
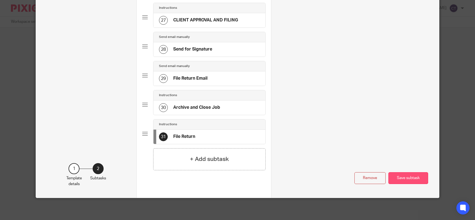
click at [415, 177] on button "Save subtask" at bounding box center [409, 178] width 40 height 12
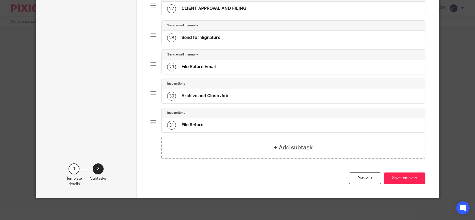
scroll to position [769, 0]
click at [192, 37] on h4 "Send for Signature" at bounding box center [201, 38] width 39 height 6
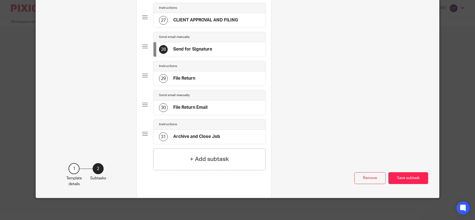
scroll to position [0, 0]
type input "Send for Signature Email"
click at [403, 180] on button "Save subtask" at bounding box center [409, 178] width 40 height 12
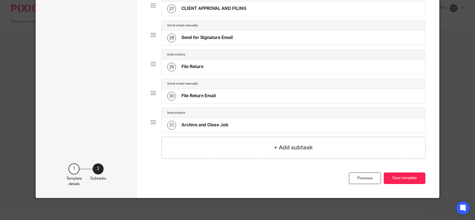
scroll to position [714, 0]
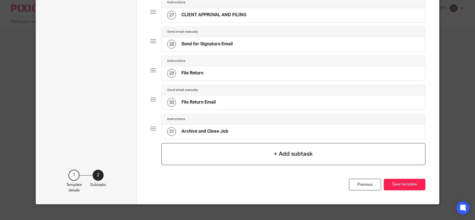
click at [275, 158] on h4 "+ Add subtask" at bounding box center [293, 153] width 39 height 8
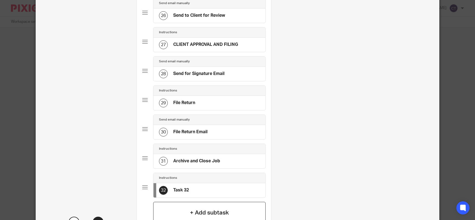
scroll to position [0, 0]
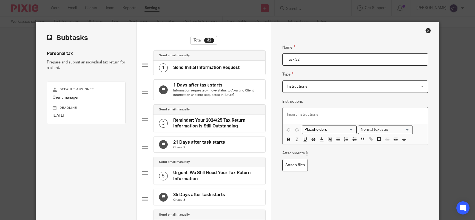
drag, startPoint x: 310, startPoint y: 58, endPoint x: 266, endPoint y: 59, distance: 44.5
paste input "Send for Signature"
type input "Send for Signature"
click at [287, 114] on p at bounding box center [355, 114] width 137 height 5
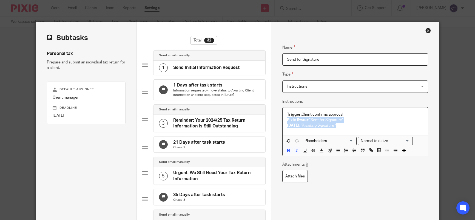
drag, startPoint x: 344, startPoint y: 127, endPoint x: 285, endPoint y: 121, distance: 59.6
click at [287, 121] on p "Trigger: Client confirms approval Pixie Status: “Sent for Signature” Monday: “A…" at bounding box center [355, 120] width 137 height 17
click at [364, 122] on p "Trigger: Client confirms approval Pixie Status: “Sent for Signature” Monday: “A…" at bounding box center [355, 120] width 137 height 17
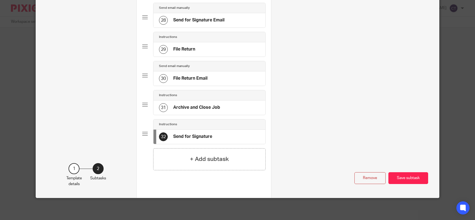
click at [404, 175] on button "Save subtask" at bounding box center [409, 178] width 40 height 12
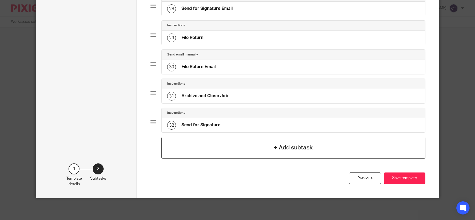
scroll to position [743, 0]
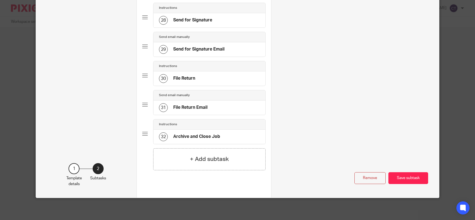
scroll to position [788, 0]
click at [193, 23] on h4 "Send for Signature" at bounding box center [192, 20] width 39 height 6
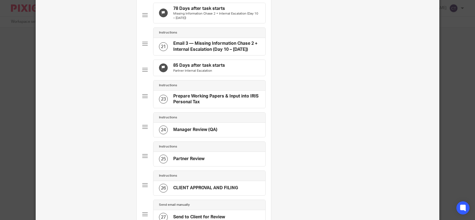
scroll to position [569, 0]
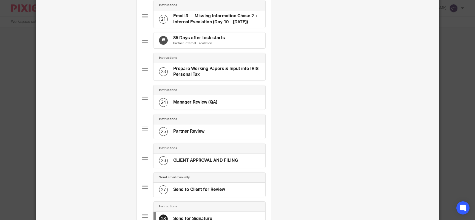
click at [193, 78] on h4 "Prepare Working Papers & Input into IRIS Personal Tax" at bounding box center [216, 72] width 87 height 12
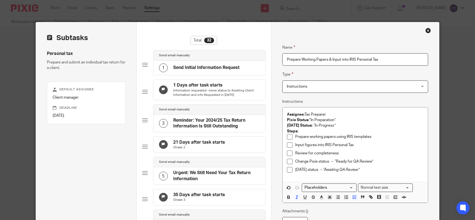
drag, startPoint x: 393, startPoint y: 61, endPoint x: 275, endPoint y: 55, distance: 117.8
paste input "REPARATION AND REVIEW"
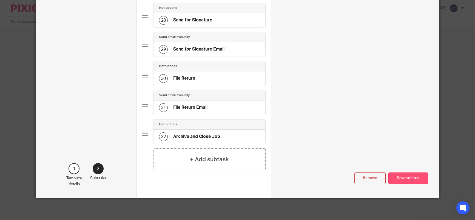
type input "PREPARATION AND REVIEW"
click at [399, 178] on button "Save subtask" at bounding box center [409, 178] width 40 height 12
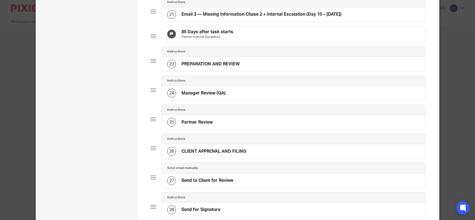
scroll to position [576, 0]
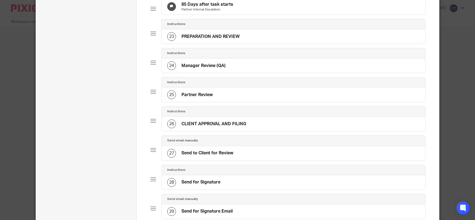
click at [211, 39] on h4 "PREPARATION AND REVIEW" at bounding box center [211, 37] width 58 height 6
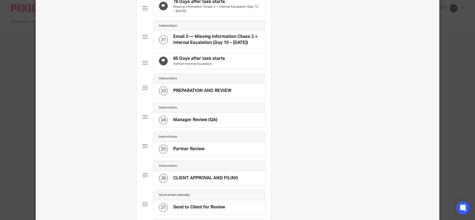
scroll to position [521, 0]
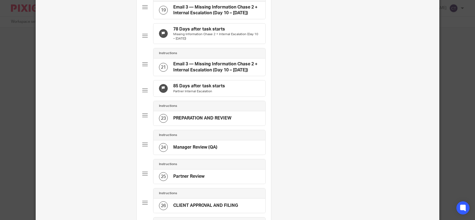
click at [209, 130] on div "Instructions 23 PREPARATION AND REVIEW" at bounding box center [203, 115] width 123 height 29
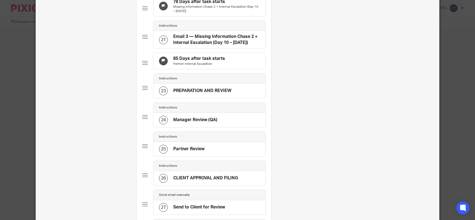
scroll to position [576, 0]
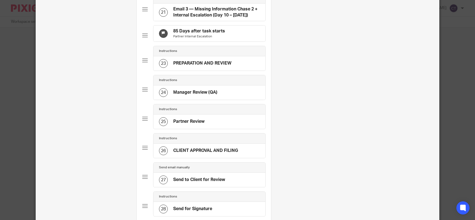
click at [204, 66] on h4 "PREPARATION AND REVIEW" at bounding box center [202, 63] width 58 height 6
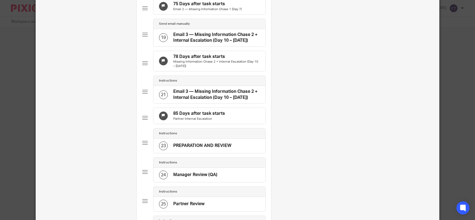
scroll to position [521, 0]
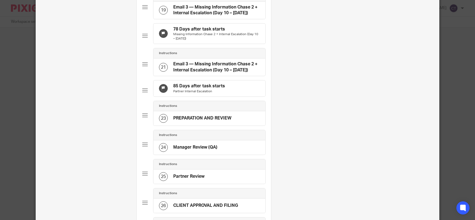
click at [201, 121] on h4 "PREPARATION AND REVIEW" at bounding box center [202, 118] width 58 height 6
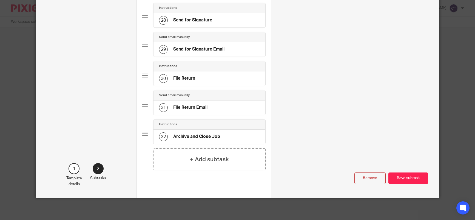
scroll to position [813, 0]
click at [202, 160] on h4 "+ Add subtask" at bounding box center [209, 159] width 39 height 8
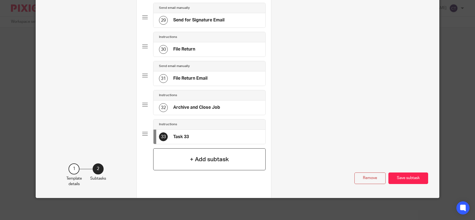
scroll to position [0, 0]
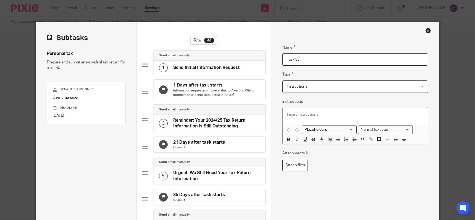
drag, startPoint x: 311, startPoint y: 61, endPoint x: 276, endPoint y: 58, distance: 35.0
paste input "Prepare Working Papers & Input into IRIS Personal Tax"
type input "Prepare Working Papers & Input into IRIS Personal Tax"
click at [300, 87] on span "Instructions" at bounding box center [297, 86] width 21 height 4
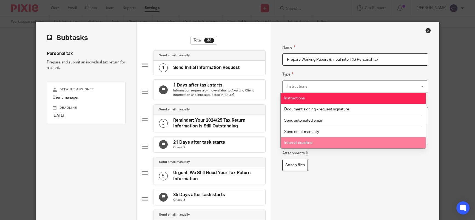
click at [302, 145] on li "Internal deadline" at bounding box center [353, 142] width 145 height 11
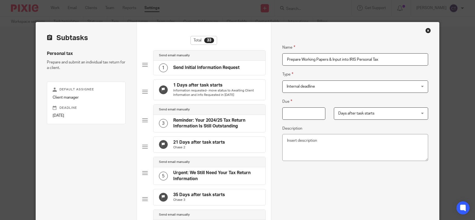
click at [300, 113] on input "Due" at bounding box center [303, 113] width 43 height 12
type input "55"
click at [362, 117] on span "Days after task starts" at bounding box center [374, 113] width 72 height 12
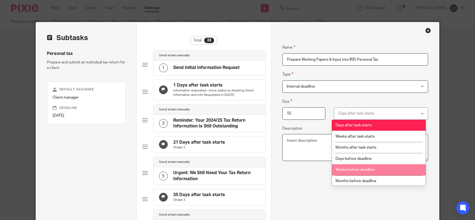
click at [301, 155] on textarea "Description" at bounding box center [355, 147] width 146 height 27
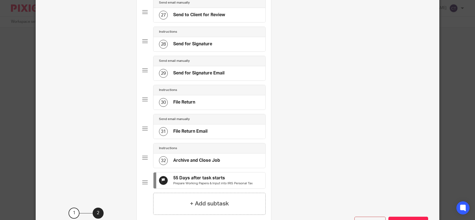
scroll to position [837, 0]
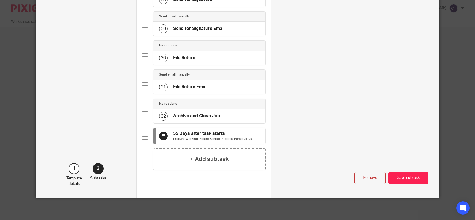
click at [404, 175] on button "Save subtask" at bounding box center [409, 178] width 40 height 12
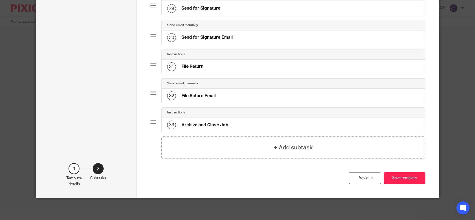
scroll to position [823, 0]
click at [278, 148] on h4 "+ Add subtask" at bounding box center [293, 147] width 39 height 8
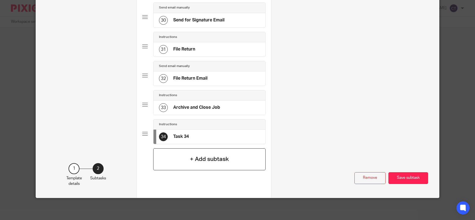
scroll to position [0, 0]
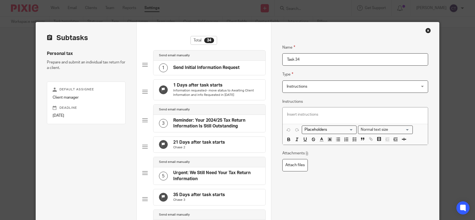
drag, startPoint x: 301, startPoint y: 59, endPoint x: 275, endPoint y: 57, distance: 26.1
type input "Manager Review (QA)"
click at [301, 86] on span "Instructions" at bounding box center [297, 86] width 21 height 4
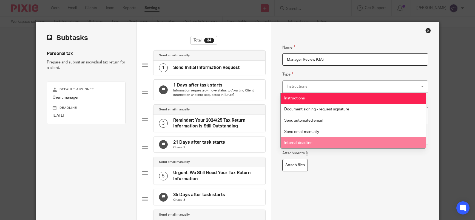
click at [299, 141] on span "Internal deadline" at bounding box center [298, 143] width 28 height 4
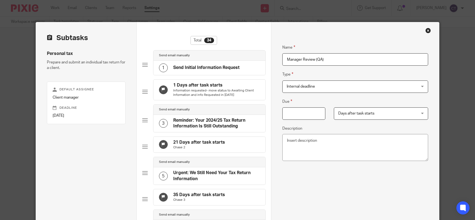
click at [304, 113] on input "Due" at bounding box center [303, 113] width 43 height 12
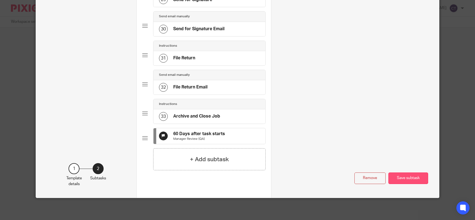
click at [409, 172] on button "Save subtask" at bounding box center [409, 178] width 40 height 12
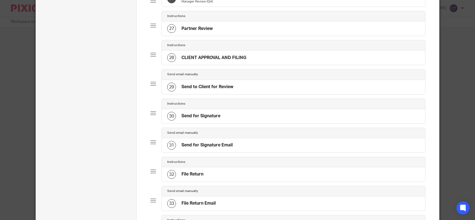
scroll to position [655, 0]
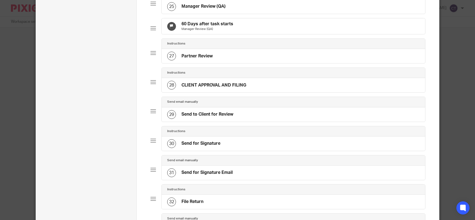
click at [187, 27] on h4 "60 Days after task starts" at bounding box center [208, 24] width 52 height 6
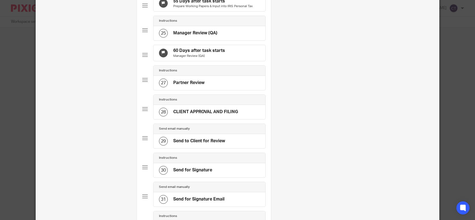
scroll to position [0, 0]
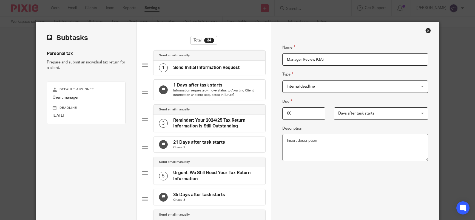
drag, startPoint x: 303, startPoint y: 111, endPoint x: 279, endPoint y: 112, distance: 23.9
click at [280, 113] on div "60" at bounding box center [300, 113] width 52 height 12
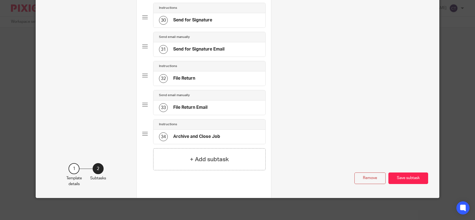
type input "65"
click at [406, 177] on button "Save subtask" at bounding box center [409, 178] width 40 height 12
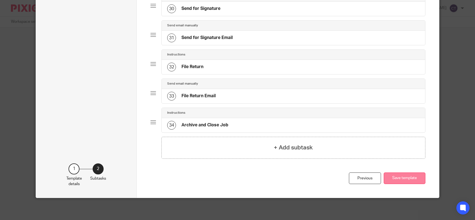
scroll to position [847, 0]
click at [283, 149] on h4 "+ Add subtask" at bounding box center [293, 147] width 39 height 8
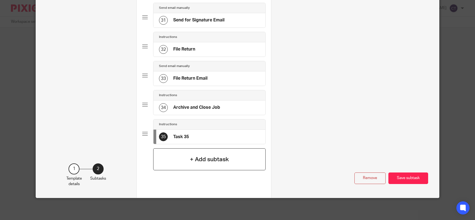
scroll to position [0, 0]
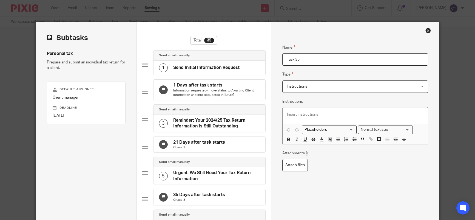
click at [339, 84] on span "Instructions" at bounding box center [343, 87] width 113 height 12
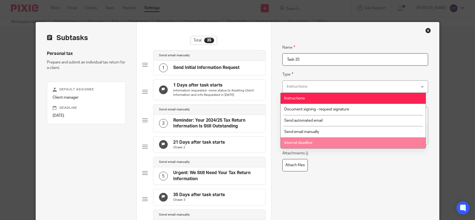
click at [299, 144] on span "Internal deadline" at bounding box center [298, 143] width 28 height 4
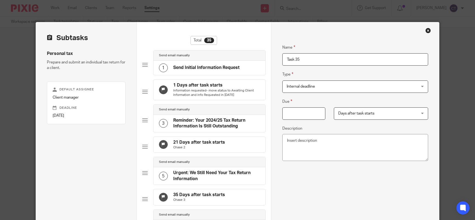
drag, startPoint x: 316, startPoint y: 60, endPoint x: 260, endPoint y: 60, distance: 56.2
paste input "Partner Review"
type input "Partner Review"
click at [304, 112] on input "Due" at bounding box center [303, 113] width 43 height 12
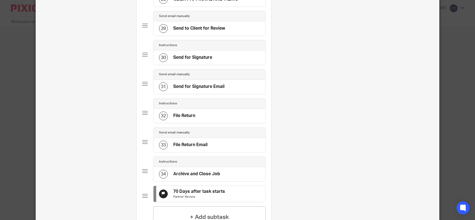
scroll to position [887, 0]
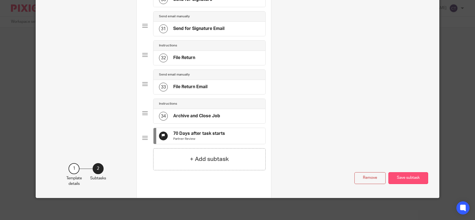
type input "70"
click at [402, 179] on button "Save subtask" at bounding box center [409, 178] width 40 height 12
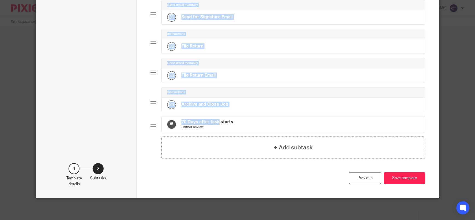
scroll to position [792, 0]
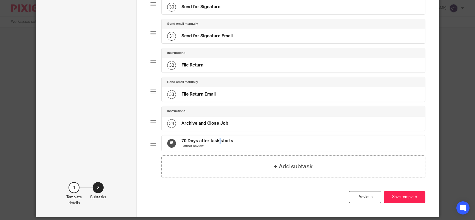
drag, startPoint x: 195, startPoint y: 118, endPoint x: 180, endPoint y: 201, distance: 84.8
click at [197, 144] on h4 "70 Days after task starts" at bounding box center [208, 141] width 52 height 6
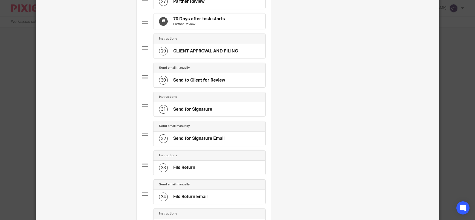
scroll to position [764, 0]
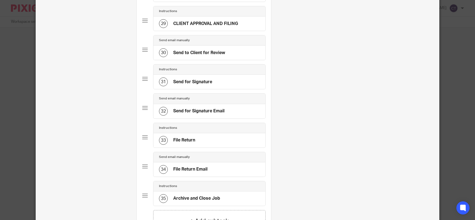
click at [189, 27] on h4 "CLIENT APPROVAL AND FILING" at bounding box center [205, 24] width 65 height 6
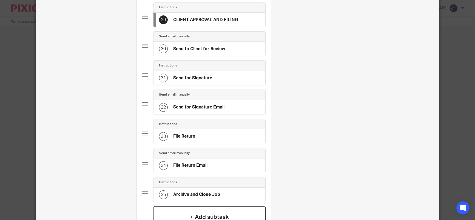
scroll to position [887, 0]
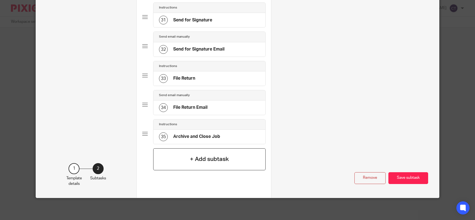
click at [196, 158] on h4 "+ Add subtask" at bounding box center [209, 159] width 39 height 8
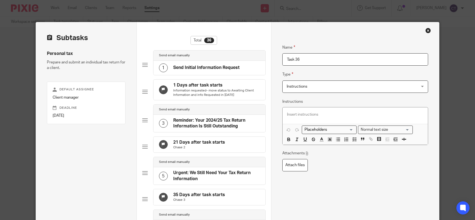
drag, startPoint x: 300, startPoint y: 60, endPoint x: 265, endPoint y: 59, distance: 35.4
paste input "Send to Client for Review"
type input "Send to Client for Review"
click at [300, 86] on span "Instructions" at bounding box center [297, 86] width 21 height 4
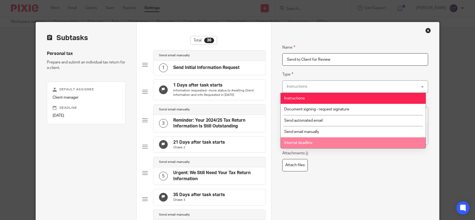
click at [300, 143] on span "Internal deadline" at bounding box center [298, 143] width 28 height 4
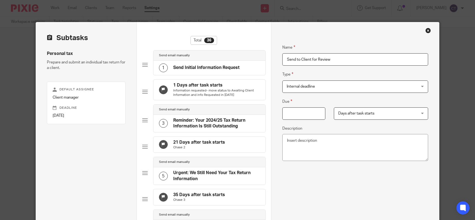
click at [299, 111] on input "Due" at bounding box center [303, 113] width 43 height 12
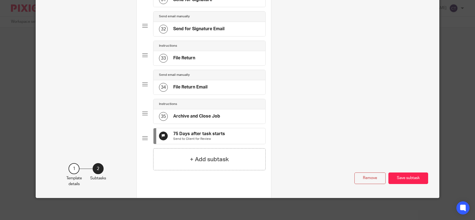
type input "75"
click at [396, 178] on button "Save subtask" at bounding box center [409, 178] width 40 height 12
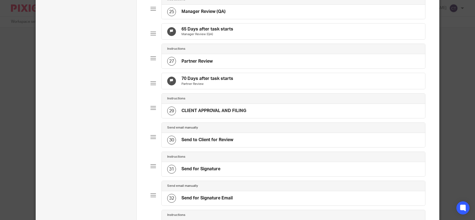
scroll to position [677, 0]
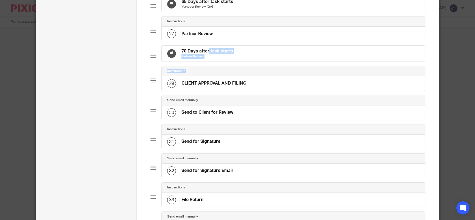
drag, startPoint x: 183, startPoint y: 108, endPoint x: 168, endPoint y: 144, distance: 39.6
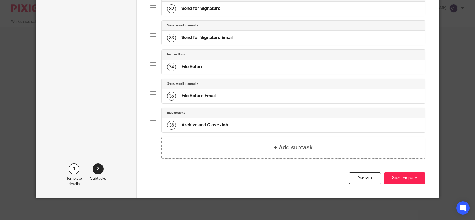
scroll to position [842, 0]
click at [280, 152] on h4 "+ Add subtask" at bounding box center [293, 147] width 39 height 8
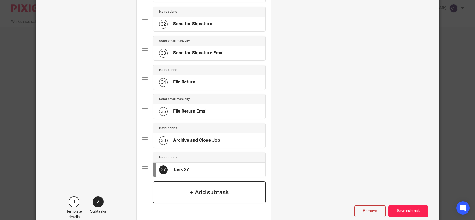
scroll to position [0, 0]
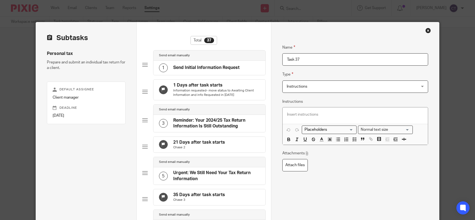
click at [299, 87] on span "Instructions" at bounding box center [297, 86] width 21 height 4
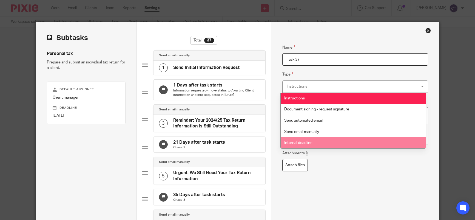
click at [298, 142] on span "Internal deadline" at bounding box center [298, 143] width 28 height 4
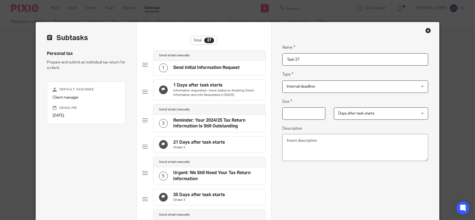
click at [304, 59] on input "Task 37" at bounding box center [355, 59] width 146 height 12
drag, startPoint x: 299, startPoint y: 59, endPoint x: 274, endPoint y: 57, distance: 24.8
click at [295, 114] on input "Due" at bounding box center [303, 113] width 43 height 12
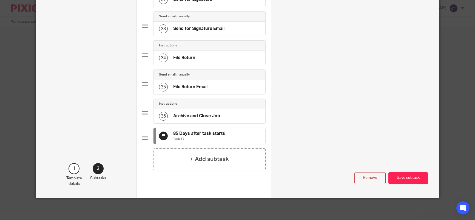
type input "85"
click at [400, 176] on button "Save subtask" at bounding box center [409, 178] width 40 height 12
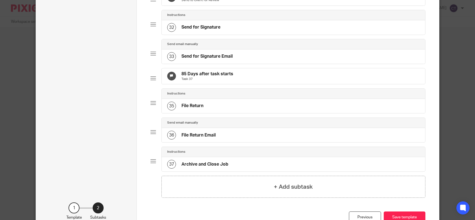
scroll to position [922, 0]
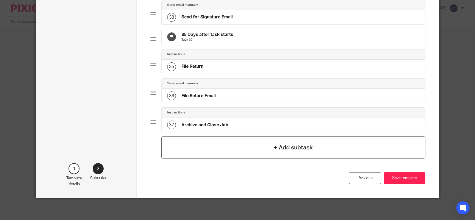
click at [295, 149] on h4 "+ Add subtask" at bounding box center [293, 147] width 39 height 8
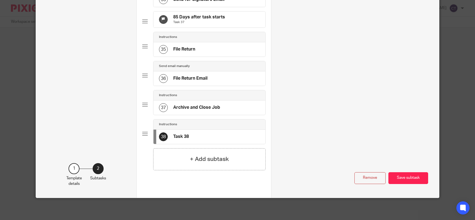
scroll to position [0, 0]
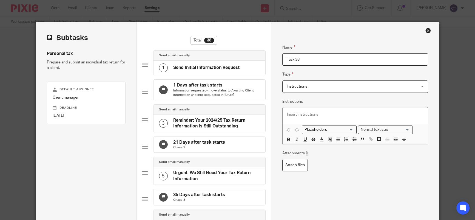
drag, startPoint x: 310, startPoint y: 59, endPoint x: 262, endPoint y: 58, distance: 47.7
paste input "File Return"
type input "File Return"
click at [300, 87] on span "Instructions" at bounding box center [297, 86] width 21 height 4
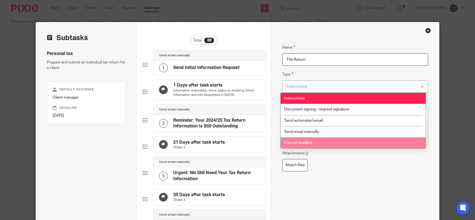
click at [302, 145] on li "Internal deadline" at bounding box center [353, 142] width 145 height 11
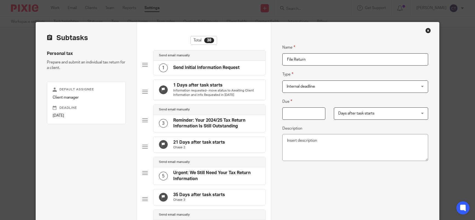
click at [305, 111] on input "Due" at bounding box center [303, 113] width 43 height 12
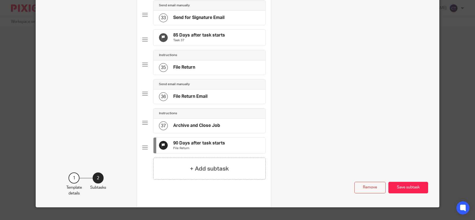
scroll to position [962, 0]
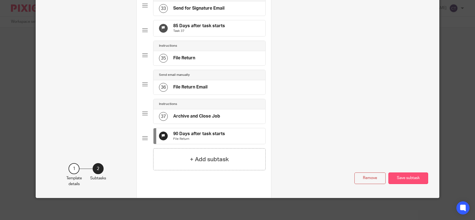
type input "90"
click at [403, 175] on button "Save subtask" at bounding box center [409, 178] width 40 height 12
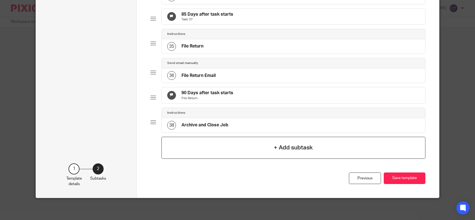
click at [290, 147] on h4 "+ Add subtask" at bounding box center [293, 147] width 39 height 8
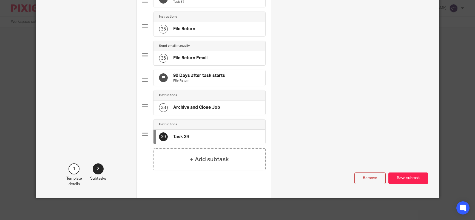
scroll to position [0, 0]
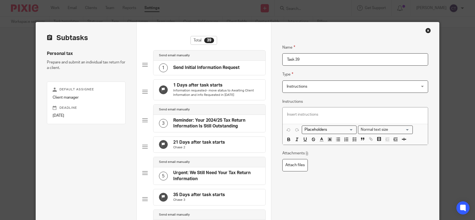
drag, startPoint x: 288, startPoint y: 57, endPoint x: 262, endPoint y: 56, distance: 26.3
drag, startPoint x: 283, startPoint y: 58, endPoint x: 339, endPoint y: 57, distance: 56.2
click at [339, 57] on input "Task 39" at bounding box center [355, 59] width 146 height 12
paste input "COMPLETION"
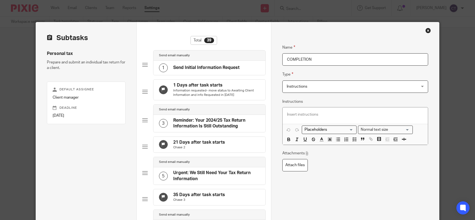
type input "COMPLETION"
click at [303, 88] on span "Instructions" at bounding box center [297, 86] width 21 height 4
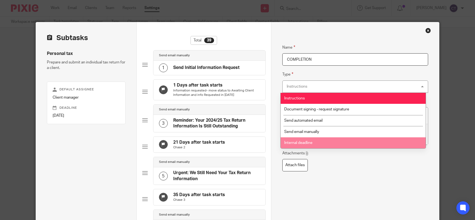
click at [306, 142] on span "Internal deadline" at bounding box center [298, 143] width 28 height 4
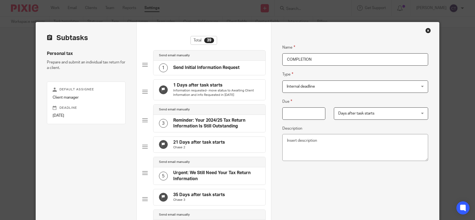
click at [300, 113] on input "Due" at bounding box center [303, 113] width 43 height 12
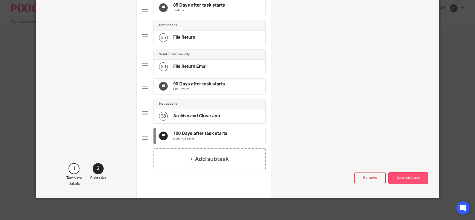
type input "100"
click at [404, 178] on button "Save subtask" at bounding box center [409, 178] width 40 height 12
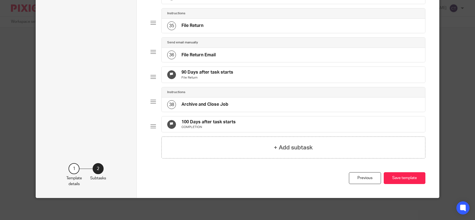
scroll to position [971, 0]
click at [403, 180] on button "Save template" at bounding box center [405, 178] width 42 height 12
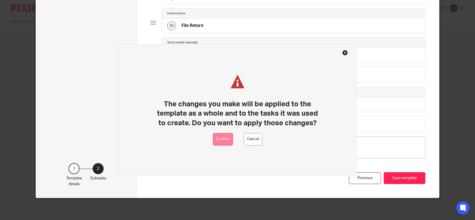
click at [226, 140] on button "Confirm" at bounding box center [223, 139] width 20 height 12
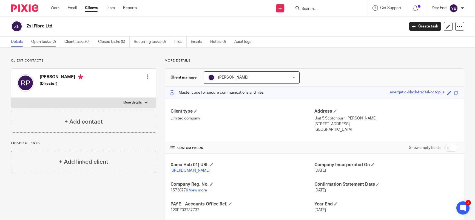
click at [48, 41] on link "Open tasks (2)" at bounding box center [45, 41] width 29 height 11
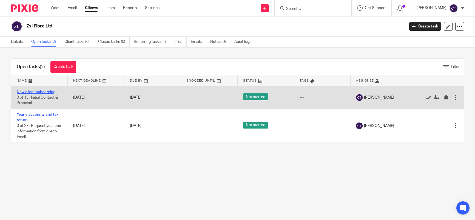
click at [49, 91] on link "New client onboarding" at bounding box center [36, 92] width 39 height 4
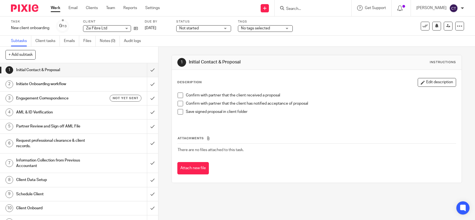
click at [197, 29] on span "Not started" at bounding box center [188, 28] width 19 height 4
click at [268, 29] on span "No tags selected" at bounding box center [255, 28] width 29 height 4
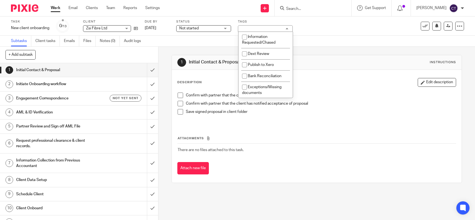
scroll to position [218, 0]
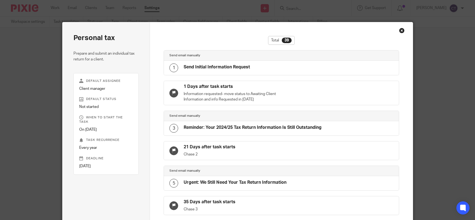
click at [400, 31] on div "Close this dialog window" at bounding box center [401, 30] width 5 height 5
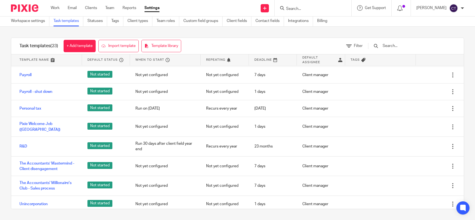
scroll to position [128, 0]
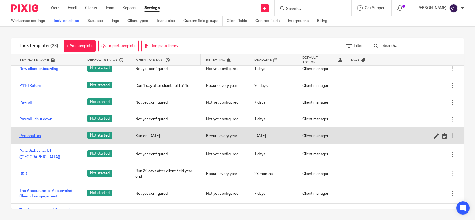
click at [32, 136] on link "Personal tax" at bounding box center [30, 135] width 22 height 5
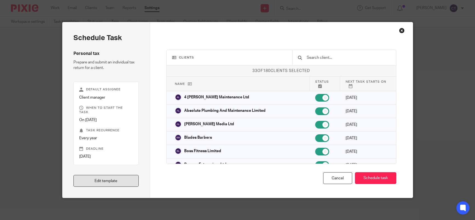
click at [109, 179] on link "Edit template" at bounding box center [106, 181] width 66 height 12
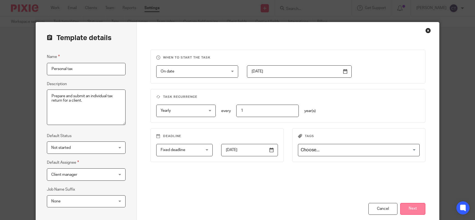
click at [417, 208] on button "Next" at bounding box center [412, 209] width 25 height 12
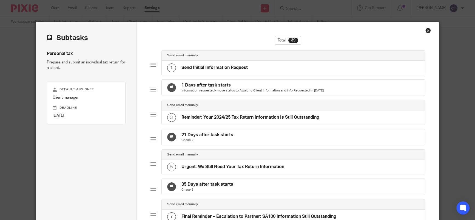
click at [426, 31] on div "Close this dialog window" at bounding box center [428, 30] width 5 height 5
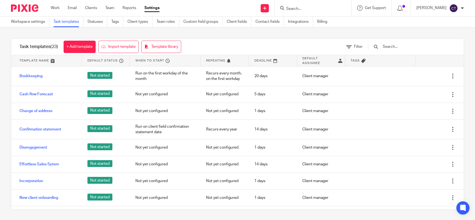
click at [306, 7] on input "Search" at bounding box center [310, 9] width 49 height 5
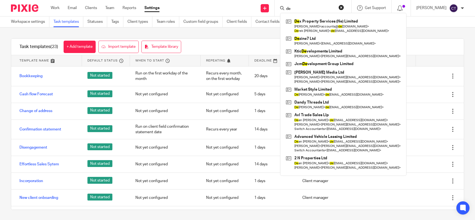
type input "d"
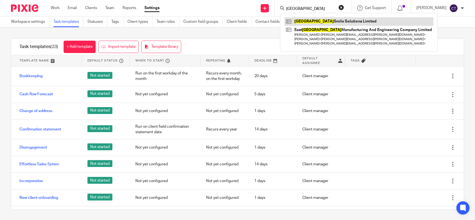
type input "durham"
click at [309, 20] on link at bounding box center [359, 21] width 149 height 8
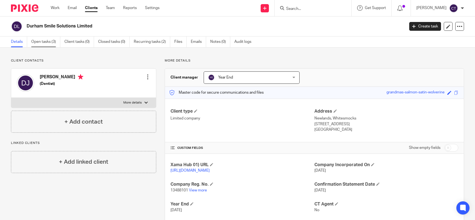
click at [48, 43] on link "Open tasks (3)" at bounding box center [45, 41] width 29 height 11
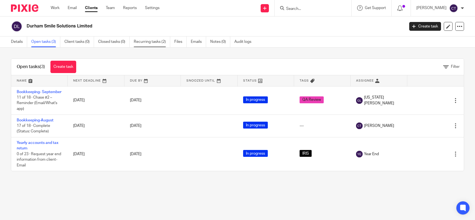
click at [146, 41] on link "Recurring tasks (2)" at bounding box center [152, 41] width 36 height 11
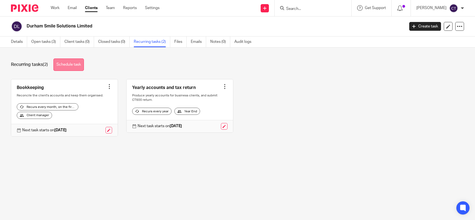
click at [72, 66] on link "Schedule task" at bounding box center [68, 64] width 30 height 12
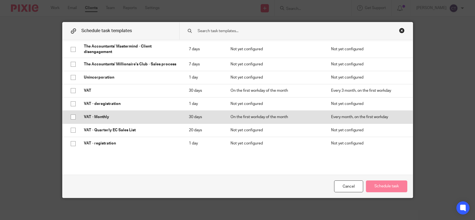
scroll to position [86, 0]
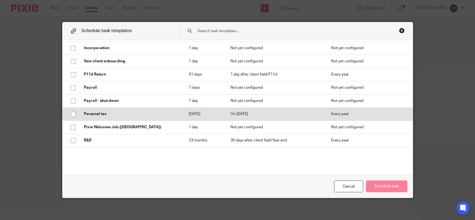
click at [71, 114] on input "checkbox" at bounding box center [73, 114] width 10 height 10
checkbox input "true"
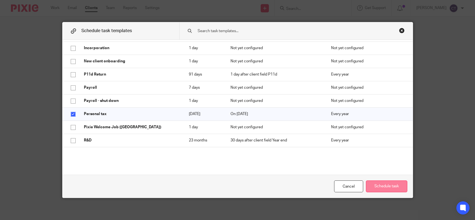
click at [378, 184] on button "Schedule task" at bounding box center [386, 186] width 41 height 12
